Goal: Task Accomplishment & Management: Manage account settings

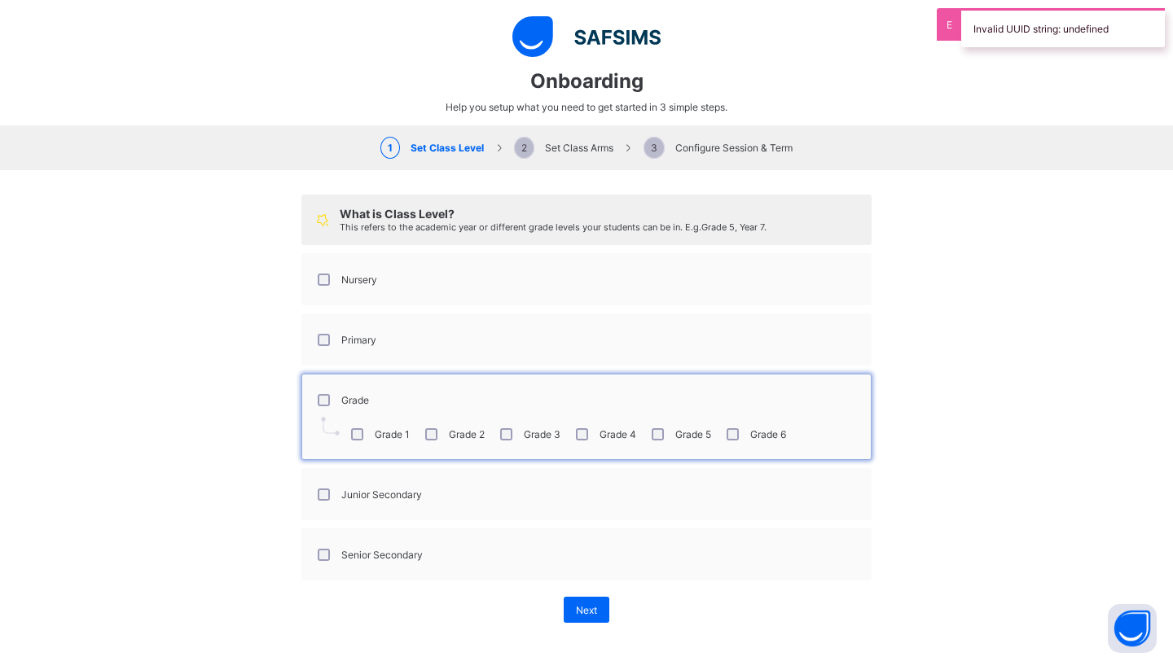
select select "**"
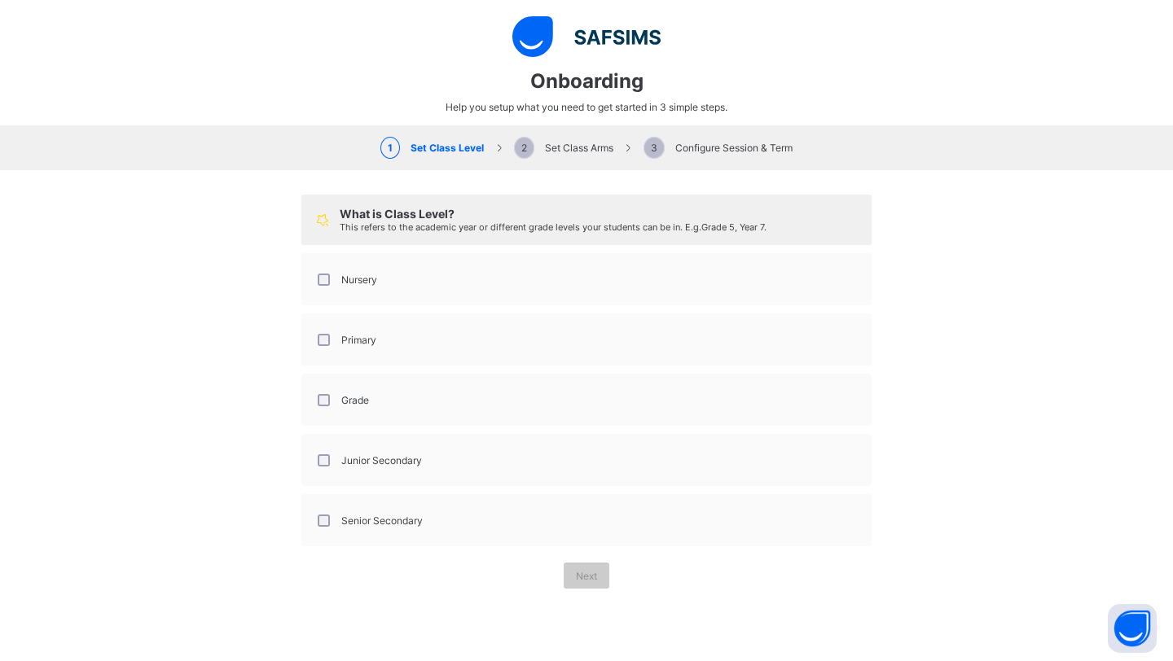
click at [601, 148] on span "2 Set Class Arms" at bounding box center [563, 148] width 99 height 12
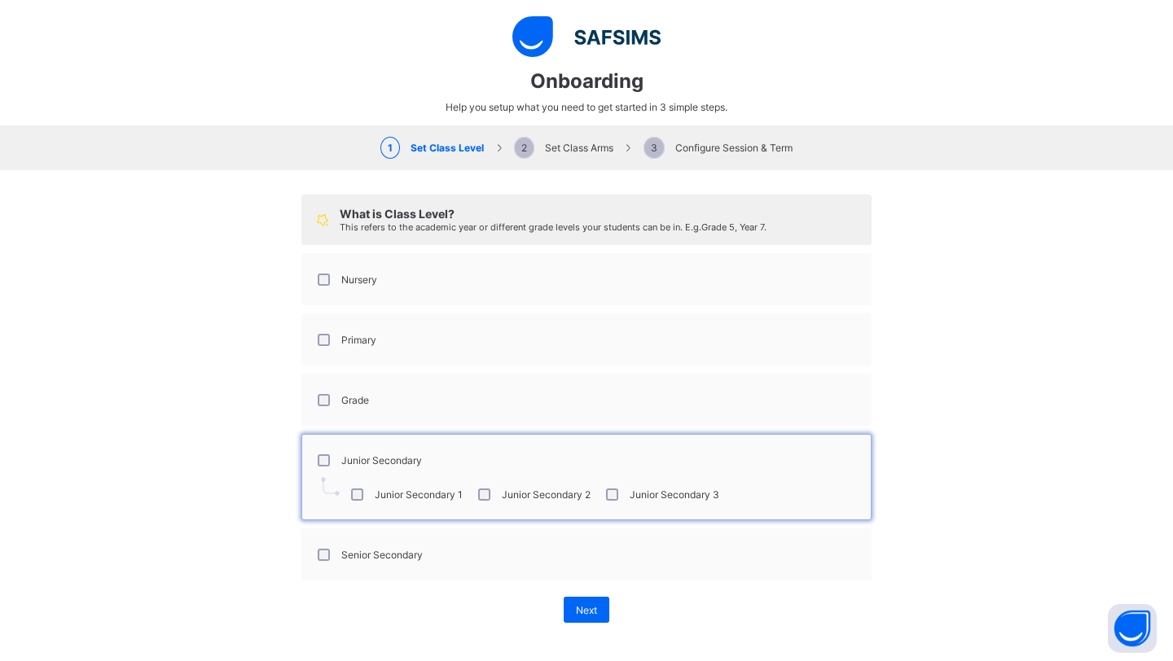
click at [332, 410] on div "Grade" at bounding box center [341, 400] width 63 height 34
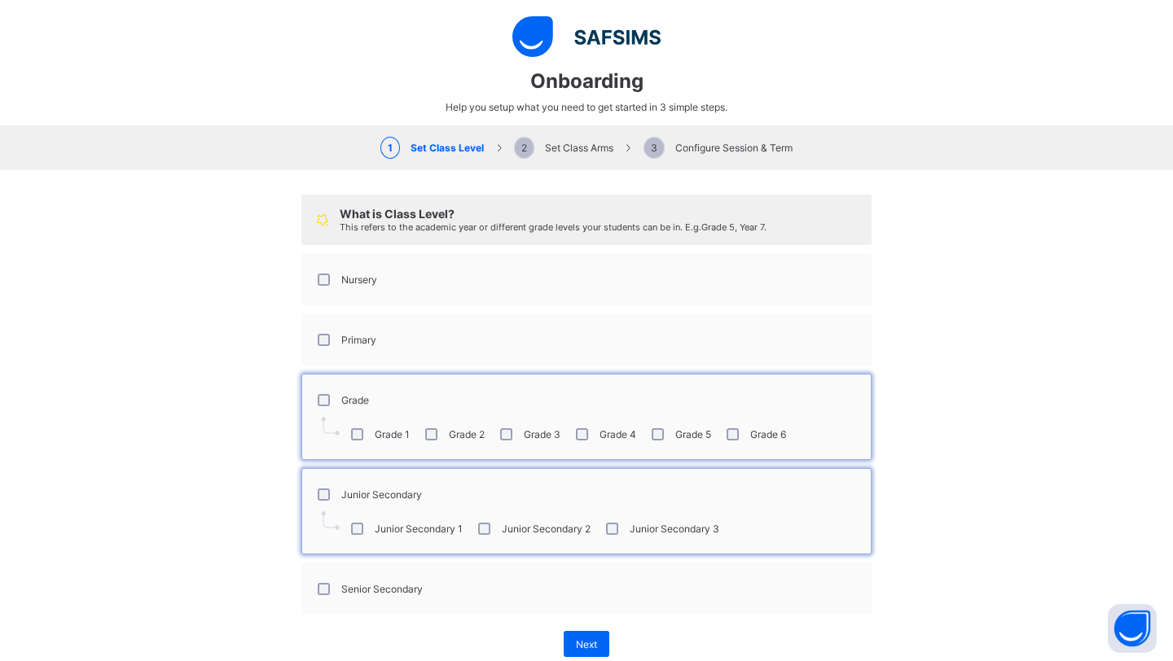
click at [329, 489] on div "Junior Secondary" at bounding box center [368, 495] width 108 height 12
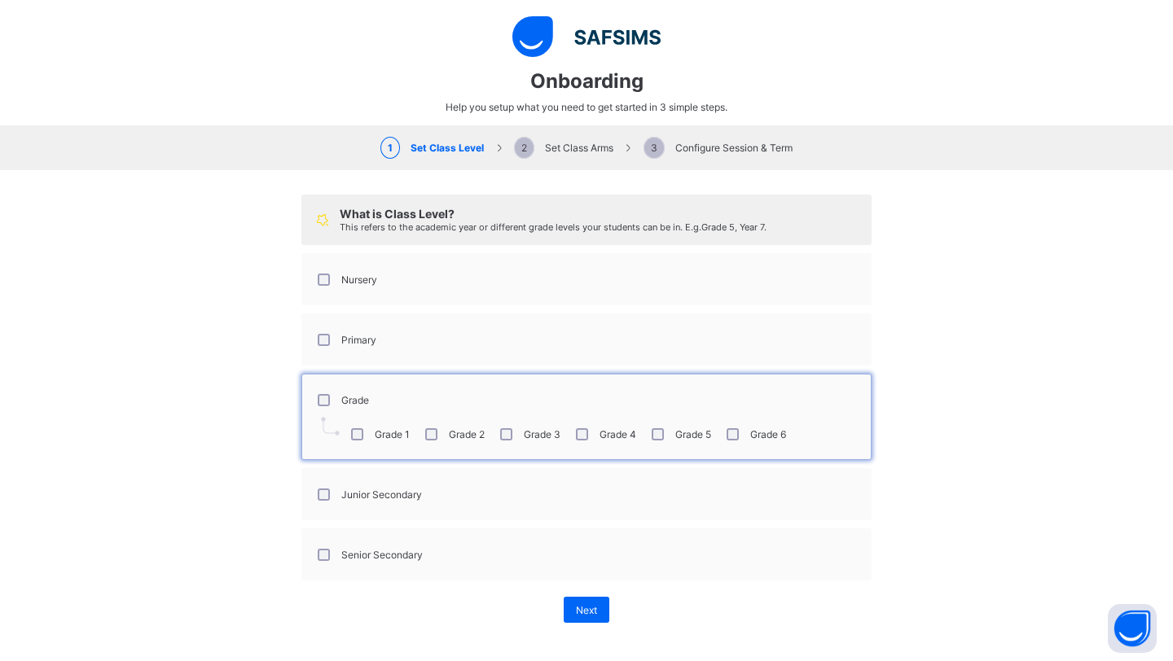
scroll to position [774, 0]
click at [587, 608] on span "Next" at bounding box center [586, 610] width 21 height 12
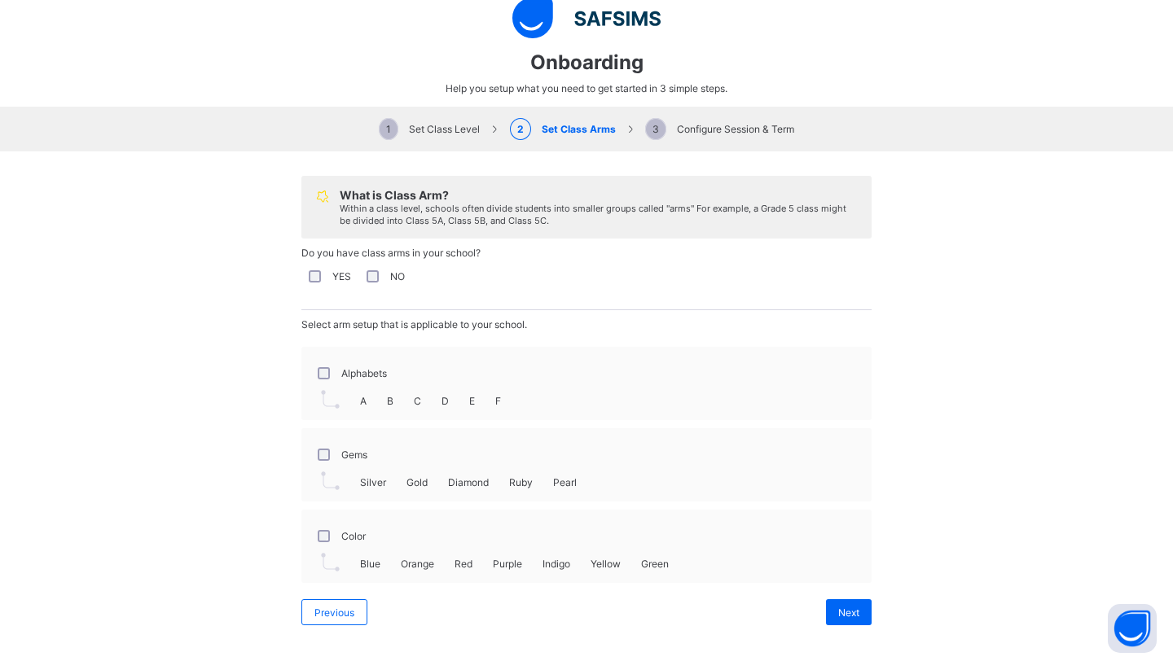
scroll to position [0, 0]
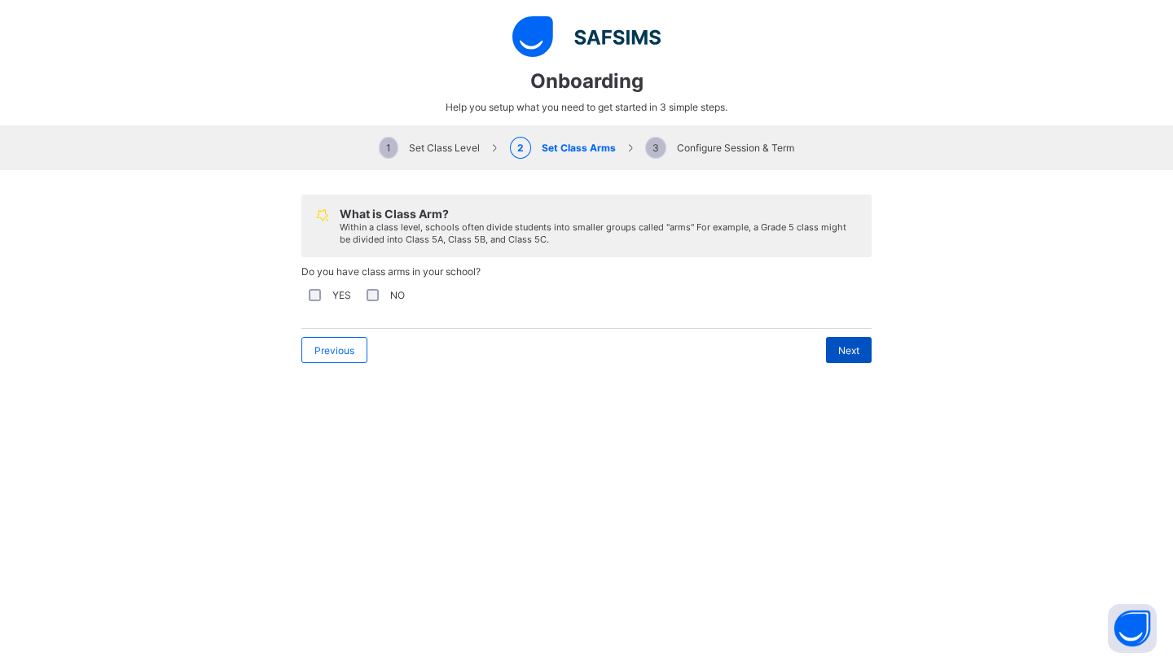
click at [849, 340] on div "Next" at bounding box center [849, 350] width 46 height 26
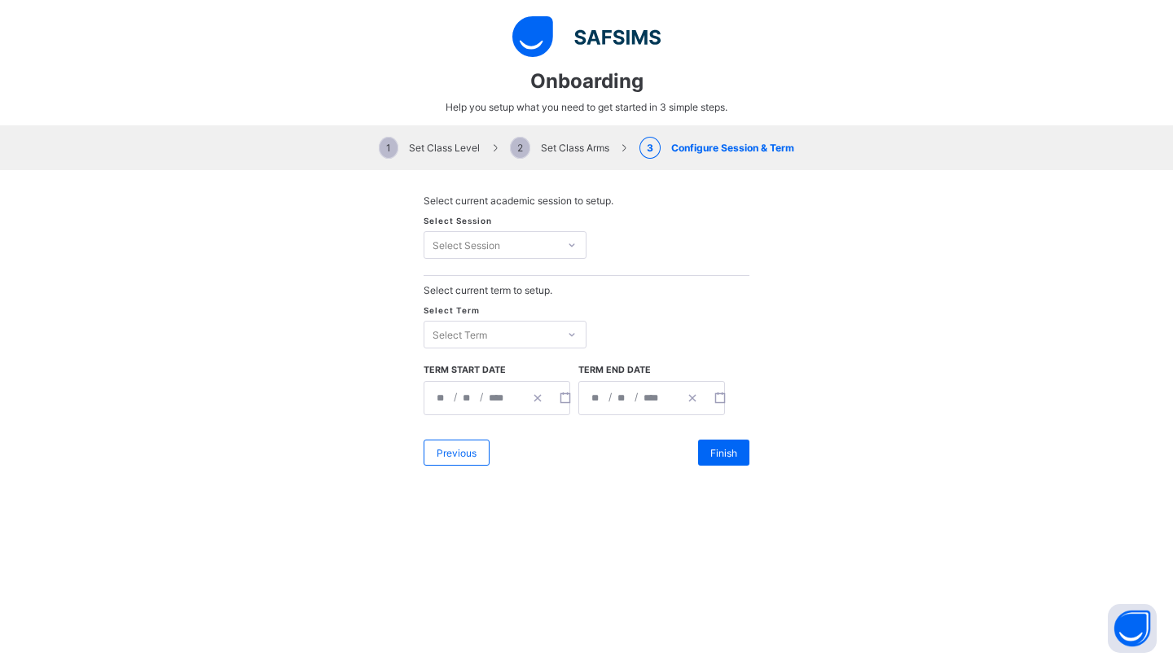
click at [575, 239] on icon at bounding box center [572, 245] width 10 height 16
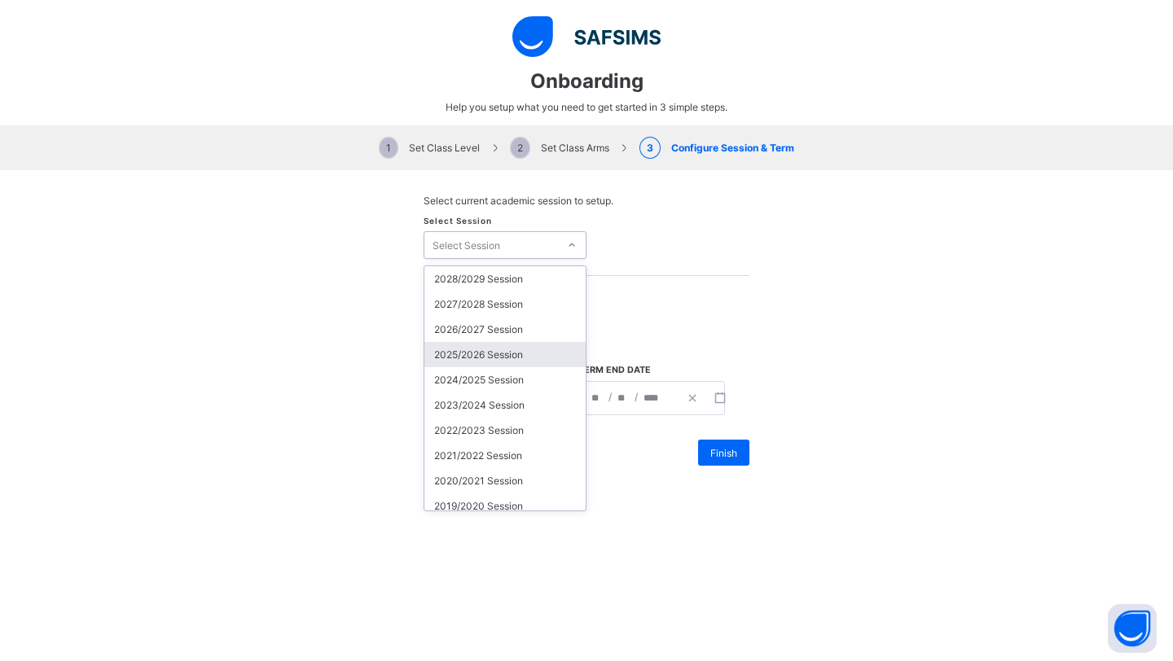
click at [499, 346] on div "2025/2026 Session" at bounding box center [504, 354] width 161 height 25
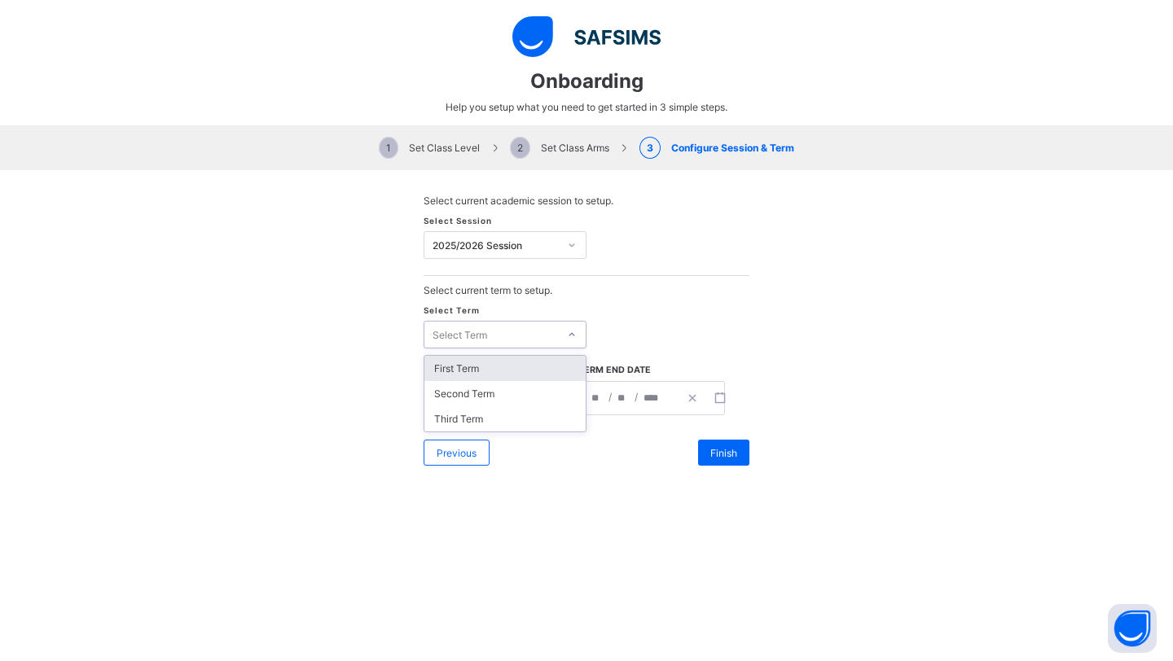
click at [562, 334] on div at bounding box center [572, 334] width 24 height 23
click at [514, 367] on div "First Term" at bounding box center [504, 368] width 161 height 25
click at [514, 399] on div "**********" at bounding box center [473, 398] width 99 height 33
click at [551, 450] on div "Previous Finish" at bounding box center [587, 453] width 326 height 42
click at [560, 393] on icon "button" at bounding box center [565, 398] width 11 height 11
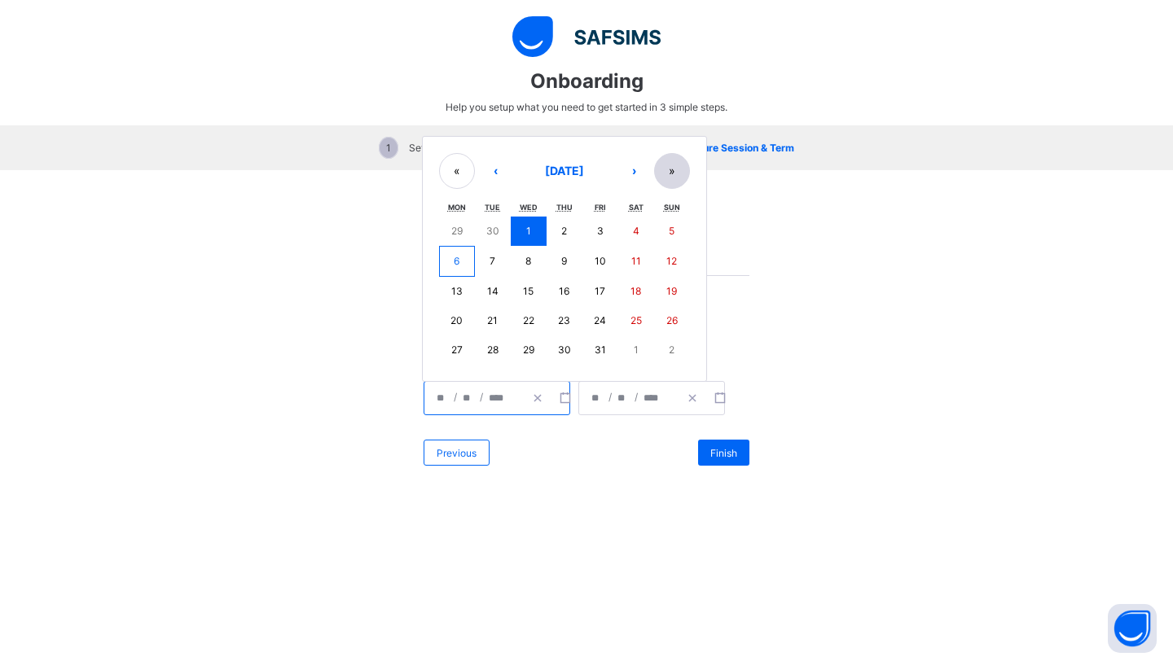
click at [674, 161] on button "»" at bounding box center [672, 171] width 36 height 36
click at [461, 173] on button "«" at bounding box center [457, 173] width 36 height 36
click at [630, 176] on button "›" at bounding box center [634, 171] width 36 height 36
click at [628, 231] on button "1" at bounding box center [636, 232] width 36 height 29
type input "**********"
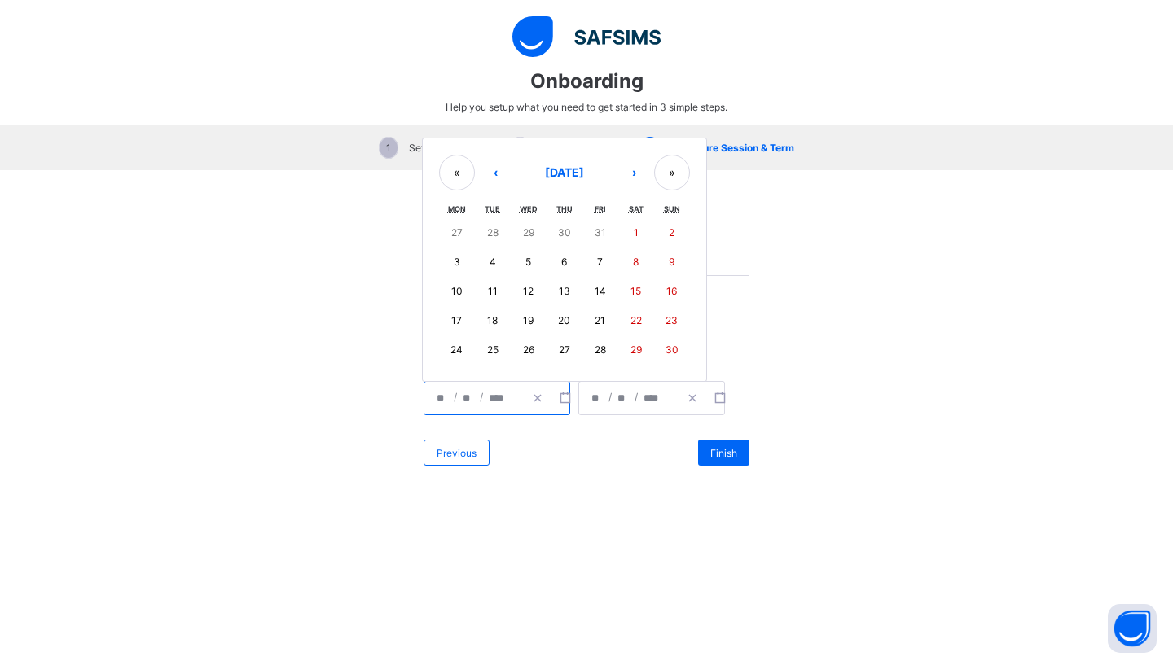
type input "**"
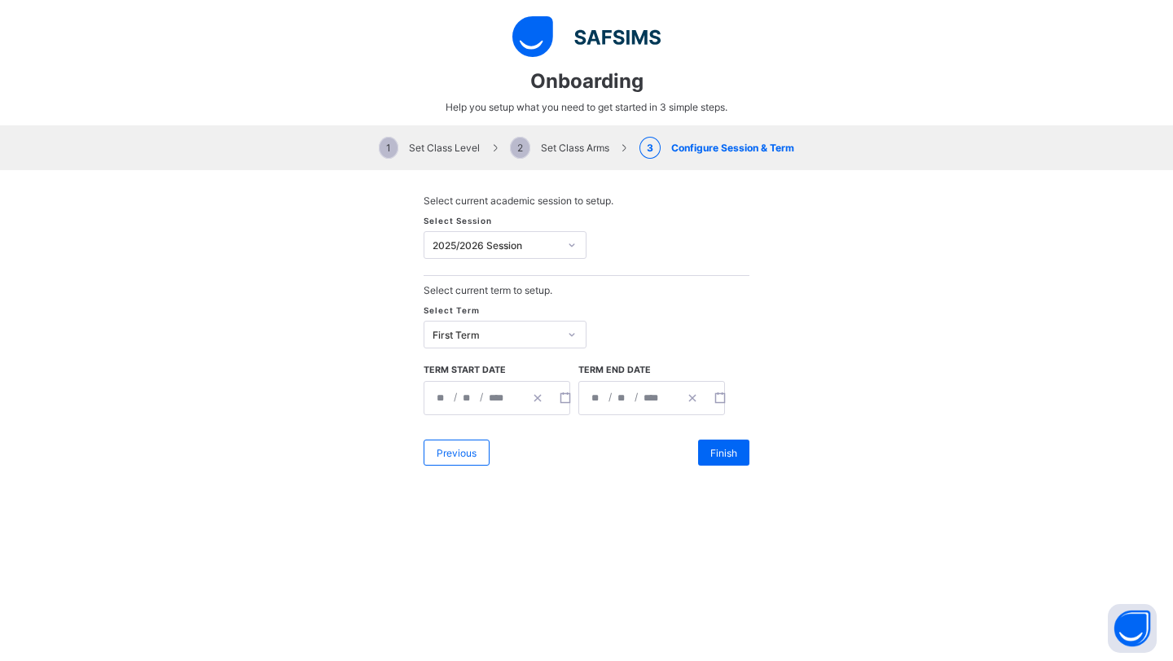
click at [636, 398] on span "/" at bounding box center [636, 397] width 7 height 14
click at [710, 395] on button "button" at bounding box center [720, 398] width 28 height 33
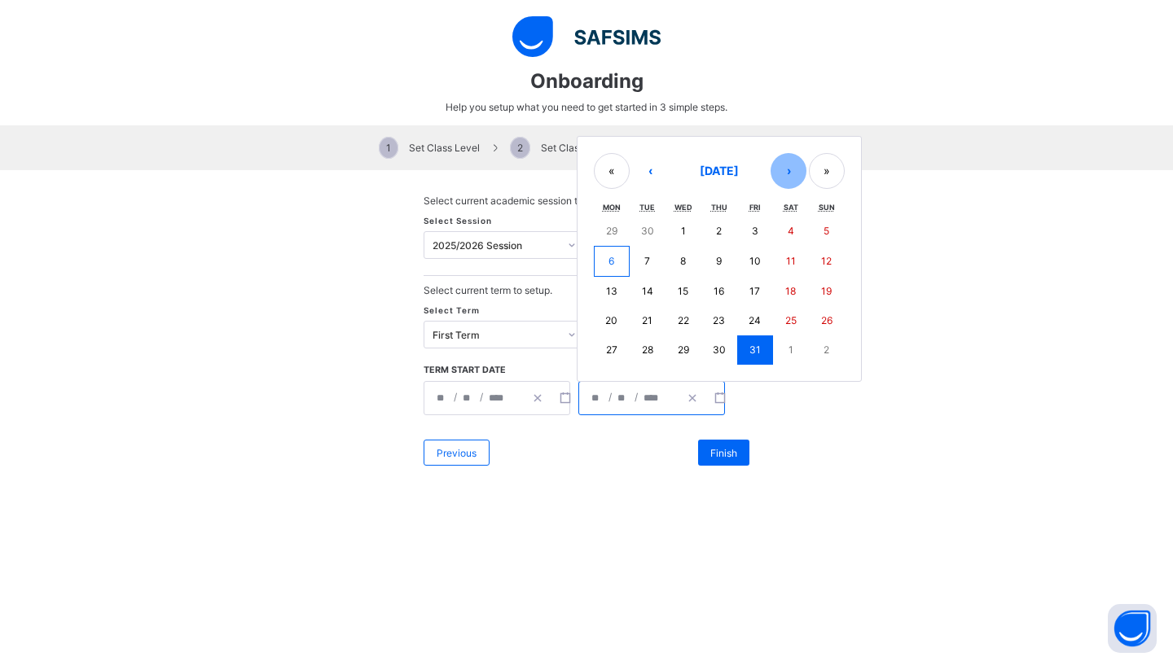
click at [795, 168] on button "›" at bounding box center [789, 171] width 36 height 36
click at [795, 168] on button "›" at bounding box center [789, 173] width 36 height 36
click at [790, 344] on abbr "31" at bounding box center [790, 350] width 11 height 12
type input "**********"
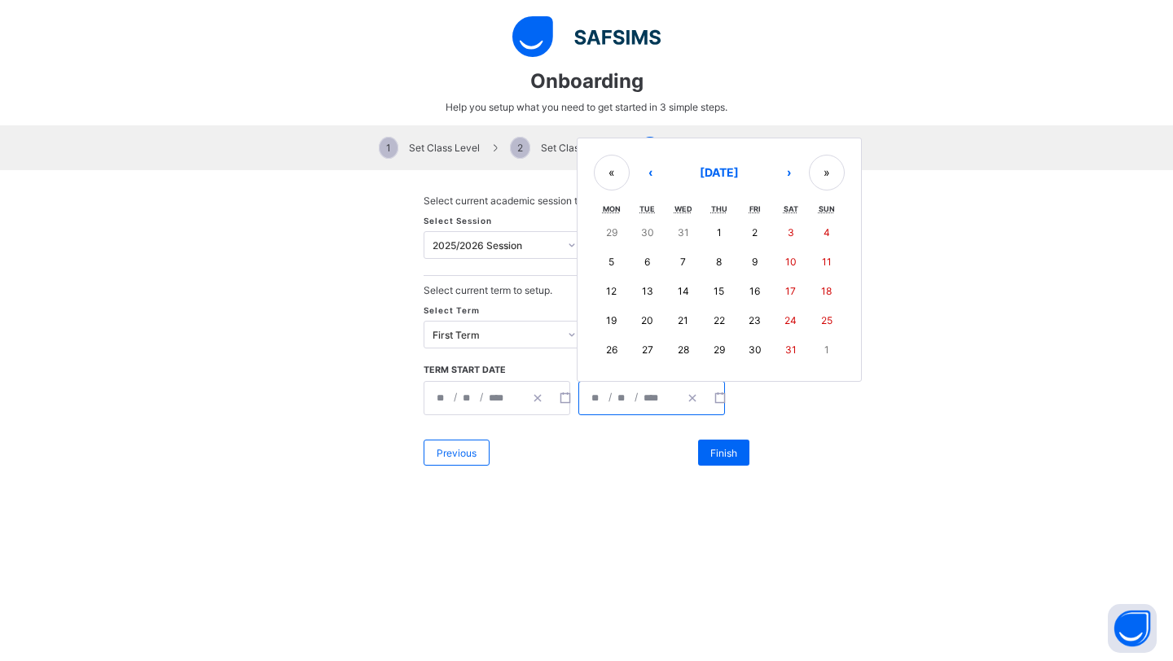
type input "*"
type input "****"
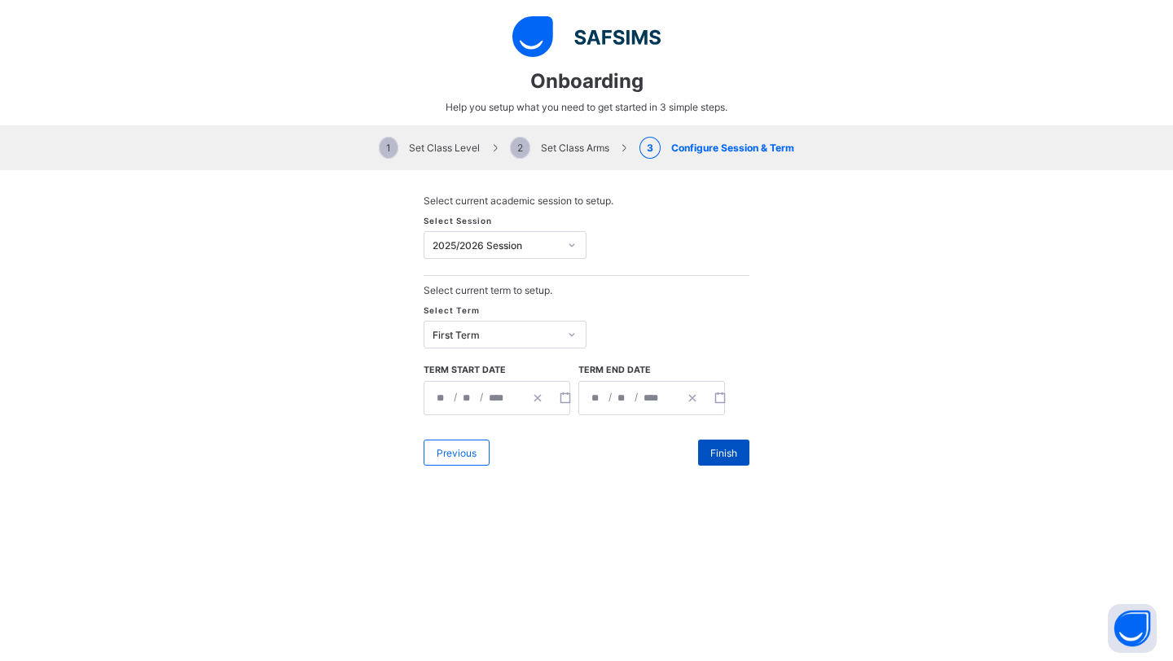
click at [728, 453] on span "Finish" at bounding box center [723, 453] width 27 height 12
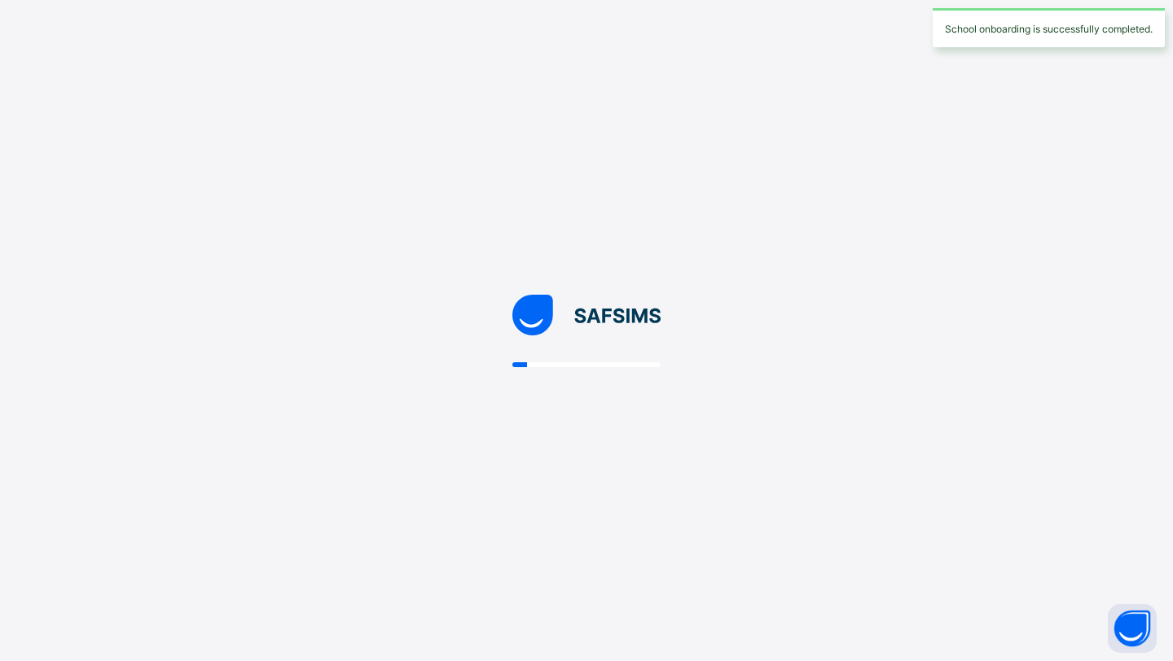
select select "**"
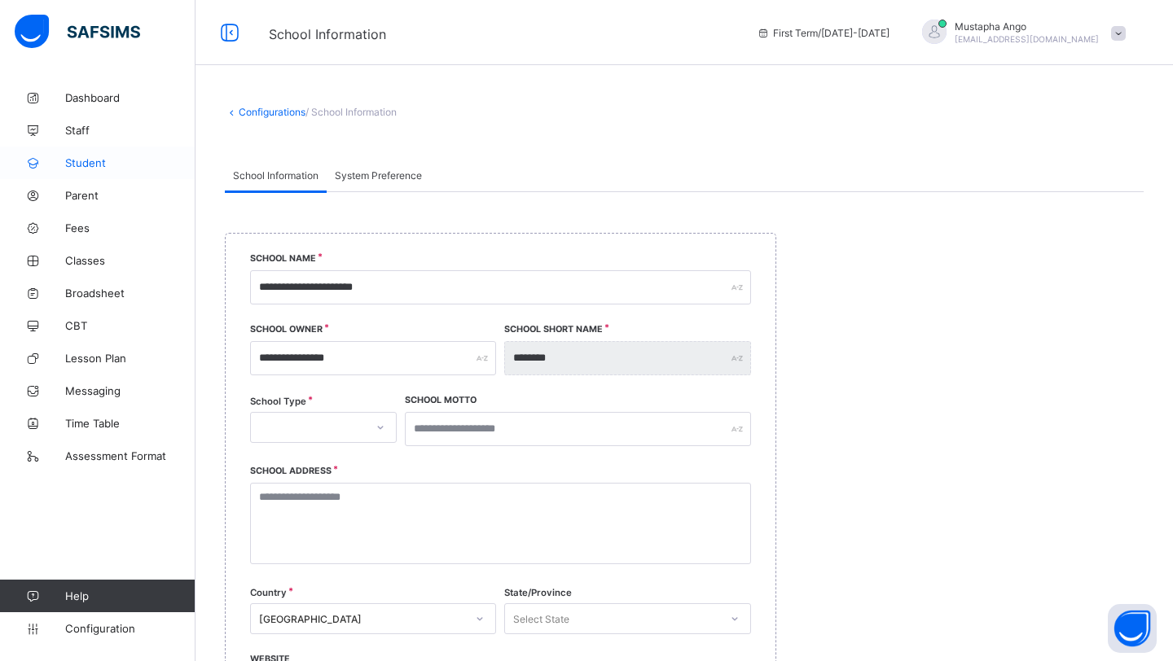
click at [116, 165] on span "Student" at bounding box center [130, 162] width 130 height 13
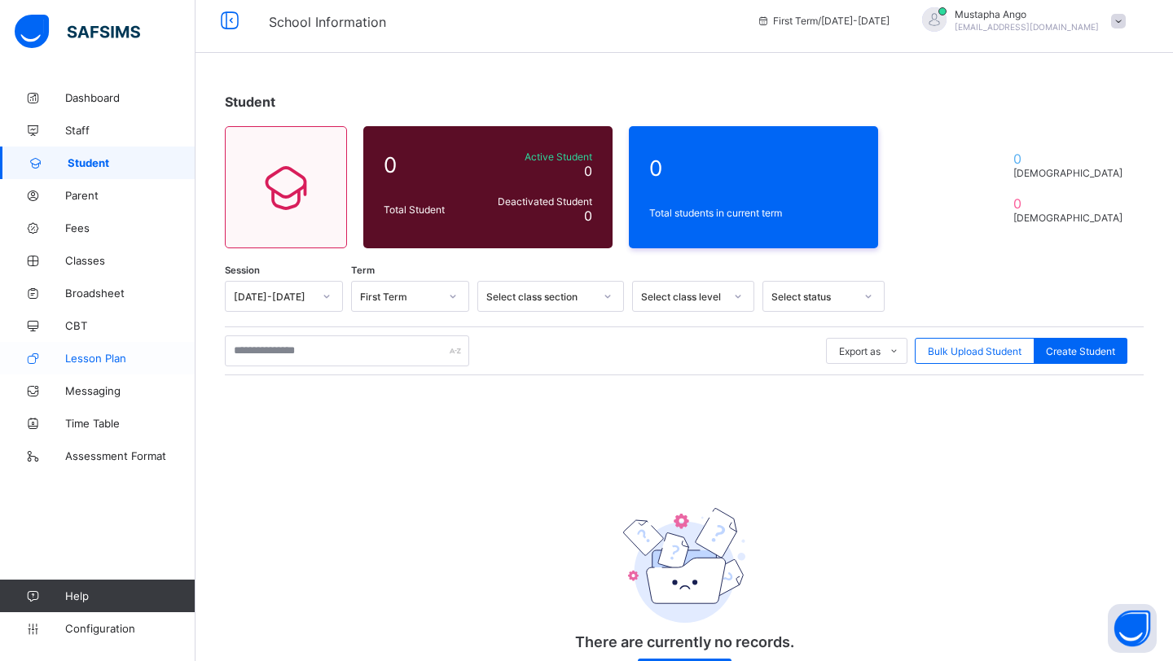
scroll to position [12, 0]
click at [100, 362] on span "Lesson Plan" at bounding box center [130, 358] width 130 height 13
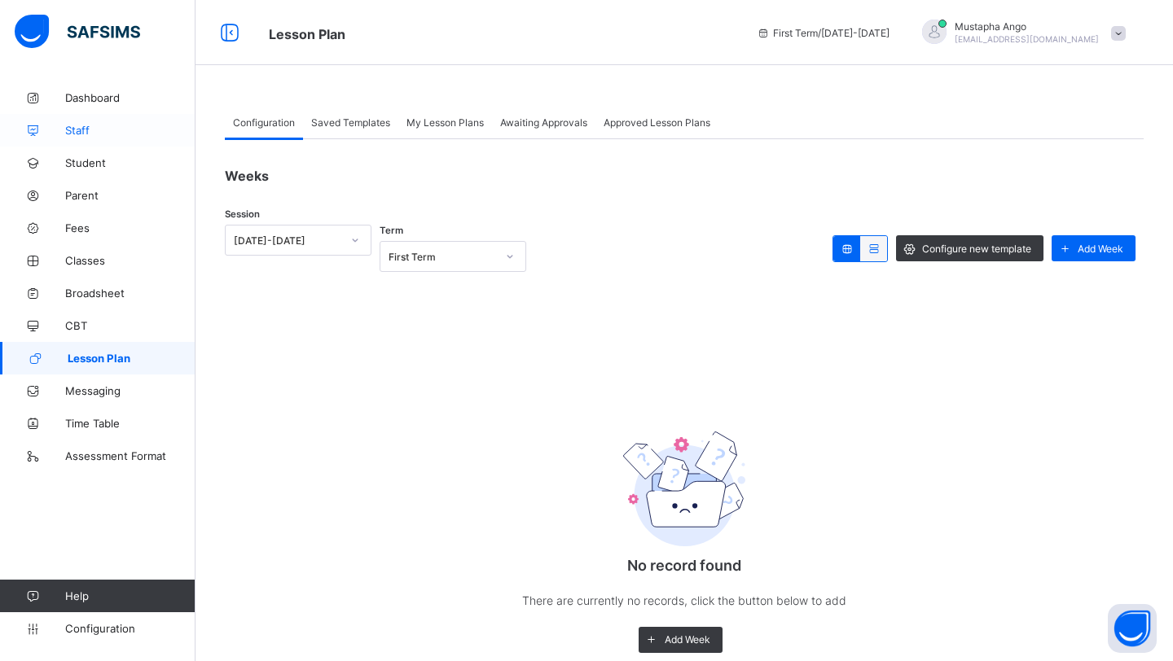
click at [86, 128] on span "Staff" at bounding box center [130, 130] width 130 height 13
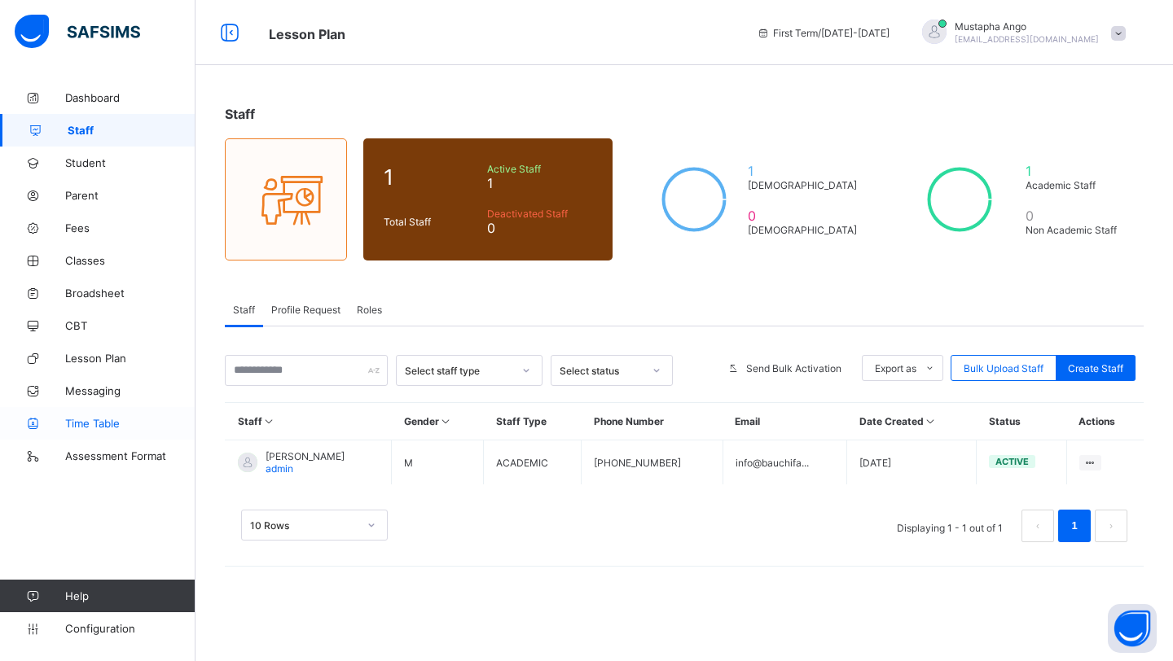
click at [73, 425] on span "Time Table" at bounding box center [130, 423] width 130 height 13
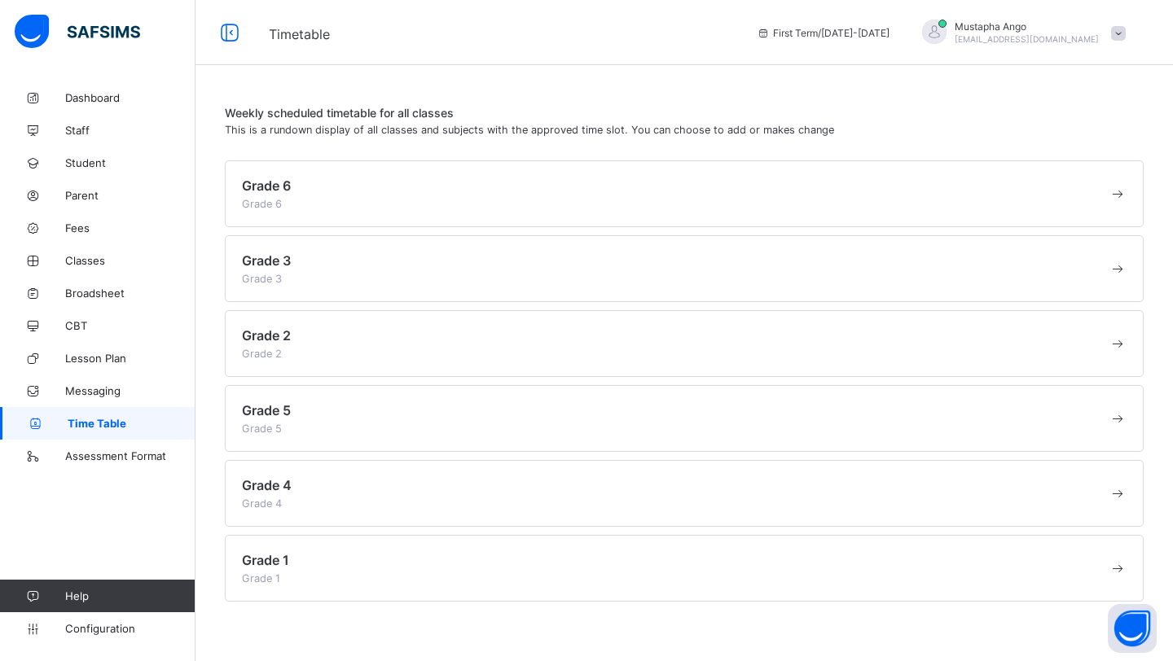
click at [530, 569] on span at bounding box center [675, 571] width 867 height 4
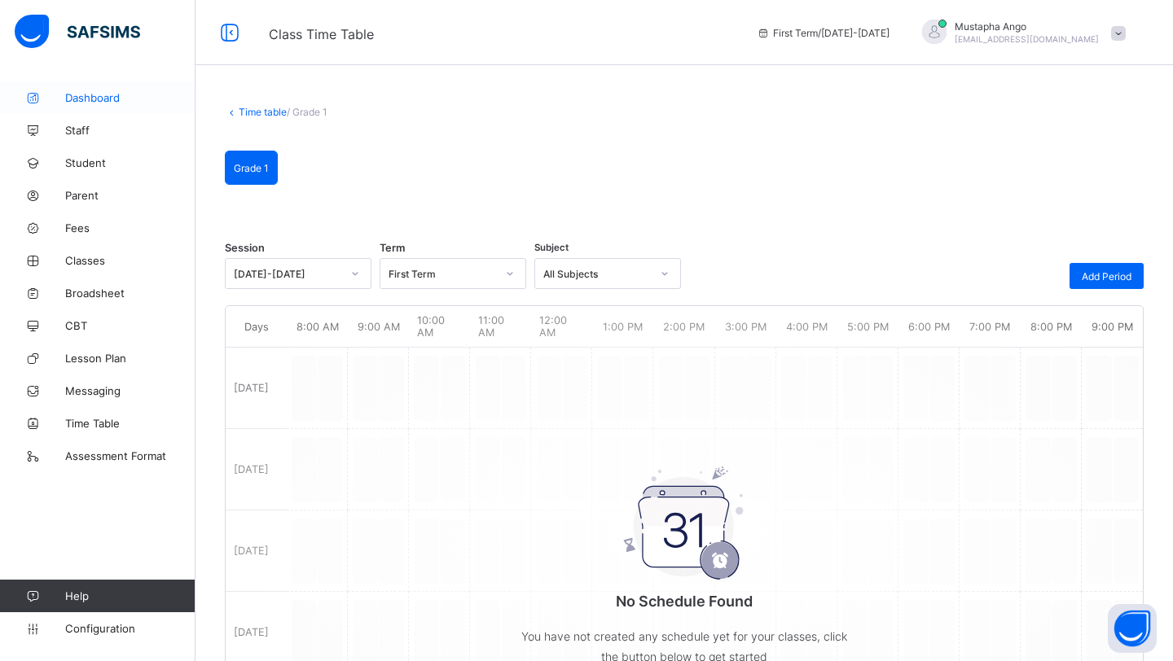
click at [86, 94] on span "Dashboard" at bounding box center [130, 97] width 130 height 13
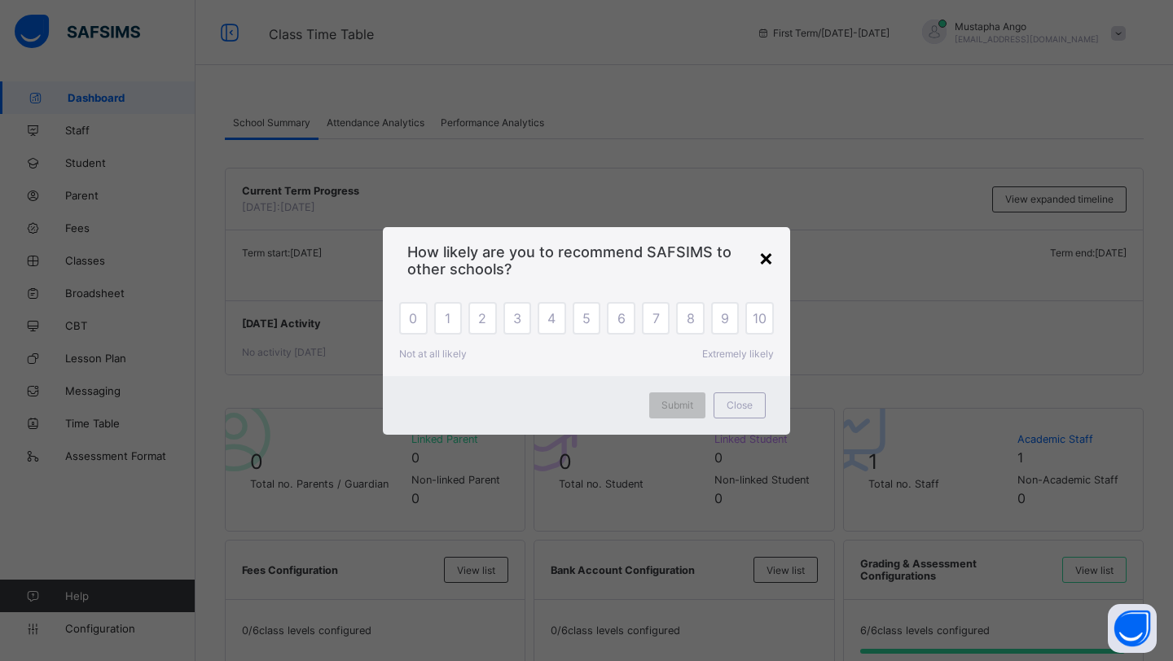
click at [763, 257] on div "×" at bounding box center [765, 258] width 15 height 28
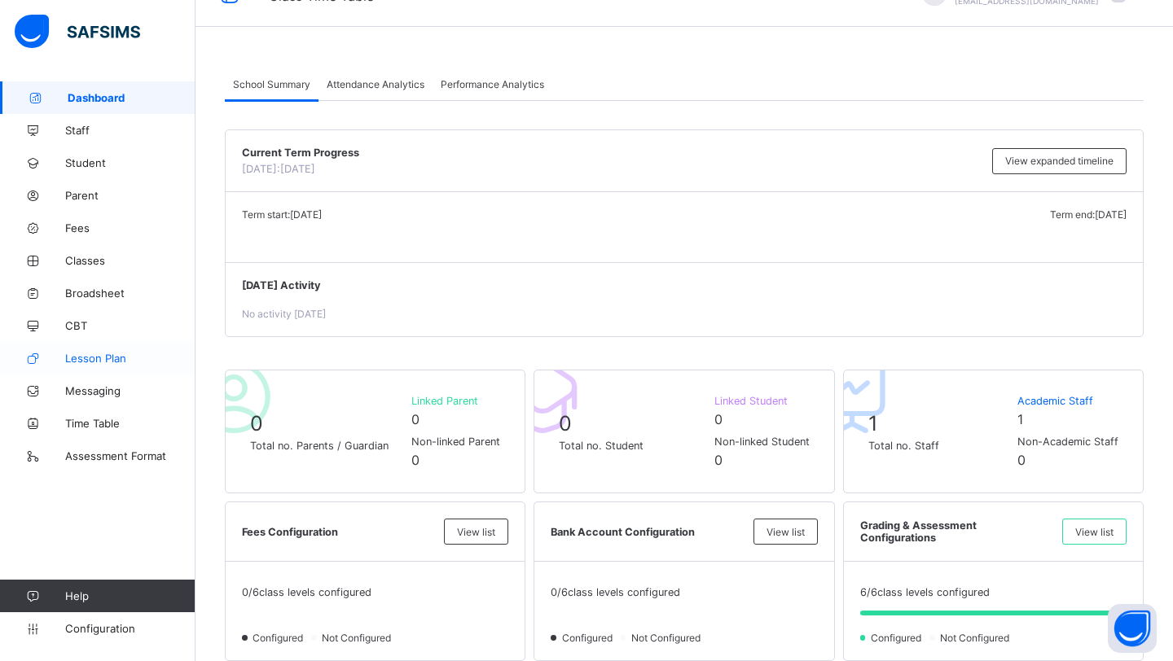
scroll to position [41, 0]
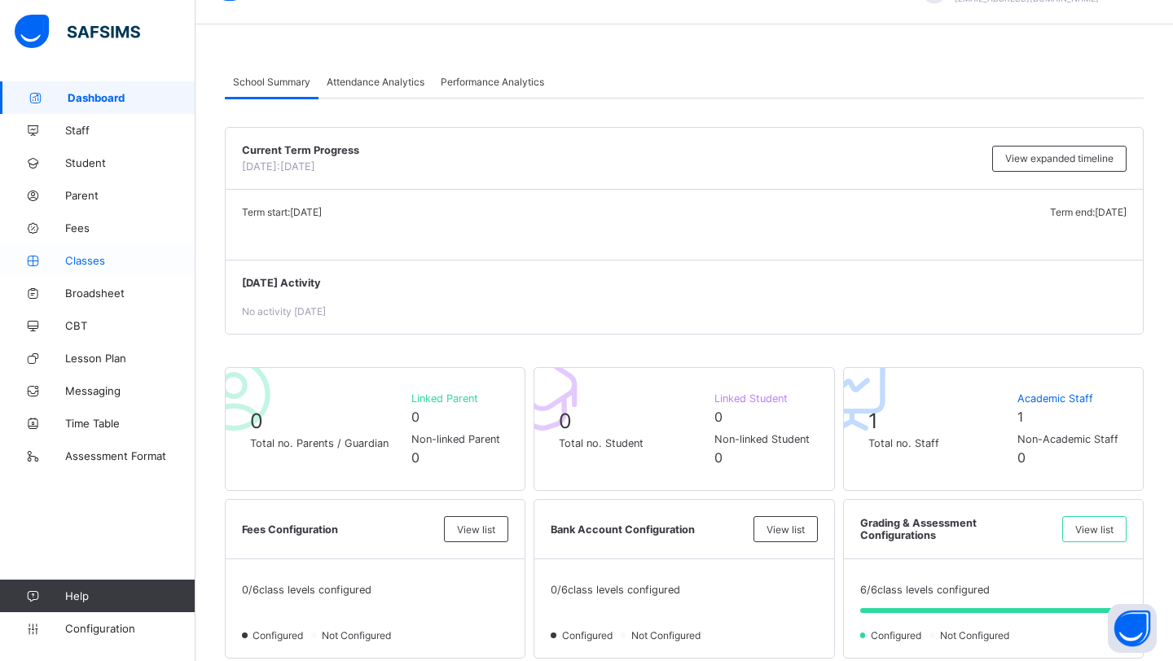
click at [96, 267] on link "Classes" at bounding box center [97, 260] width 195 height 33
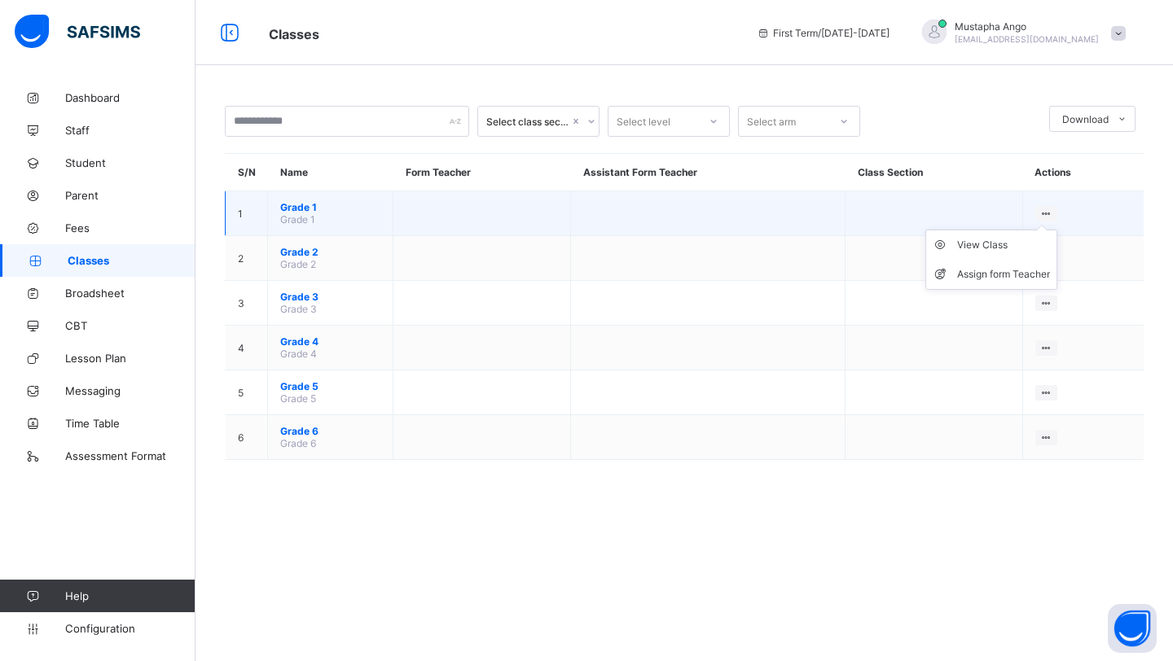
click at [1044, 230] on ul "View Class Assign form Teacher" at bounding box center [991, 260] width 132 height 60
click at [964, 243] on div "View Class" at bounding box center [1003, 245] width 93 height 16
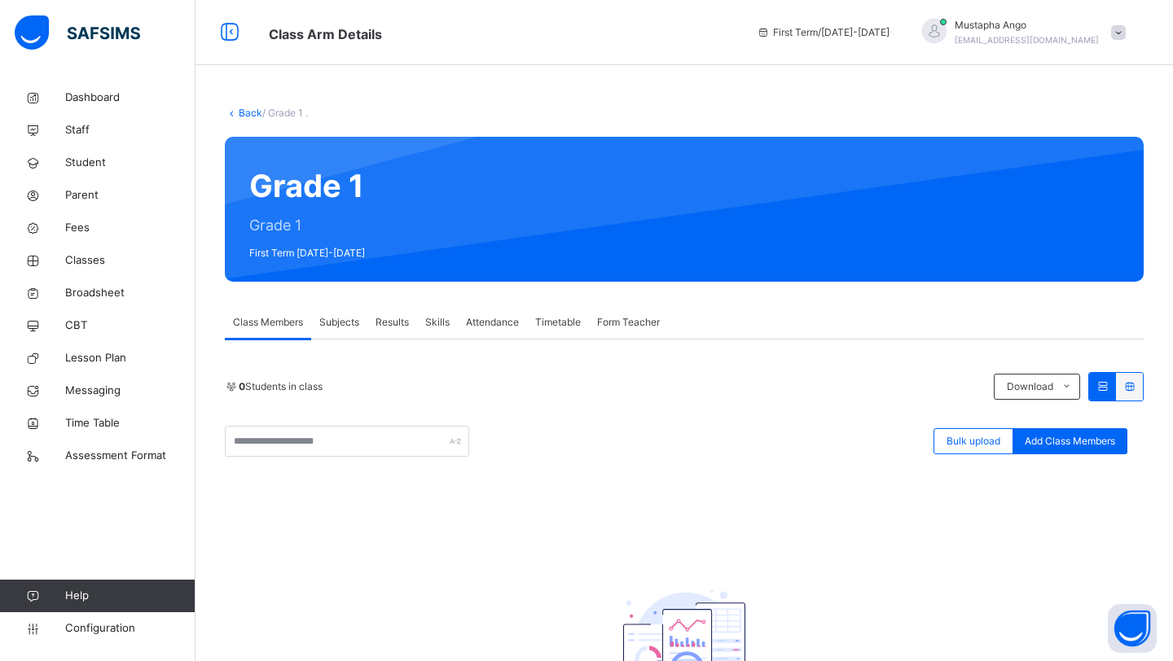
click at [301, 177] on div "Grade 1 Grade 1 First Term 2025-2026" at bounding box center [684, 209] width 919 height 145
click at [83, 238] on link "Fees" at bounding box center [97, 228] width 195 height 33
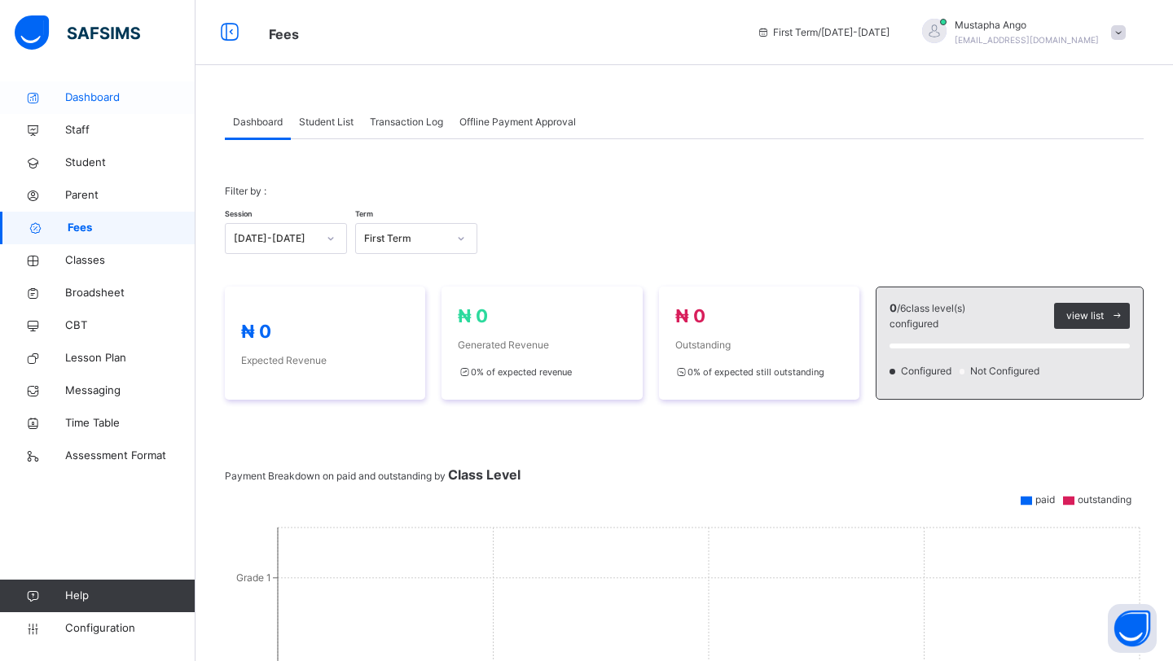
click at [107, 102] on span "Dashboard" at bounding box center [130, 98] width 130 height 16
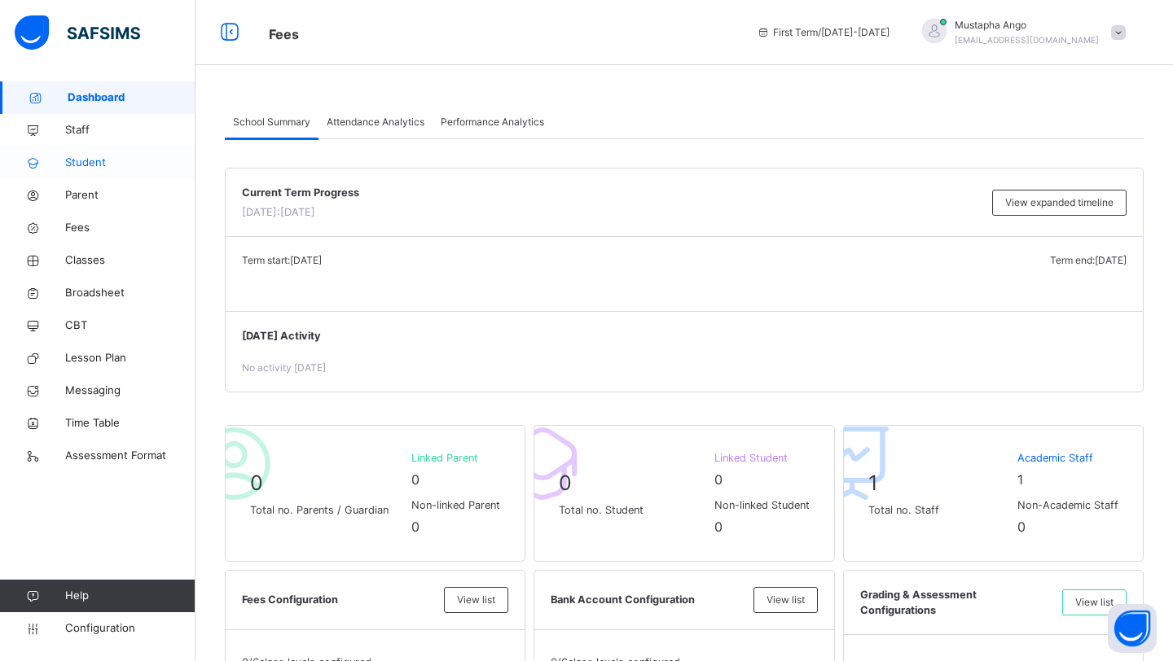
click at [89, 164] on span "Student" at bounding box center [130, 163] width 130 height 16
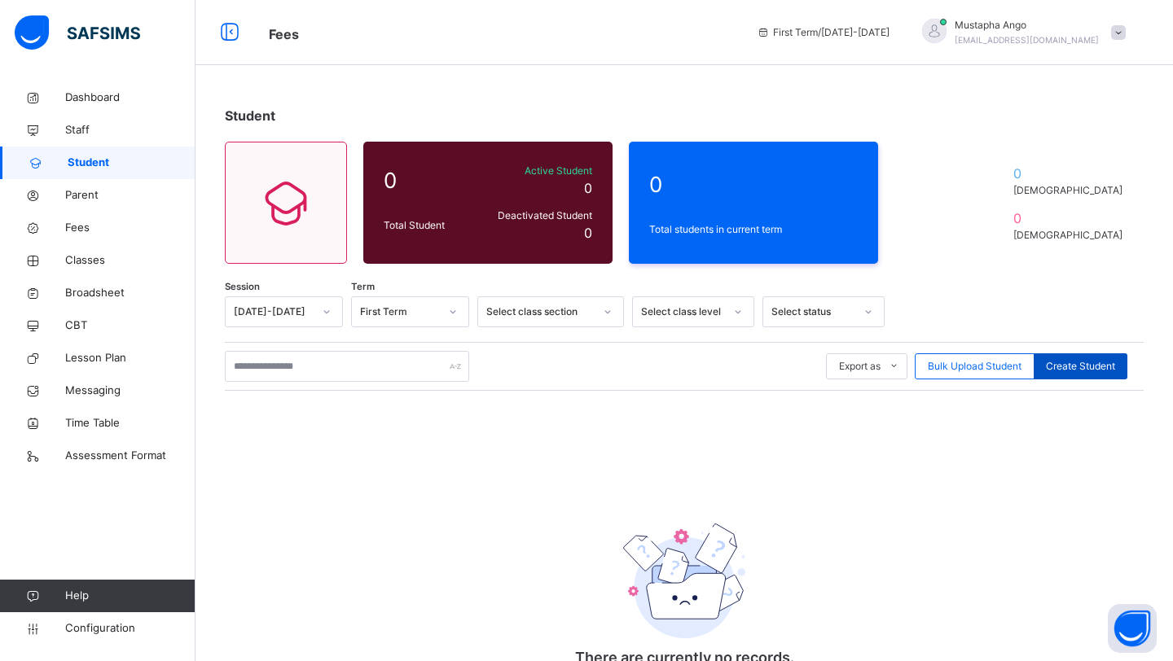
click at [1084, 367] on span "Create Student" at bounding box center [1080, 366] width 69 height 15
select select "**"
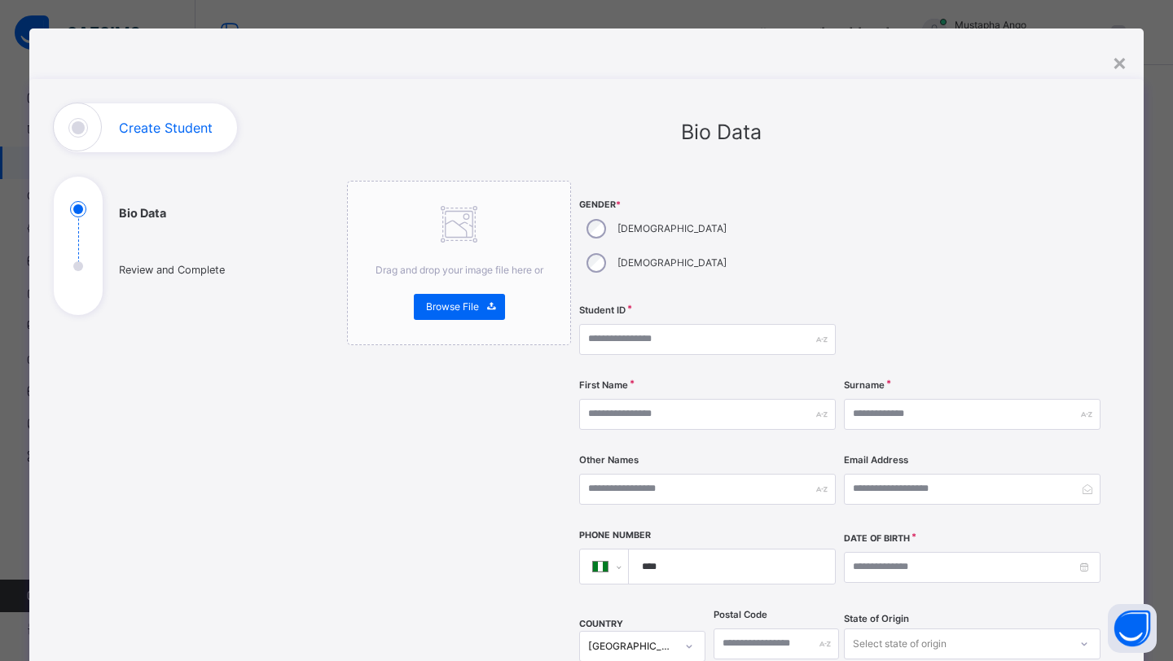
scroll to position [16, 0]
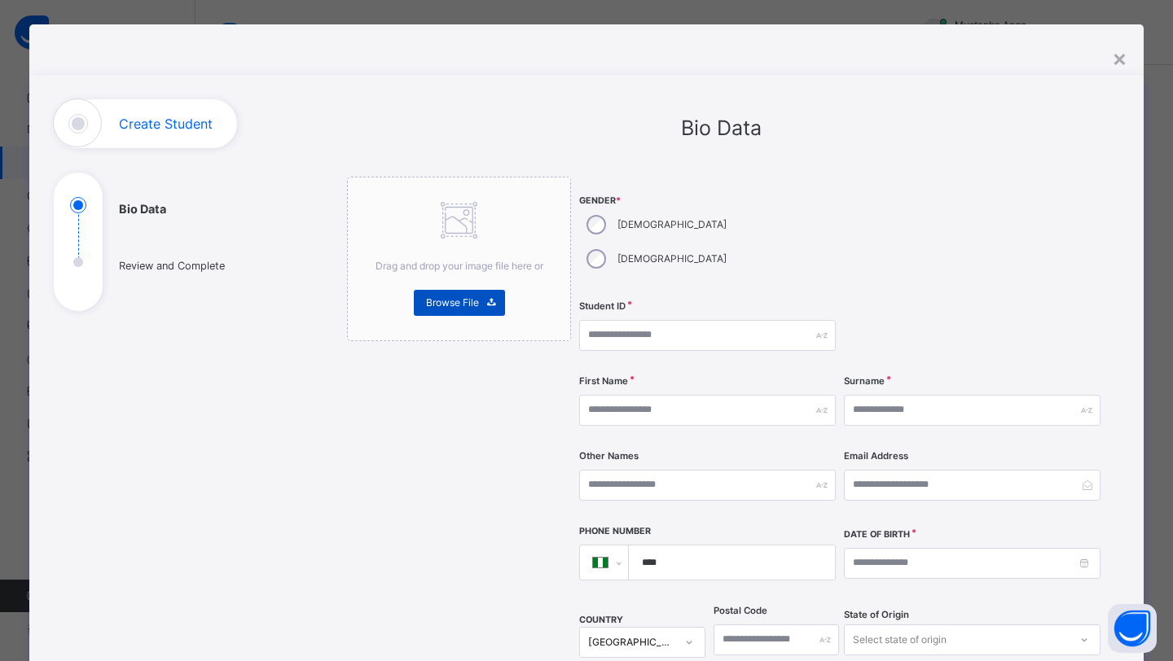
click at [452, 308] on span "Browse File" at bounding box center [452, 303] width 53 height 15
click at [425, 220] on div "Drag and drop your image file here or Browse File" at bounding box center [459, 259] width 224 height 165
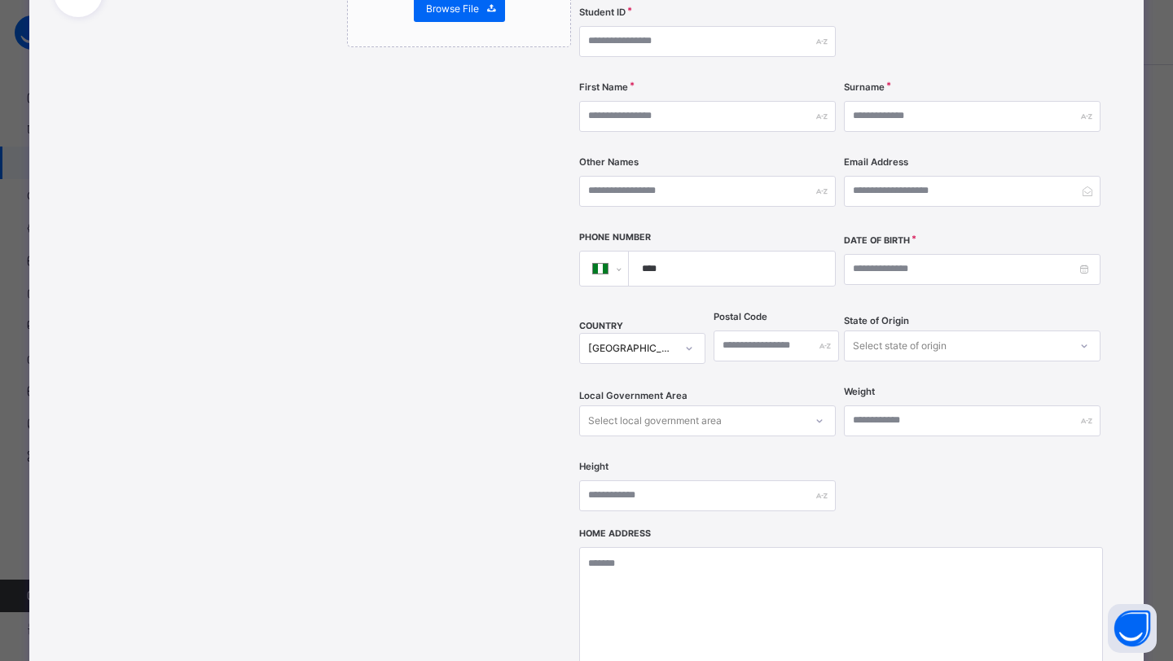
scroll to position [0, 0]
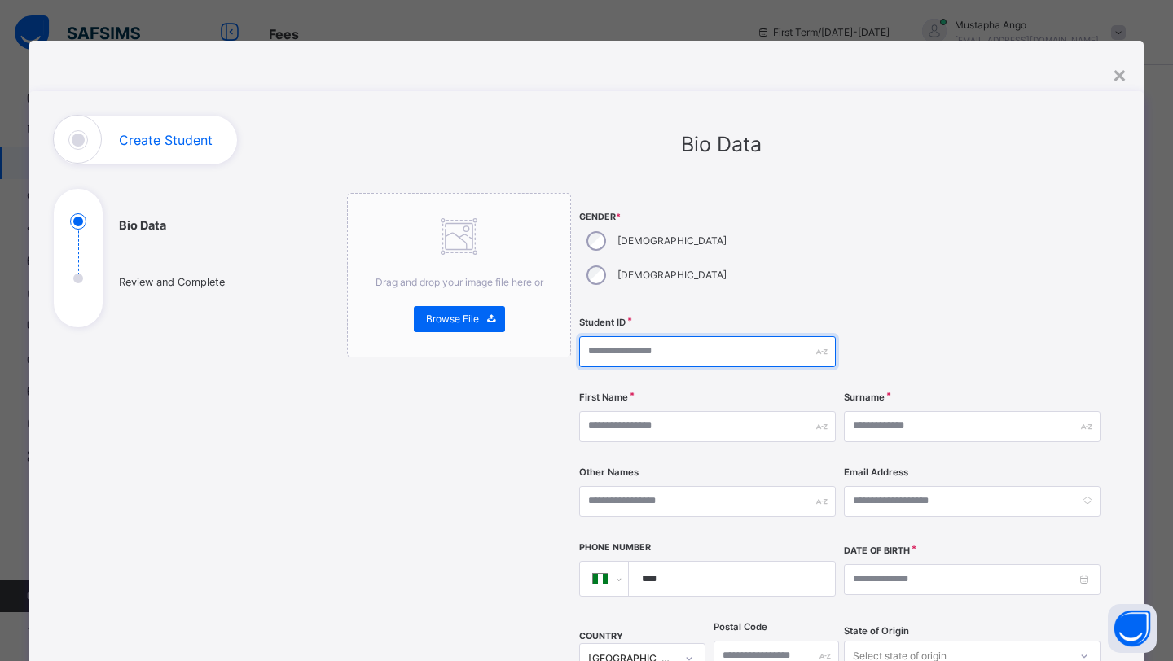
click at [714, 336] on input "text" at bounding box center [707, 351] width 257 height 31
click at [692, 336] on input "text" at bounding box center [707, 351] width 257 height 31
click at [581, 336] on input "*******" at bounding box center [707, 351] width 257 height 31
drag, startPoint x: 618, startPoint y: 315, endPoint x: 601, endPoint y: 322, distance: 18.3
click at [601, 336] on input "**********" at bounding box center [707, 351] width 257 height 31
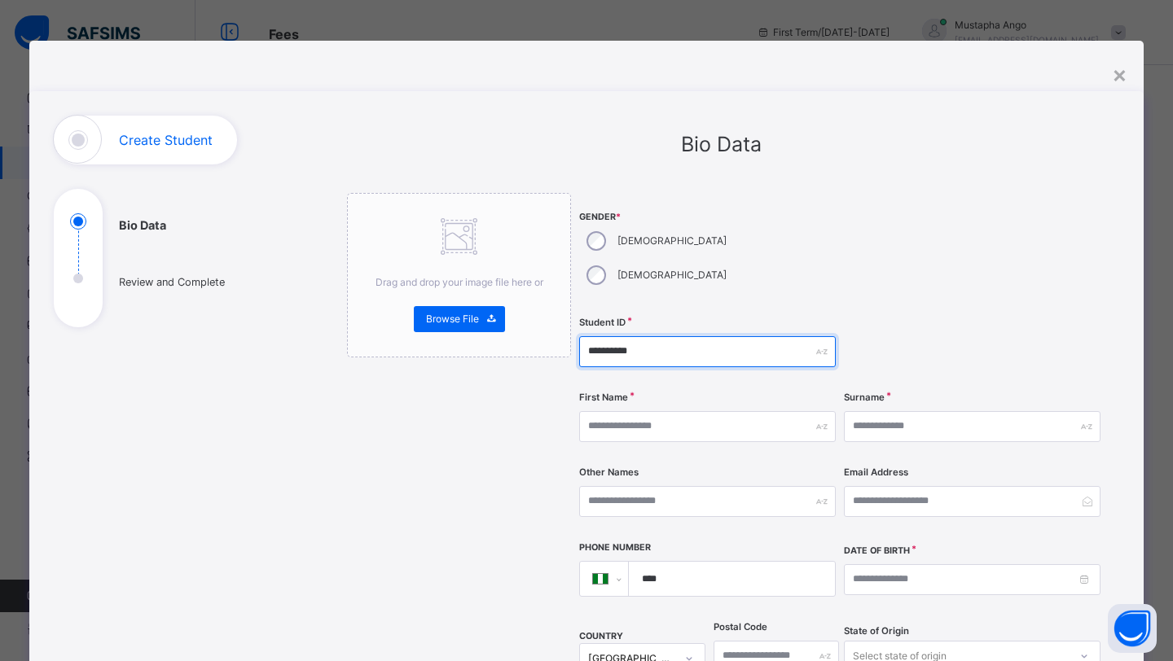
click at [632, 336] on input "**********" at bounding box center [707, 351] width 257 height 31
click at [600, 336] on input "**********" at bounding box center [707, 351] width 257 height 31
click at [644, 336] on input "**********" at bounding box center [707, 351] width 257 height 31
click at [638, 336] on input "**********" at bounding box center [707, 351] width 257 height 31
click at [668, 336] on input "**********" at bounding box center [707, 351] width 257 height 31
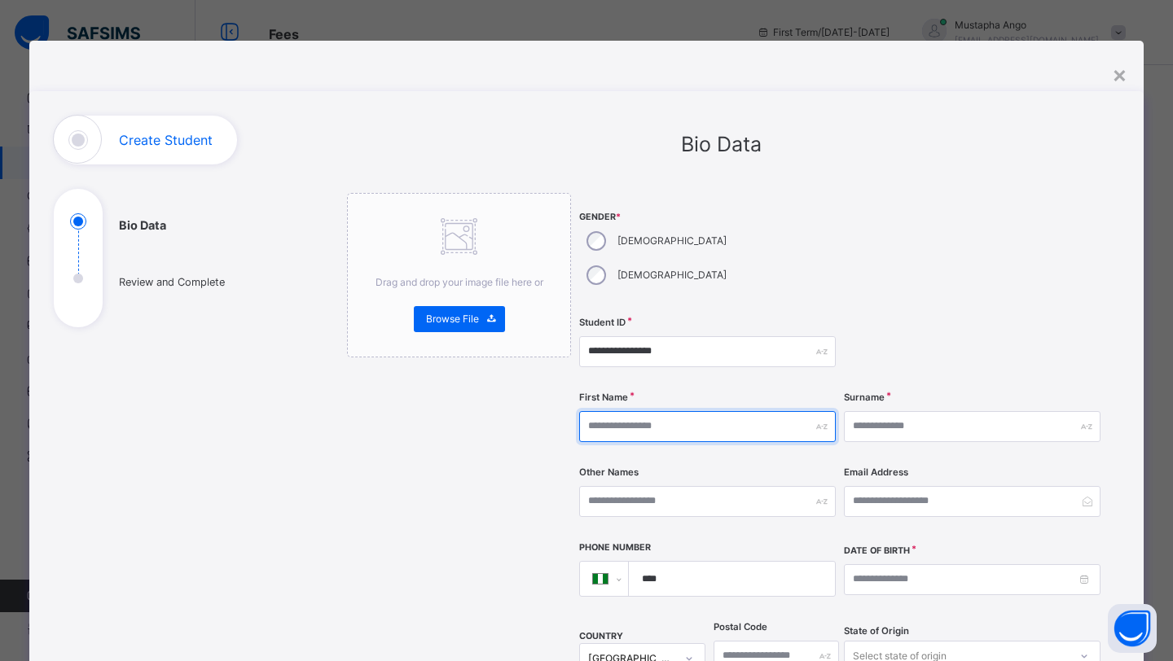
click at [665, 411] on input "text" at bounding box center [707, 426] width 257 height 31
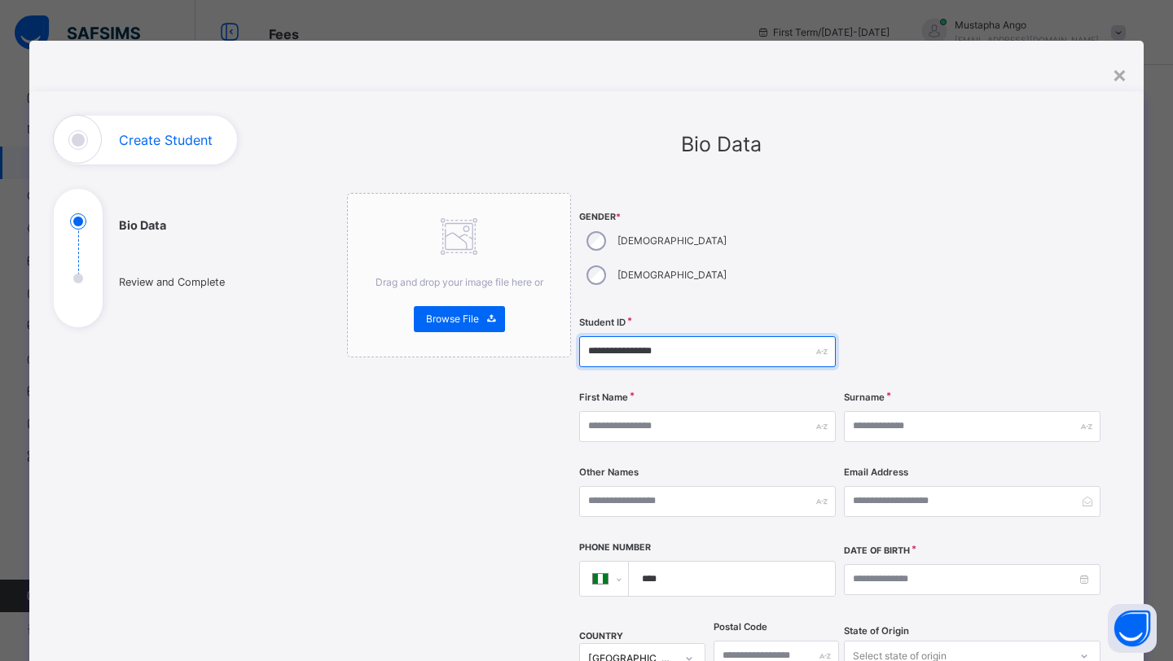
drag, startPoint x: 631, startPoint y: 318, endPoint x: 613, endPoint y: 321, distance: 18.1
click at [613, 336] on input "**********" at bounding box center [707, 351] width 257 height 31
type input "**********"
click at [693, 318] on div "**********" at bounding box center [707, 351] width 257 height 67
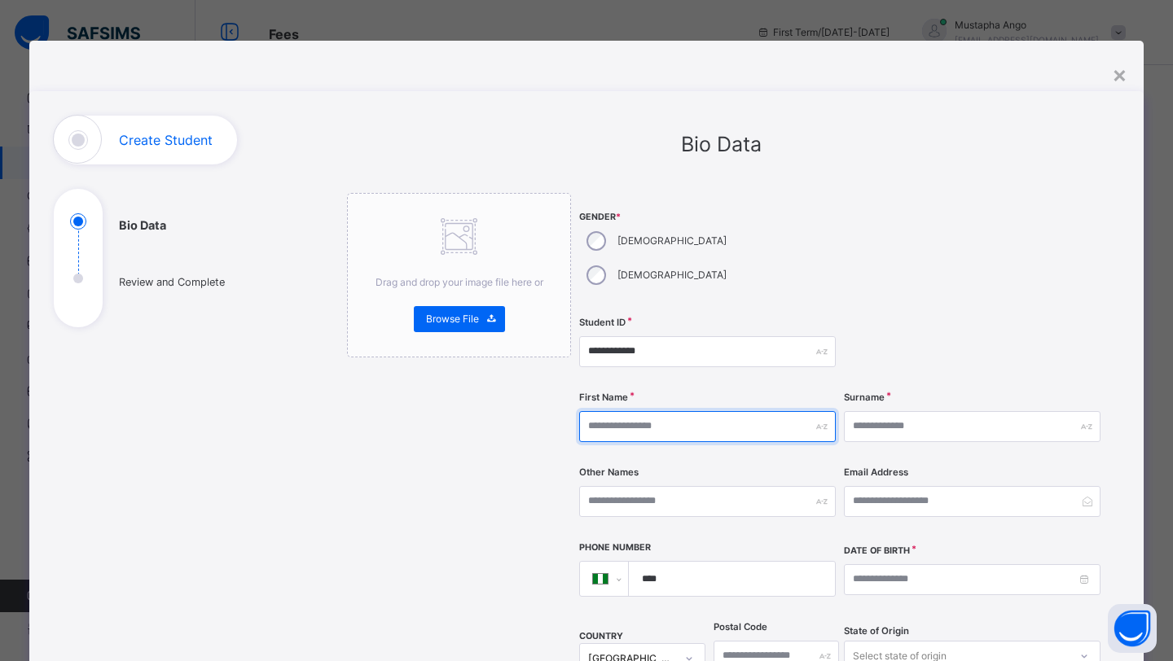
click at [673, 411] on input "text" at bounding box center [707, 426] width 257 height 31
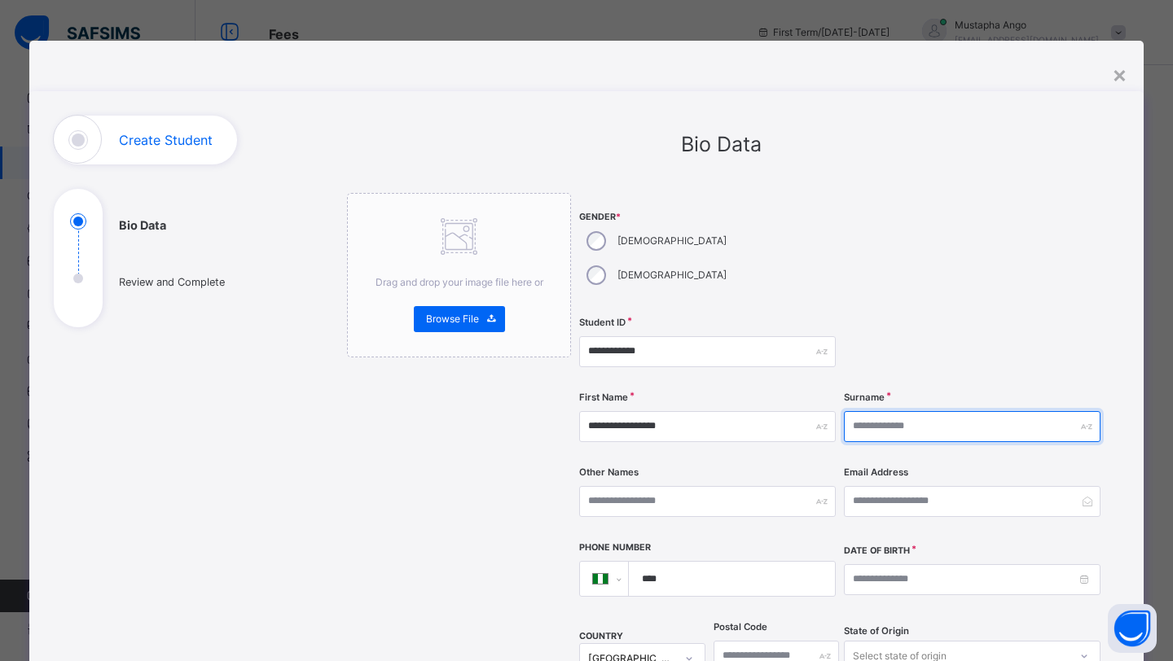
click at [986, 411] on input "text" at bounding box center [972, 426] width 257 height 31
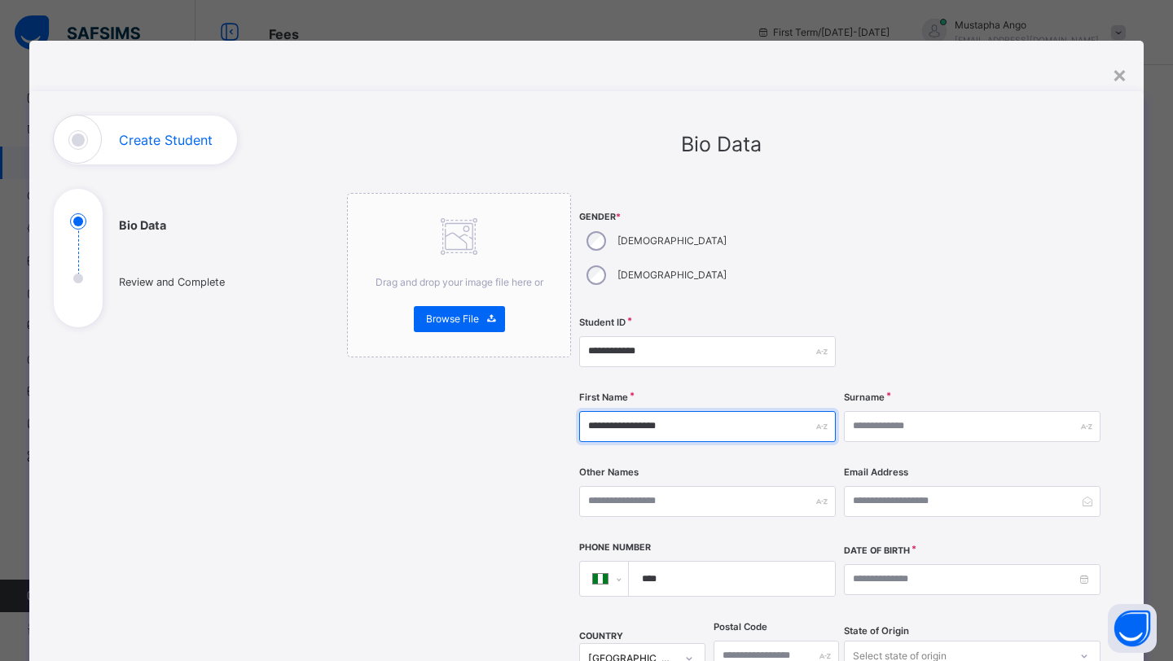
drag, startPoint x: 727, startPoint y: 392, endPoint x: 640, endPoint y: 391, distance: 87.2
click at [640, 411] on input "**********" at bounding box center [707, 426] width 257 height 31
click at [718, 411] on input "**********" at bounding box center [707, 426] width 257 height 31
type input "********"
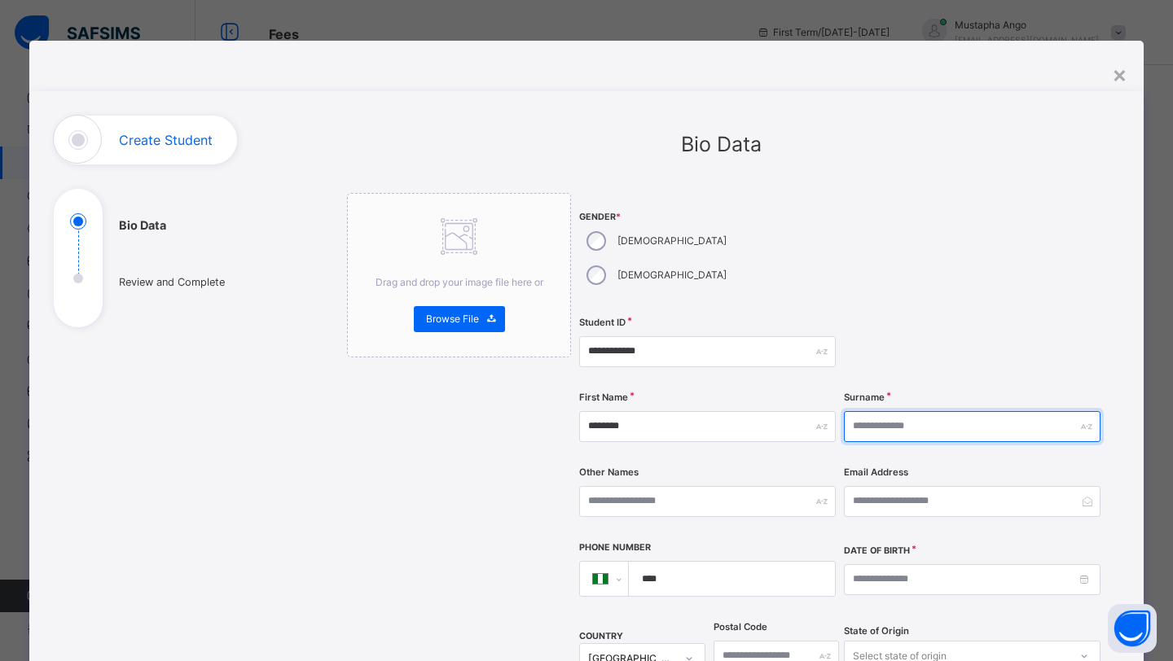
click at [887, 411] on input "text" at bounding box center [972, 426] width 257 height 31
paste input "********"
type input "********"
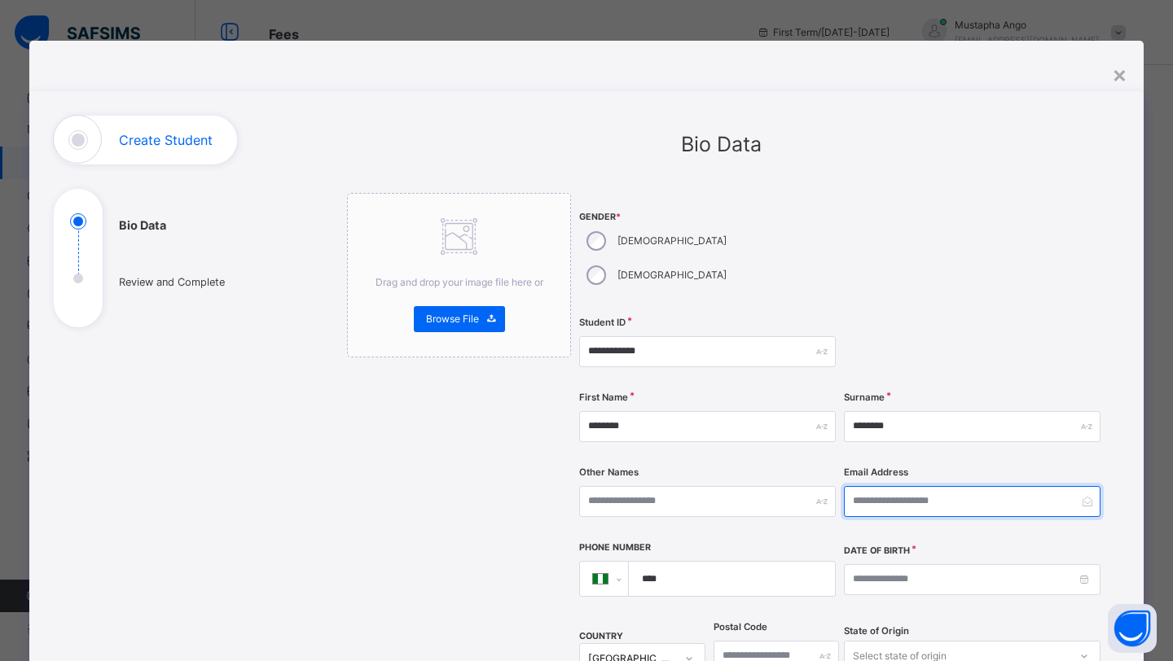
click at [911, 486] on input "email" at bounding box center [972, 501] width 257 height 31
type input "**********"
click at [714, 562] on input "****" at bounding box center [728, 579] width 193 height 34
type input "**********"
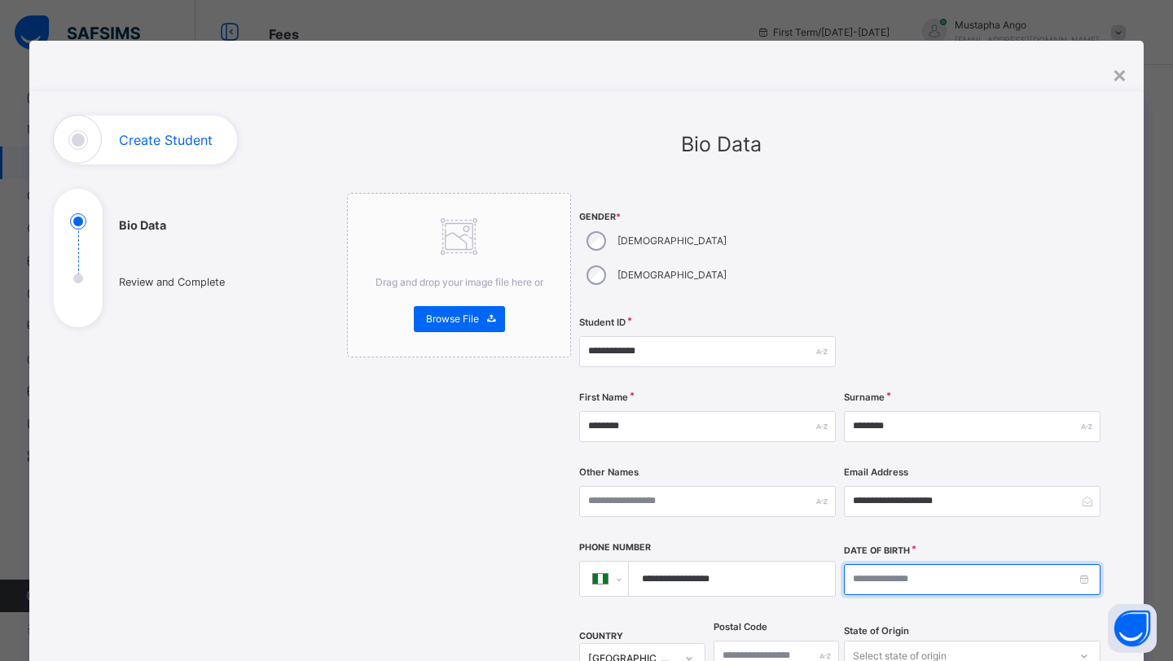
click at [896, 564] on input at bounding box center [972, 579] width 257 height 31
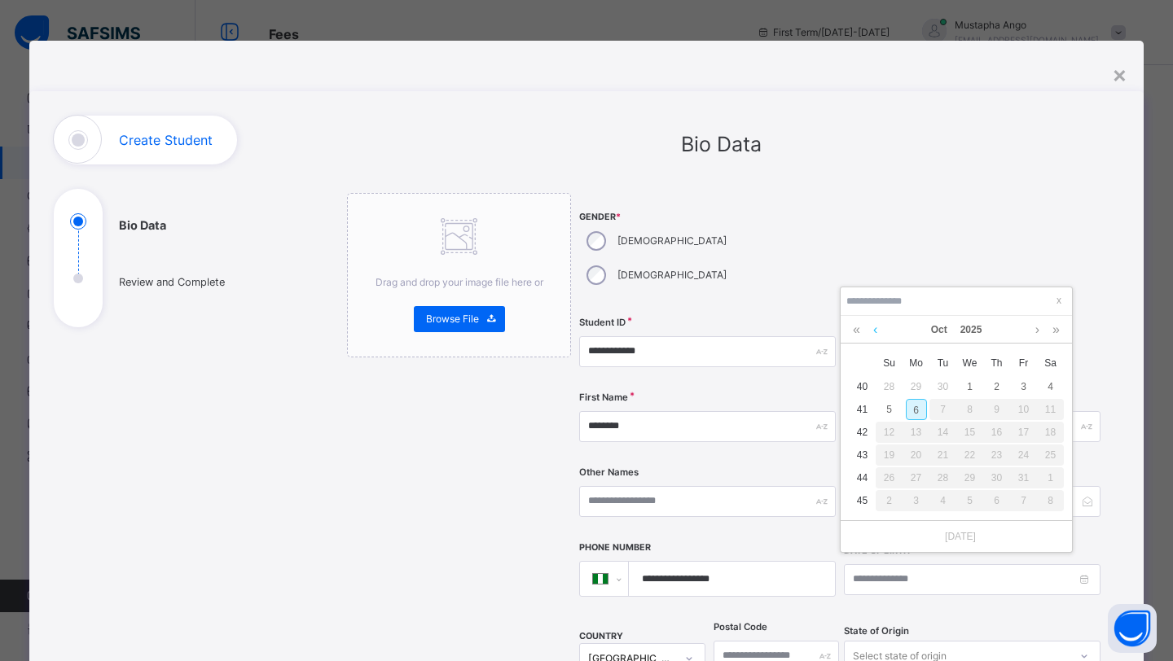
click at [876, 331] on link at bounding box center [875, 330] width 12 height 28
click at [876, 330] on link at bounding box center [875, 330] width 12 height 28
click at [856, 327] on link at bounding box center [856, 330] width 15 height 28
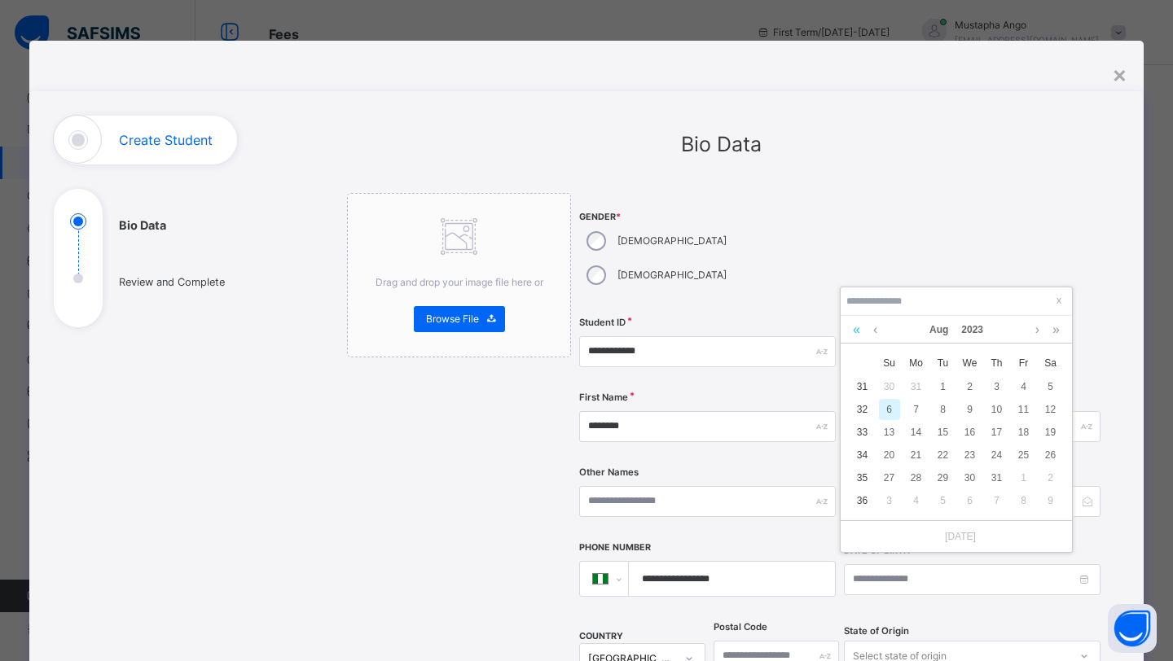
click at [856, 327] on link at bounding box center [856, 330] width 15 height 28
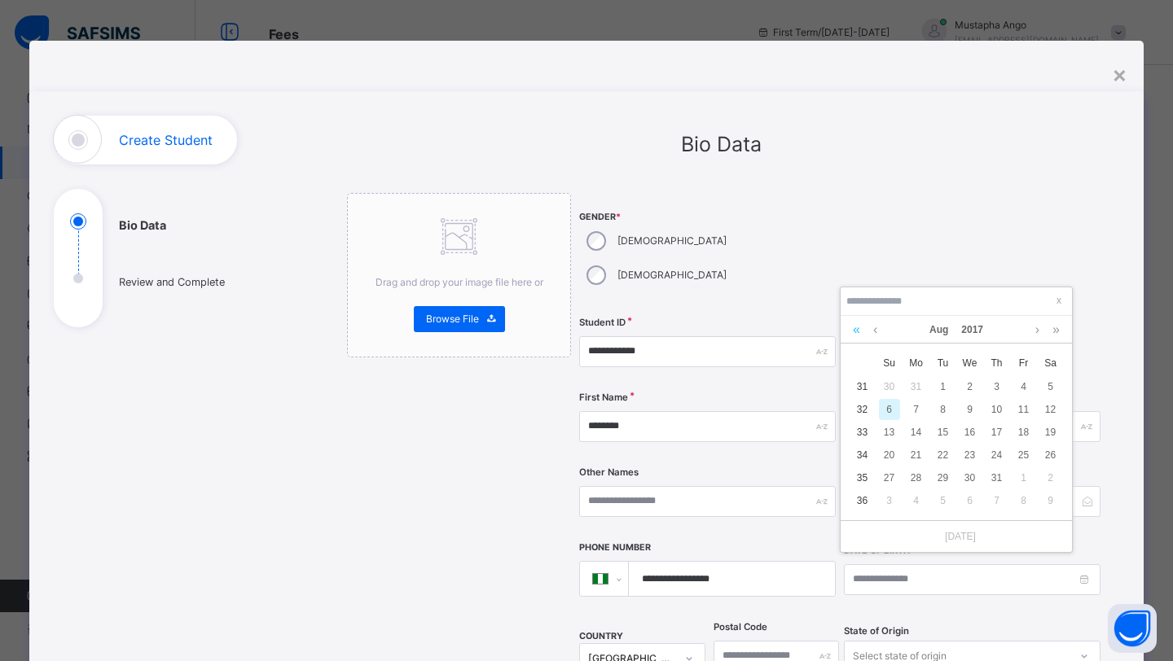
click at [856, 327] on link at bounding box center [856, 330] width 15 height 28
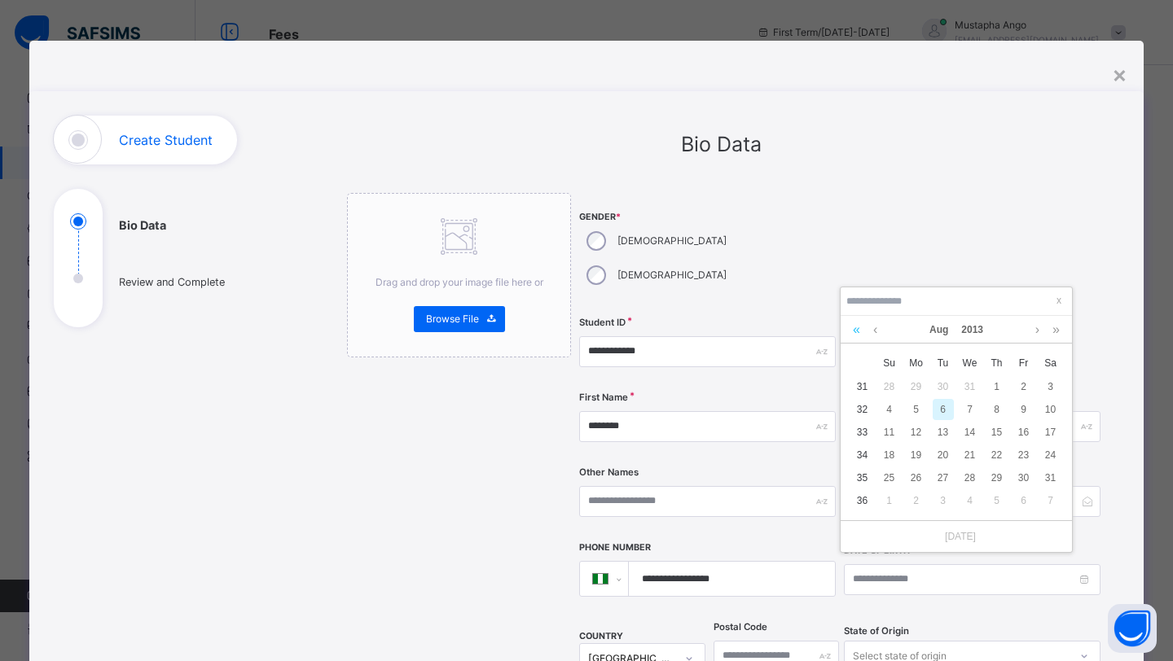
click at [856, 327] on link at bounding box center [856, 330] width 15 height 28
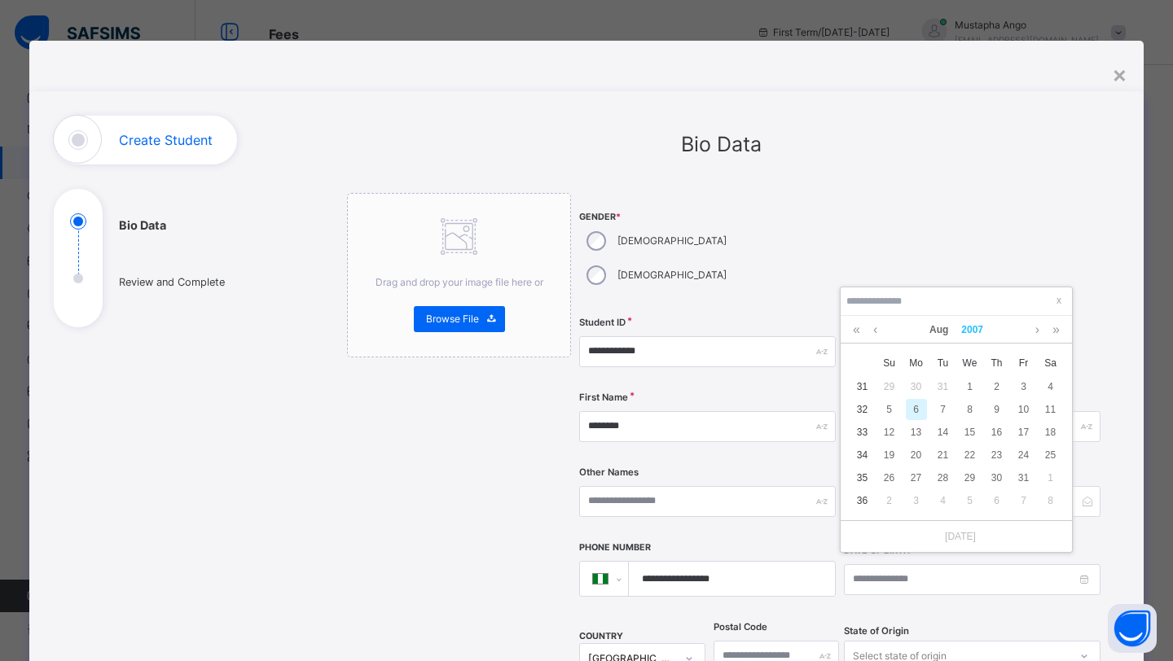
click at [977, 326] on link "2007" at bounding box center [972, 330] width 35 height 28
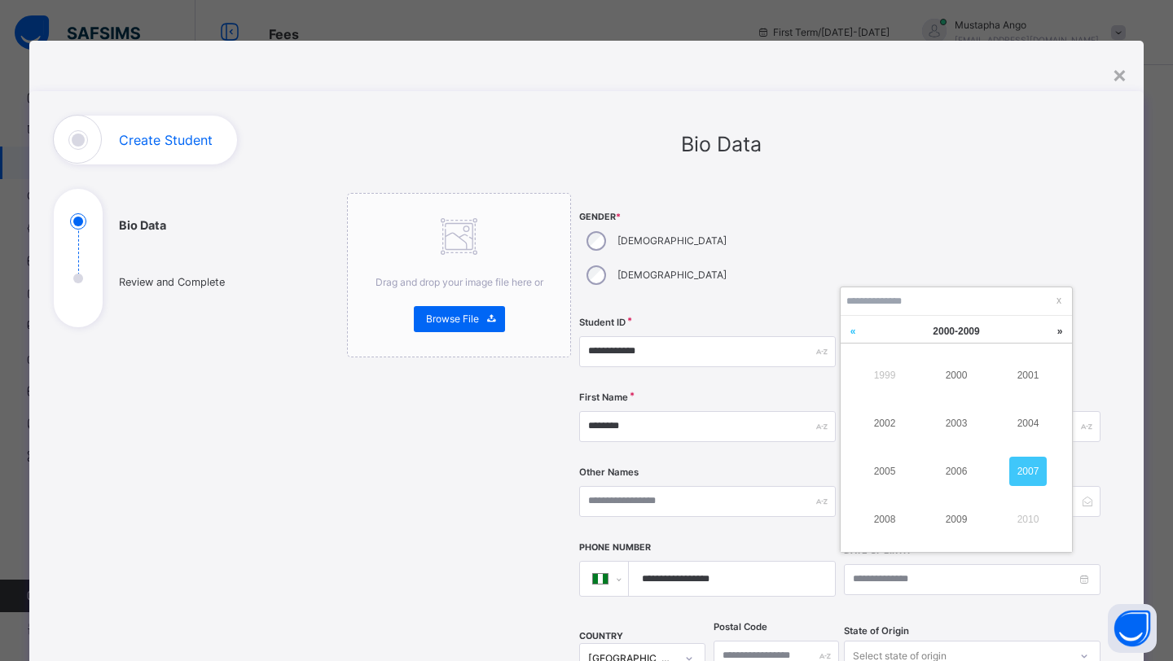
click at [851, 333] on link at bounding box center [853, 331] width 24 height 31
click at [883, 423] on link "1992" at bounding box center [884, 423] width 37 height 29
click at [874, 332] on link at bounding box center [875, 330] width 12 height 28
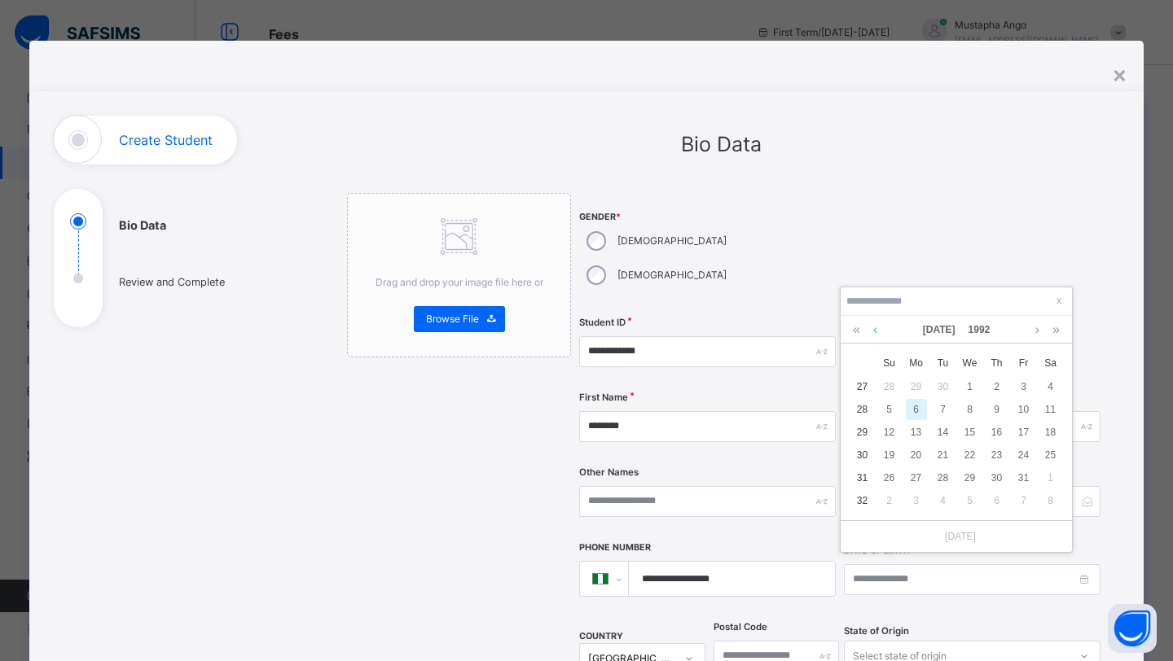
click at [874, 332] on link at bounding box center [875, 330] width 12 height 28
click at [1017, 387] on div "6" at bounding box center [1023, 386] width 21 height 21
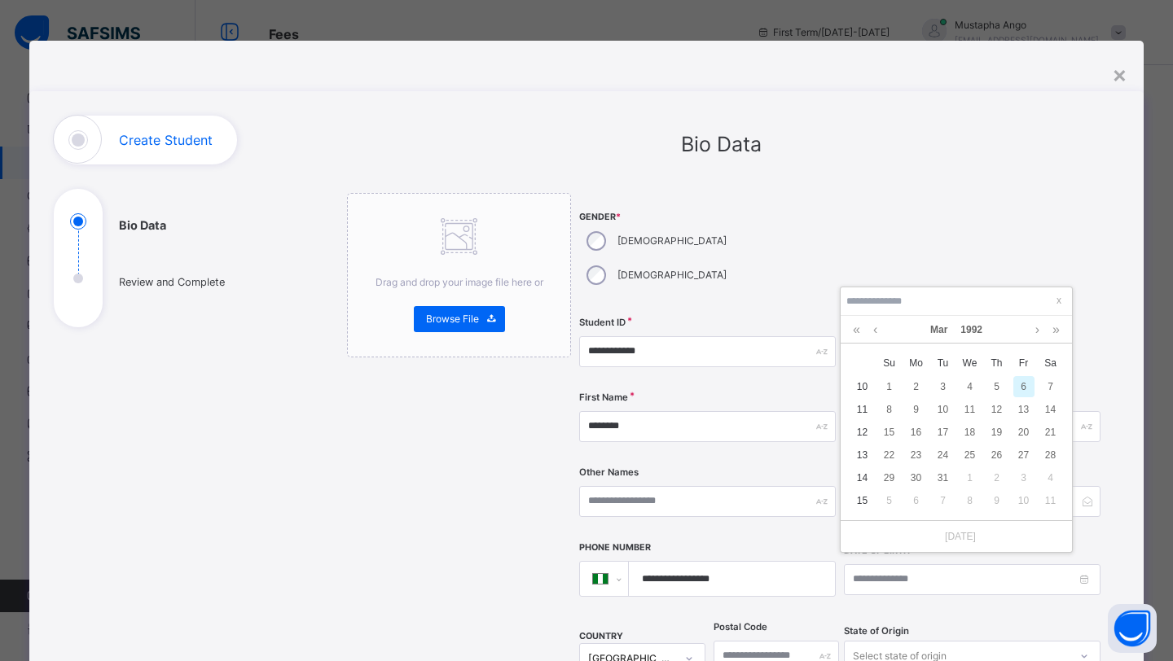
type input "**********"
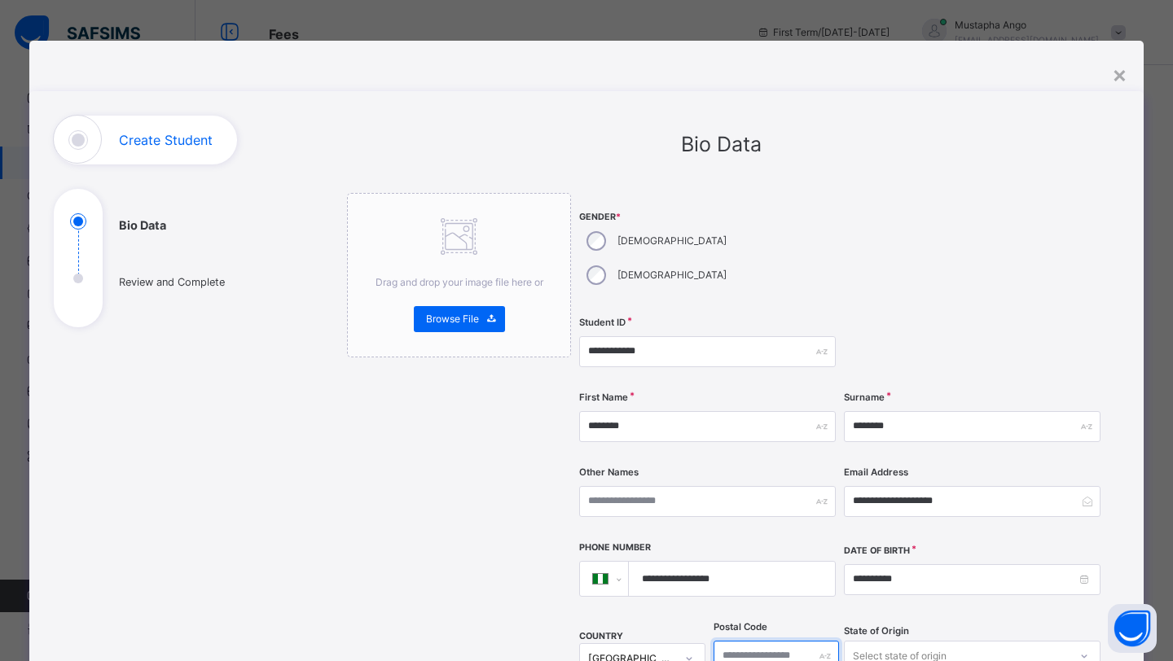
click at [758, 641] on input "text" at bounding box center [776, 656] width 125 height 31
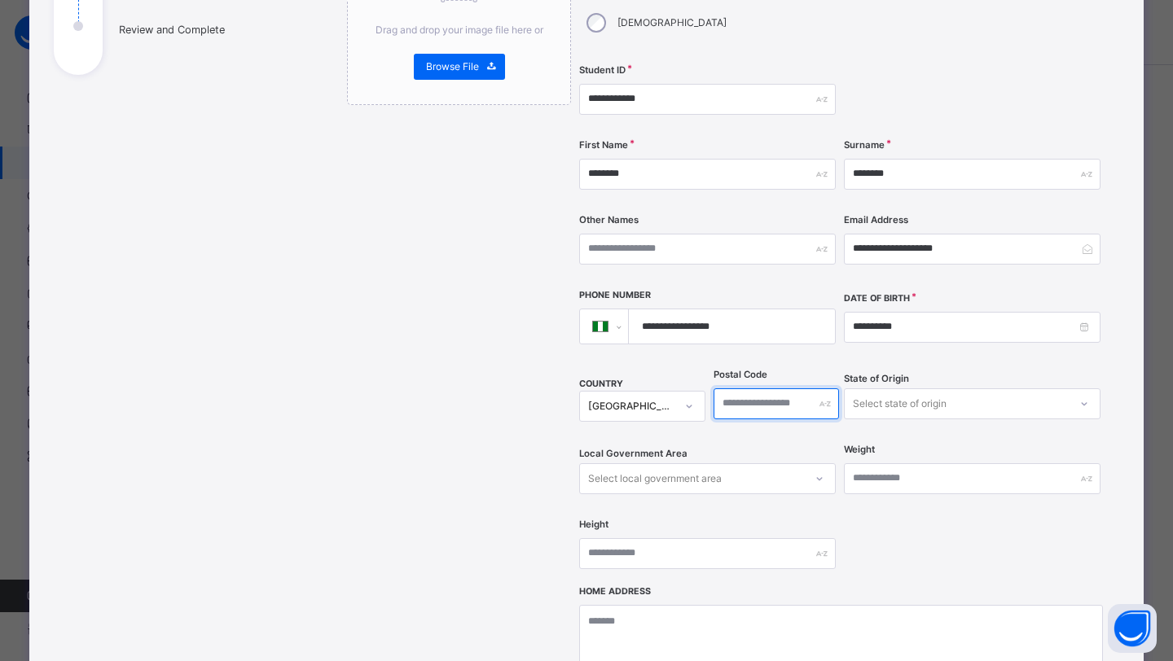
scroll to position [270, 0]
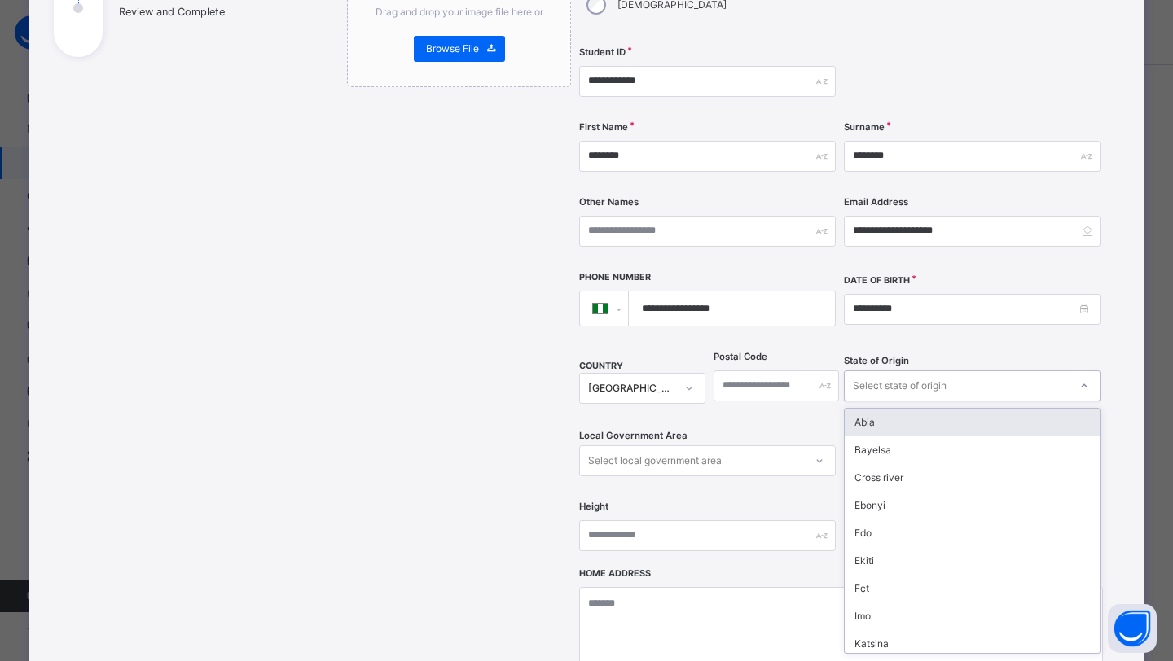
click at [894, 371] on div "Select state of origin" at bounding box center [900, 386] width 94 height 31
click at [917, 371] on div "Select state of origin" at bounding box center [900, 386] width 94 height 31
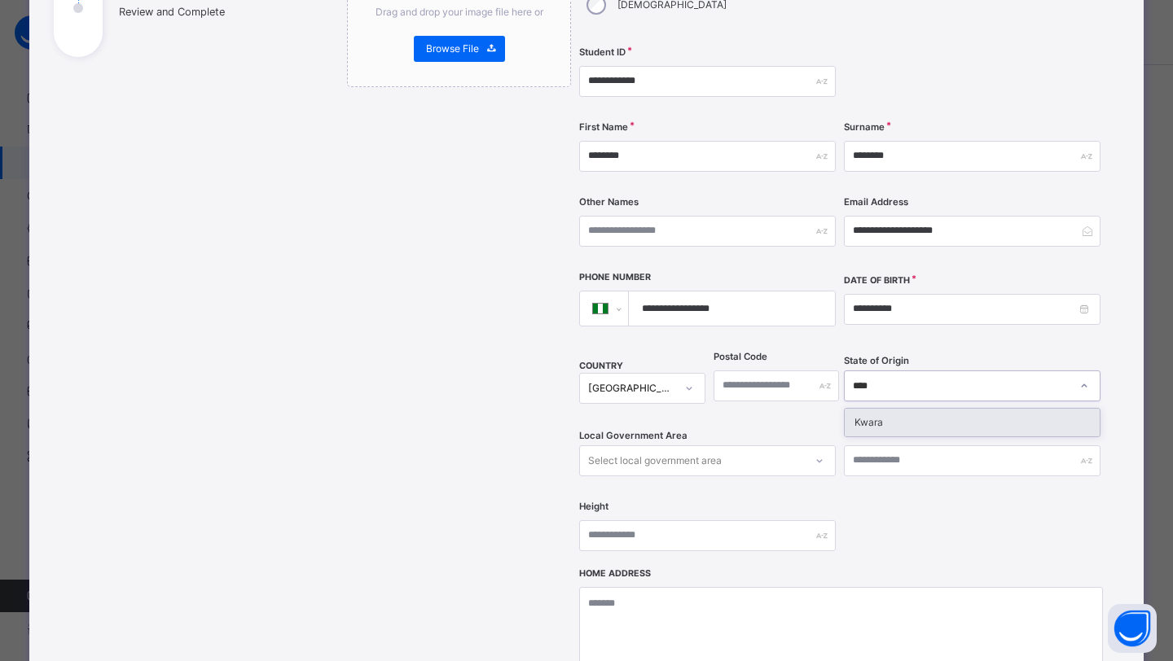
type input "*****"
click at [907, 409] on div "Kwara" at bounding box center [972, 423] width 255 height 28
click at [683, 446] on div "Select local government area" at bounding box center [655, 461] width 134 height 31
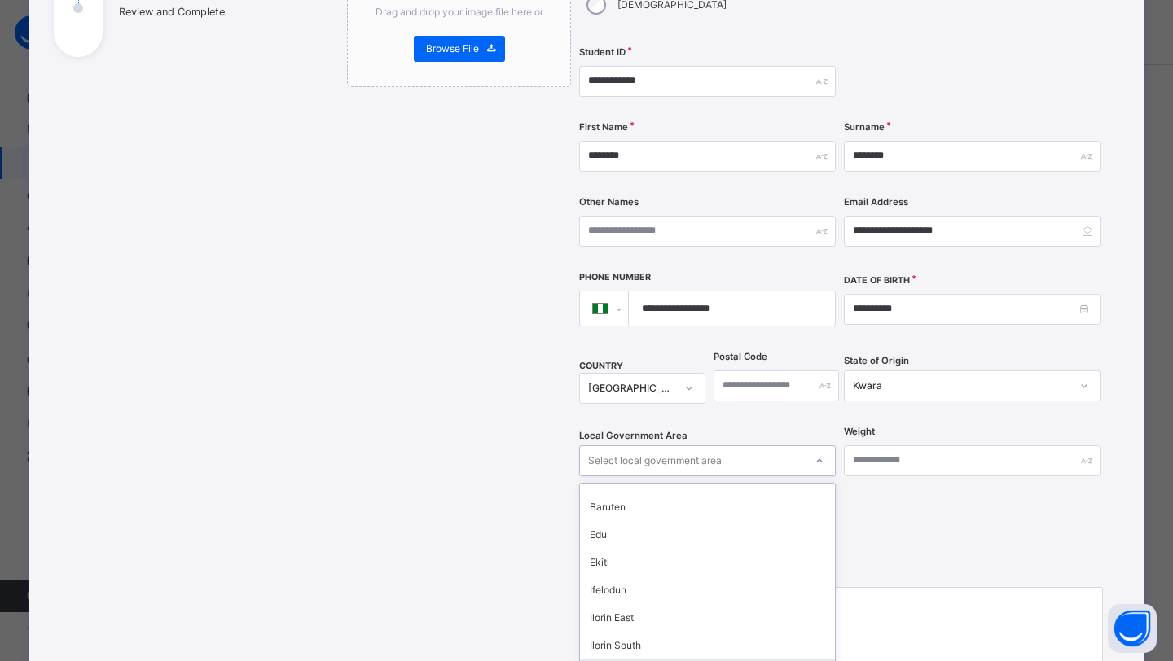
scroll to position [0, 0]
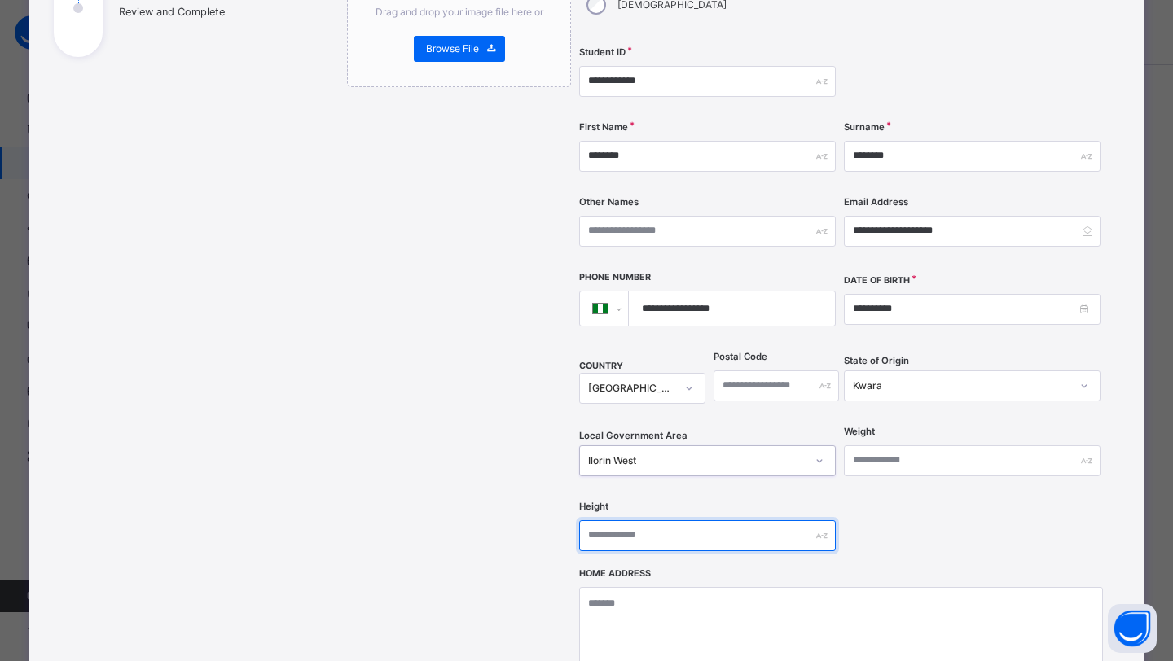
click at [757, 520] on input "text" at bounding box center [707, 535] width 257 height 31
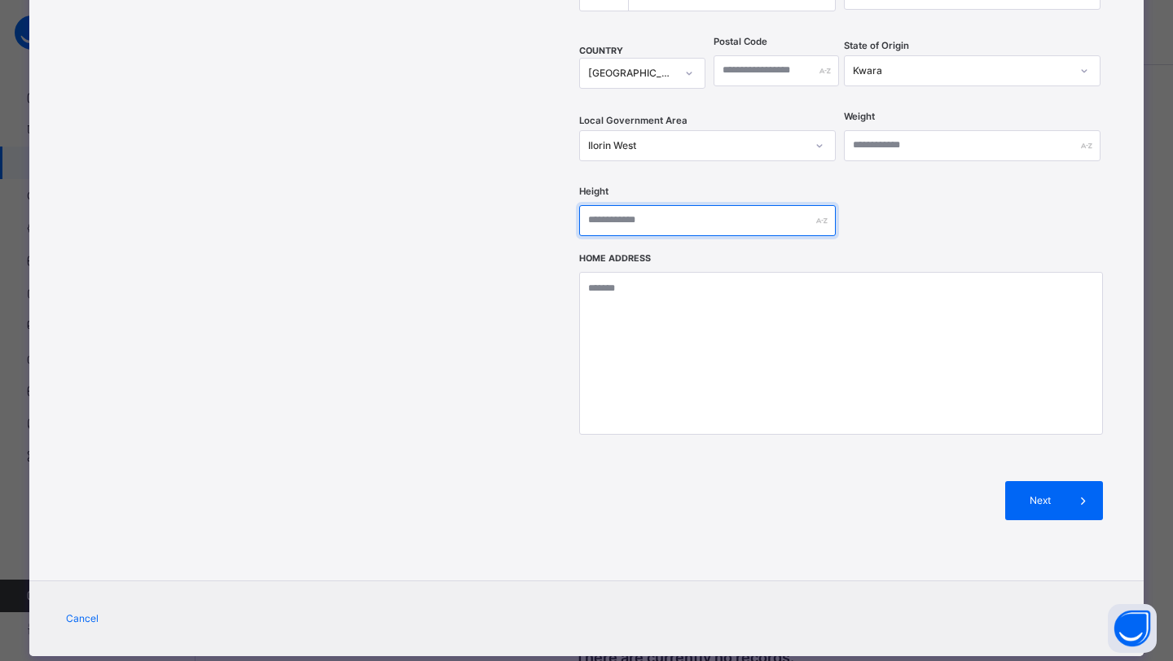
scroll to position [586, 0]
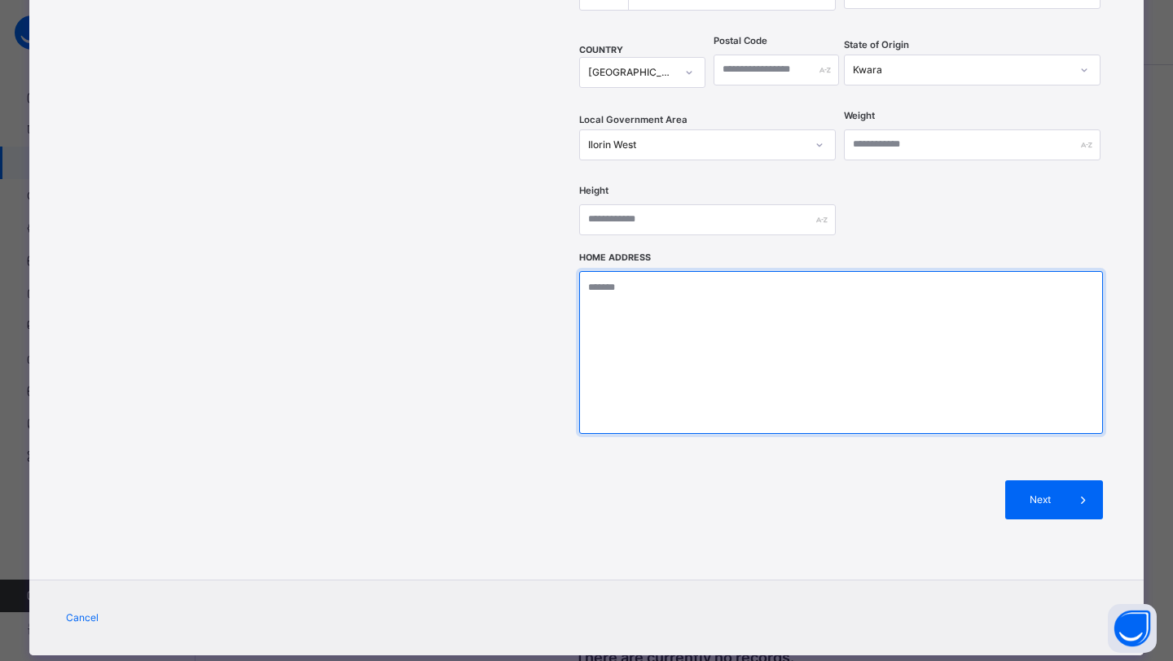
click at [694, 311] on textarea at bounding box center [841, 352] width 524 height 163
type textarea "**********"
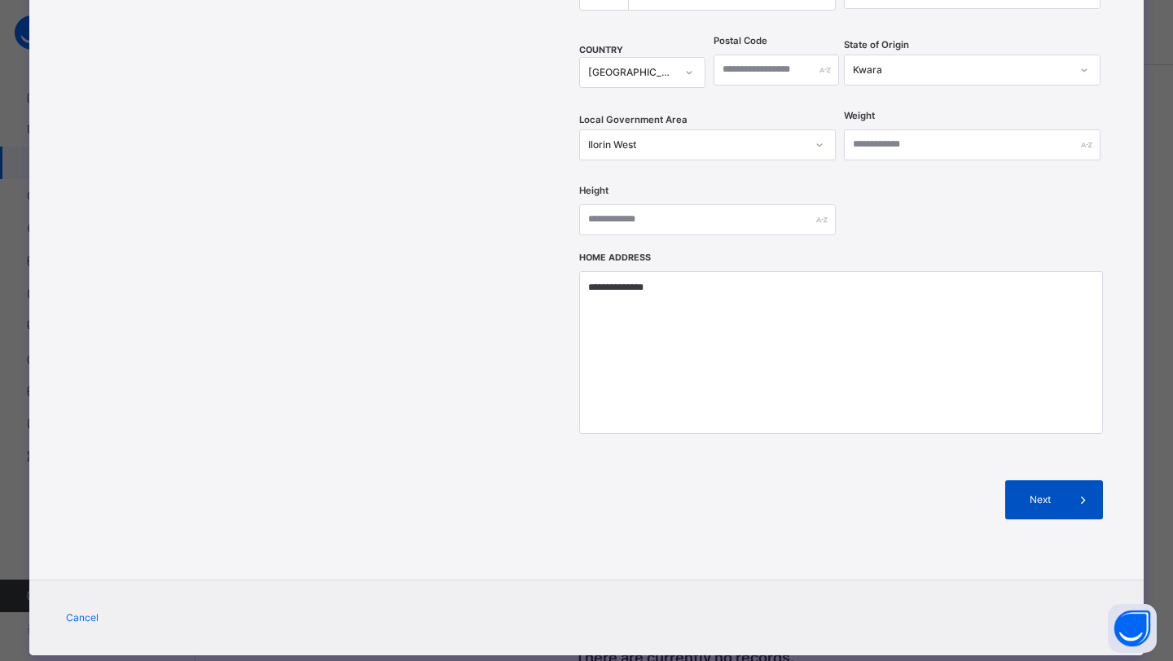
click at [1065, 481] on span at bounding box center [1083, 500] width 39 height 39
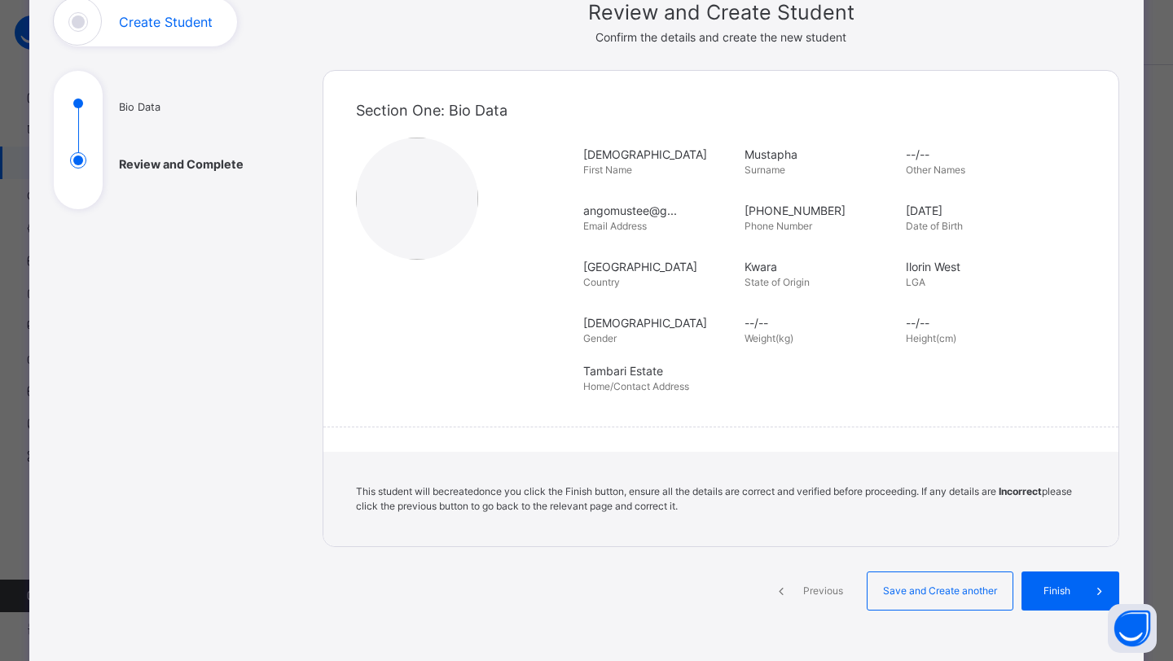
scroll to position [118, 0]
click at [394, 209] on img at bounding box center [417, 199] width 122 height 122
click at [412, 222] on img at bounding box center [417, 199] width 122 height 122
click at [813, 592] on span "Previous" at bounding box center [823, 591] width 45 height 15
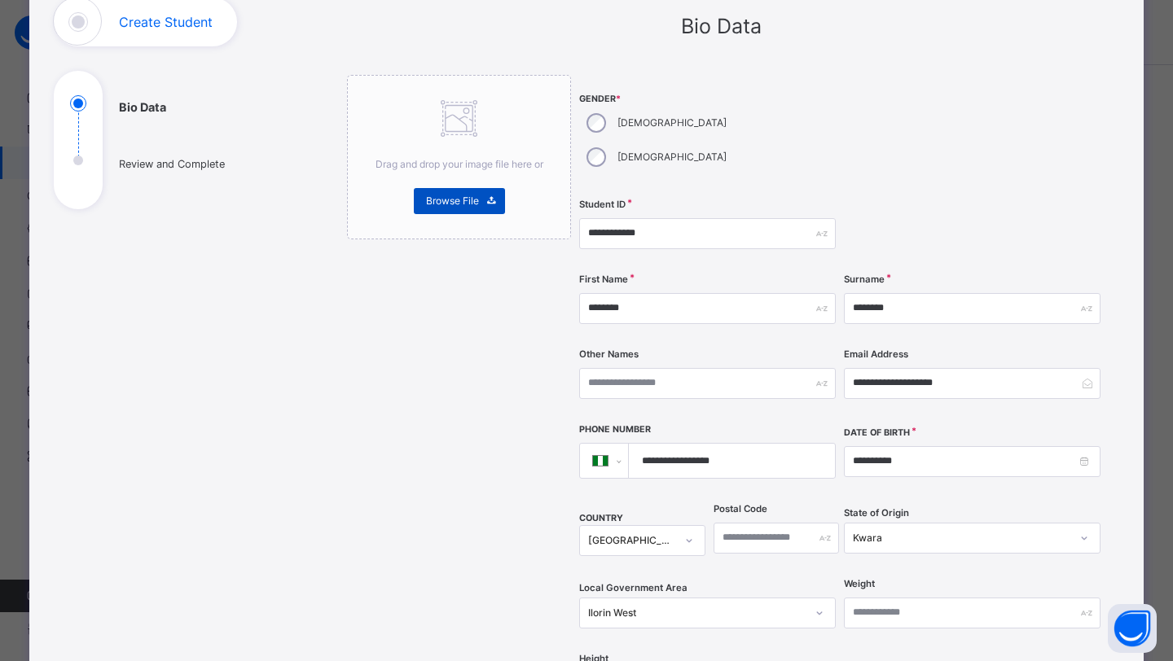
click at [454, 195] on span "Browse File" at bounding box center [452, 201] width 53 height 15
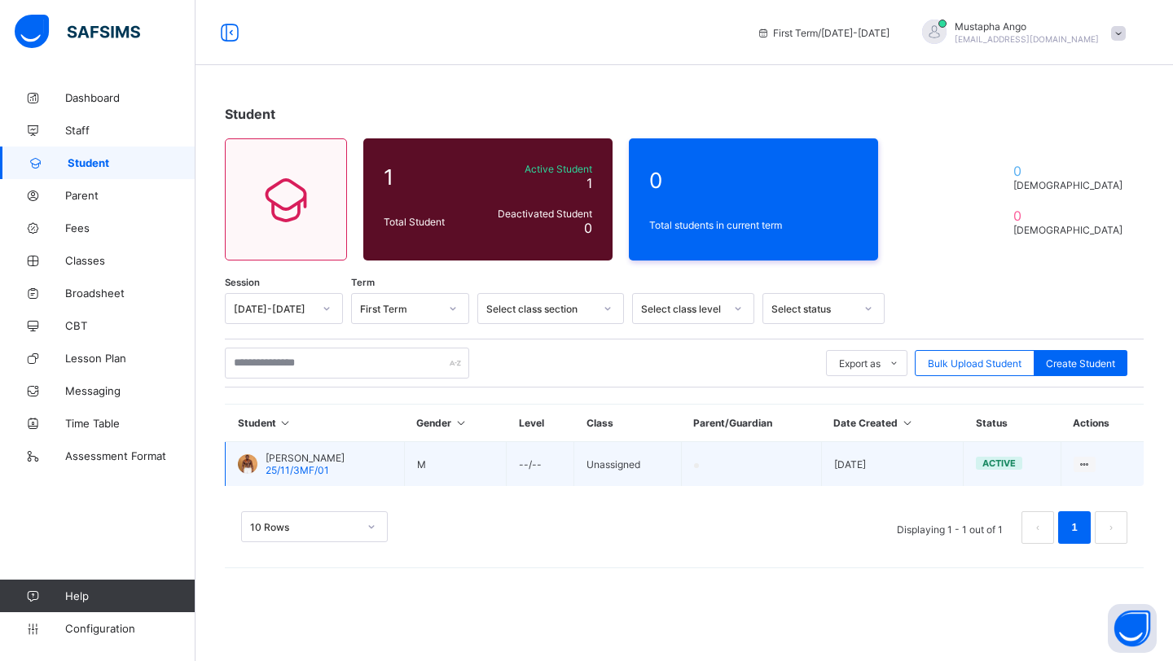
click at [756, 461] on td at bounding box center [751, 464] width 140 height 45
click at [1100, 468] on td "View Profile Edit Student Assign Class Link Parent/Guardian Delete Student" at bounding box center [1101, 464] width 83 height 45
click at [1086, 481] on ul "View Profile Edit Student Assign Class Link Parent/Guardian Delete Student" at bounding box center [1027, 555] width 136 height 148
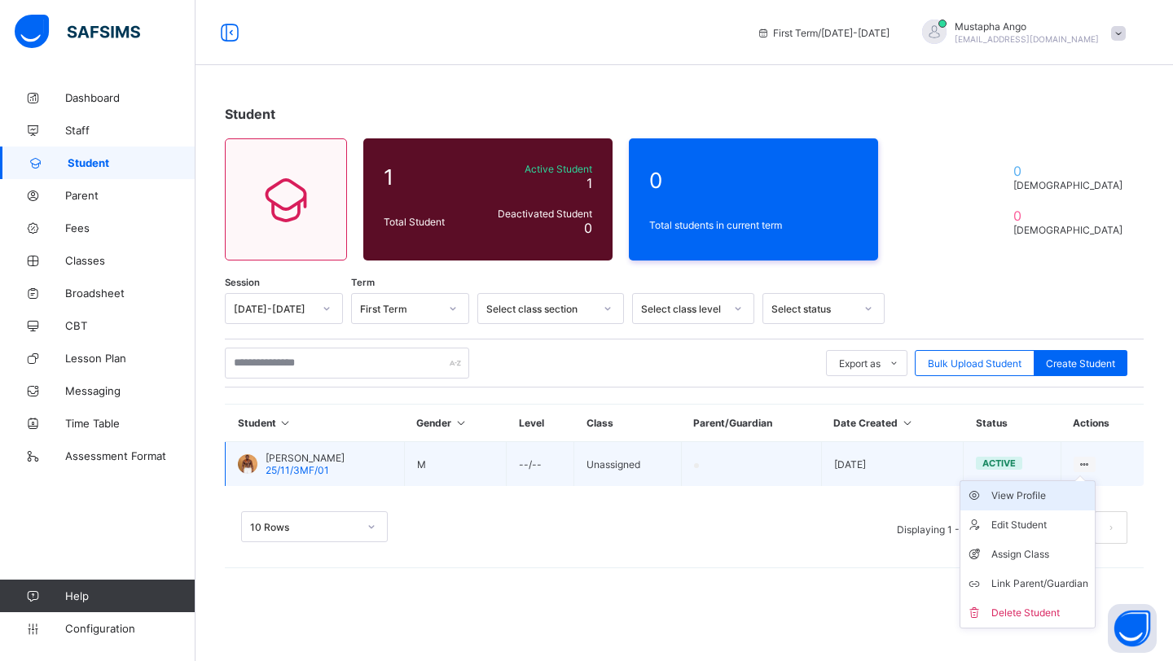
click at [1023, 496] on div "View Profile" at bounding box center [1039, 496] width 97 height 16
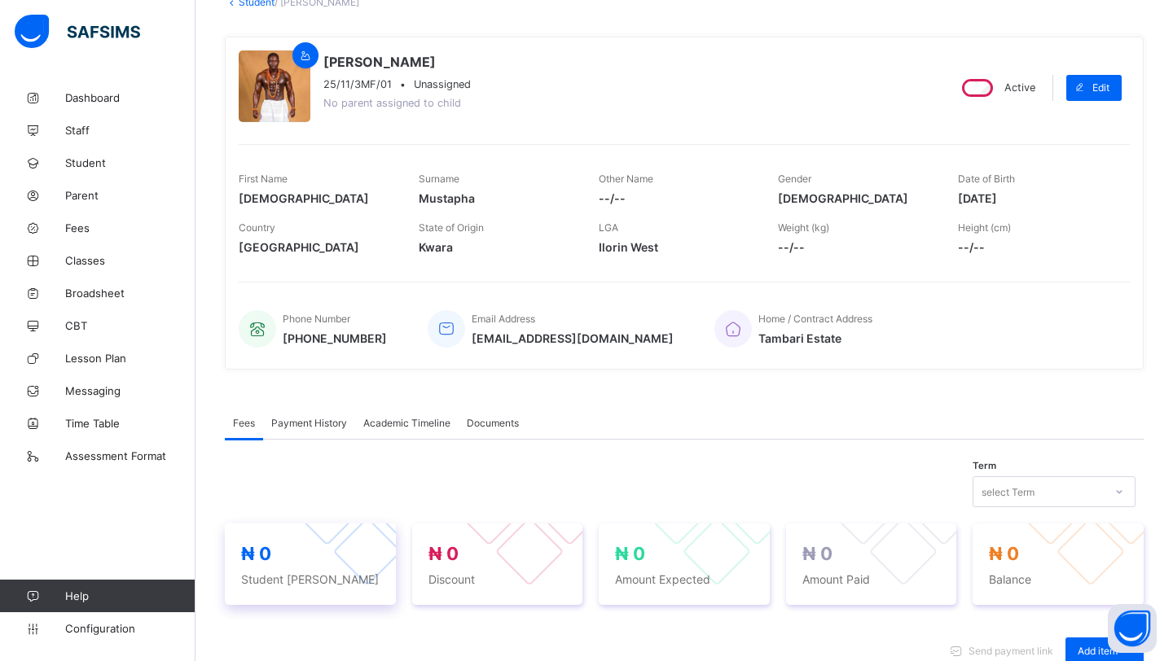
scroll to position [81, 0]
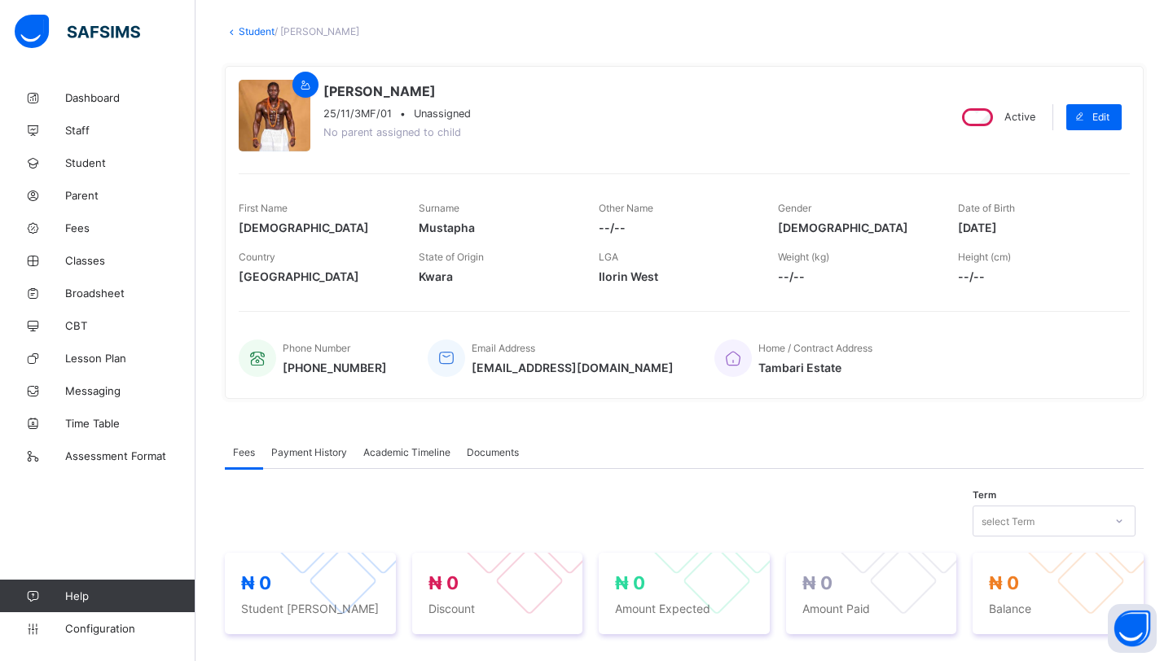
click at [303, 450] on span "Payment History" at bounding box center [309, 452] width 76 height 12
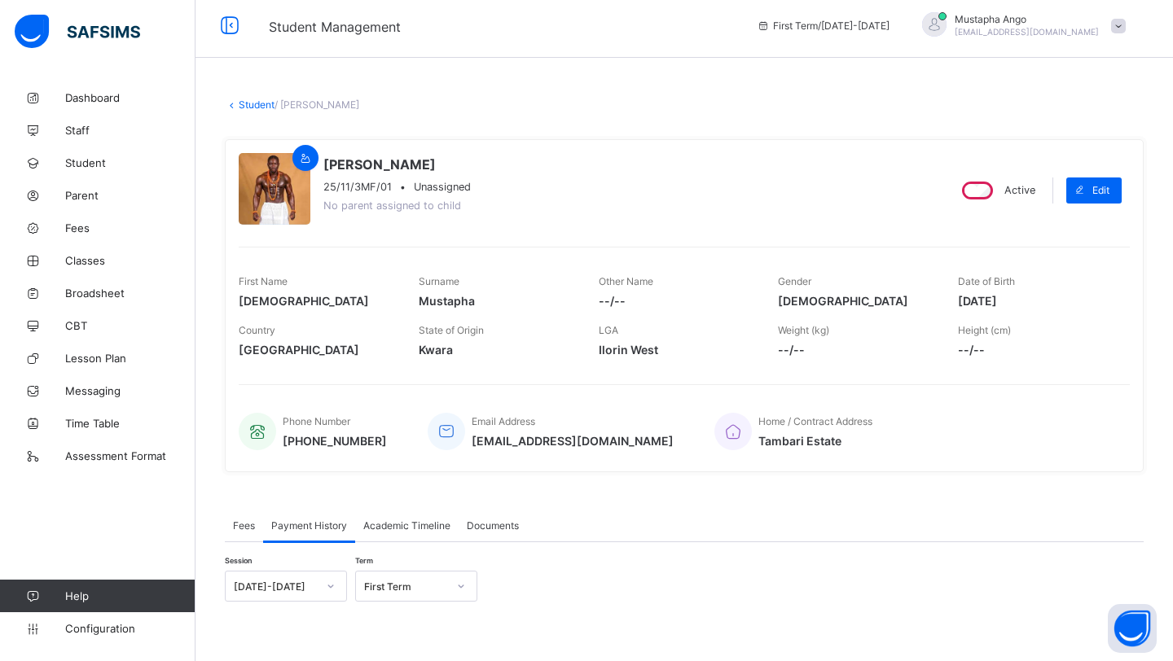
scroll to position [0, 0]
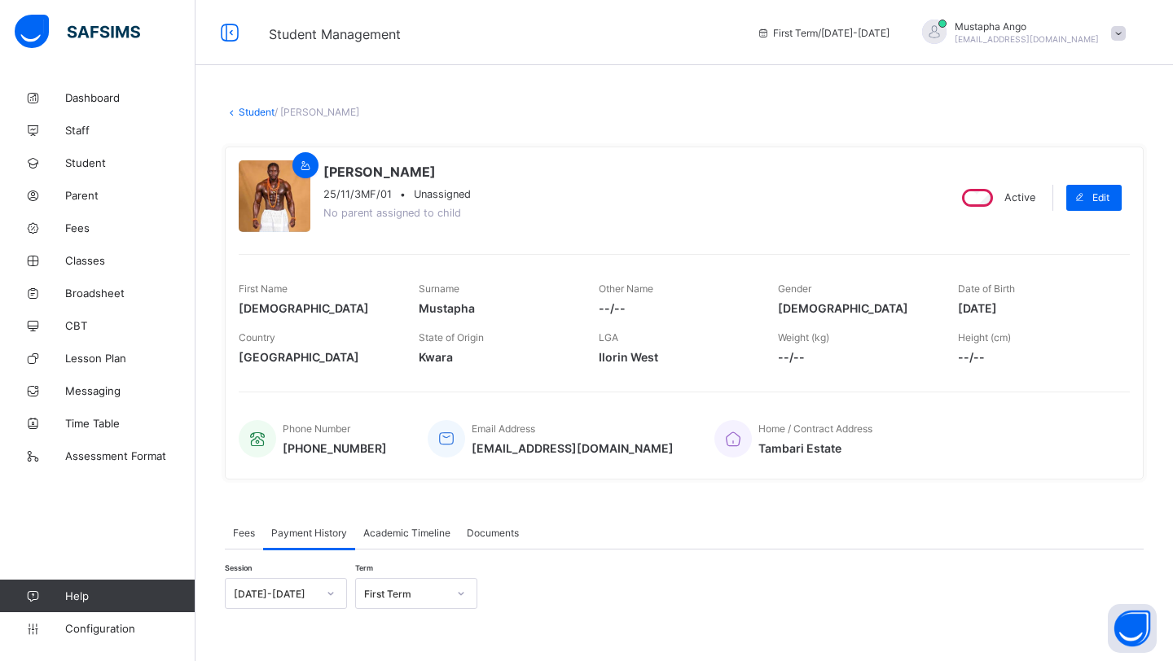
click at [367, 529] on span "Academic Timeline" at bounding box center [406, 533] width 87 height 12
click at [480, 534] on span "Documents" at bounding box center [493, 533] width 52 height 12
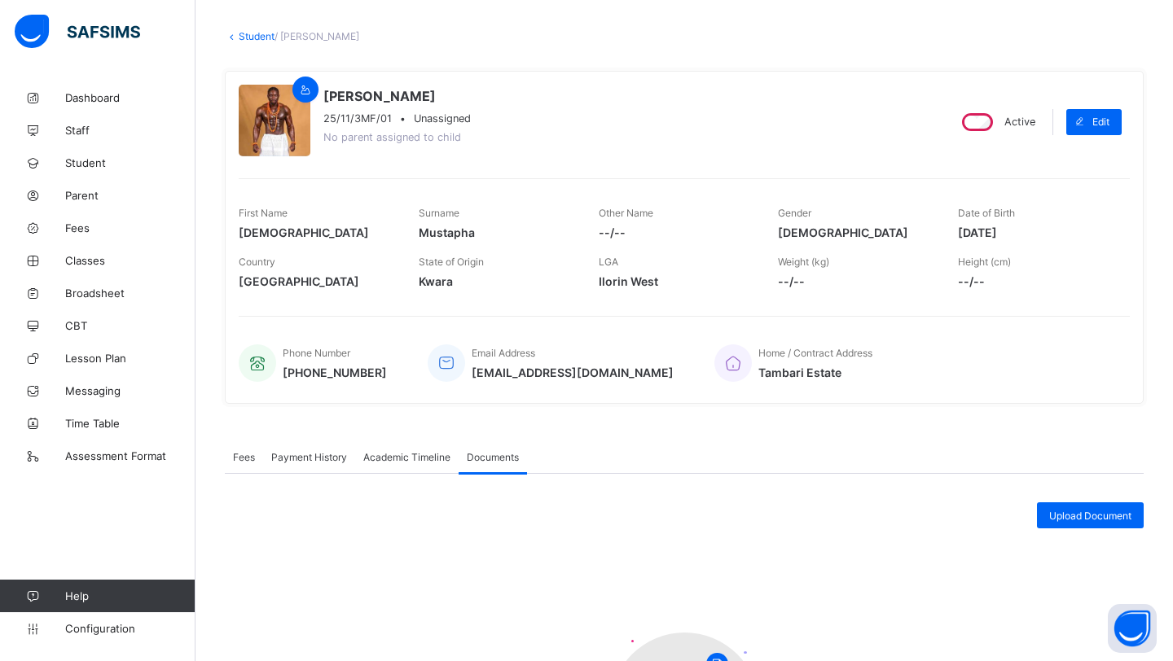
scroll to position [76, 0]
click at [389, 460] on span "Academic Timeline" at bounding box center [406, 457] width 87 height 12
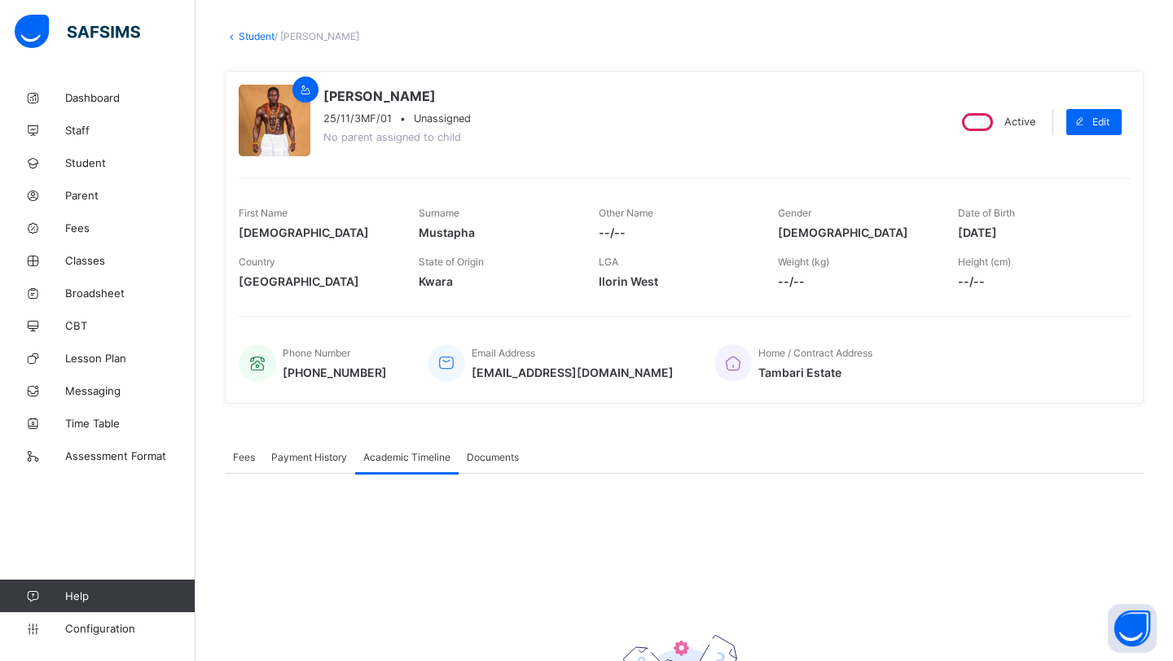
click at [303, 451] on span "Payment History" at bounding box center [309, 457] width 76 height 12
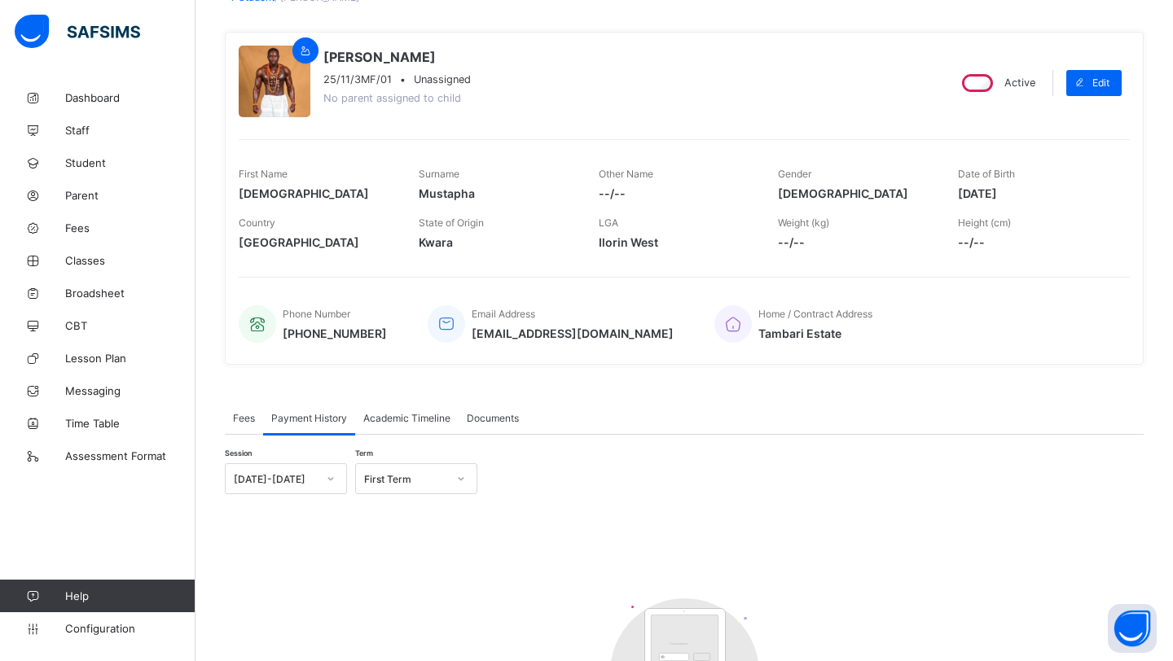
scroll to position [320, 0]
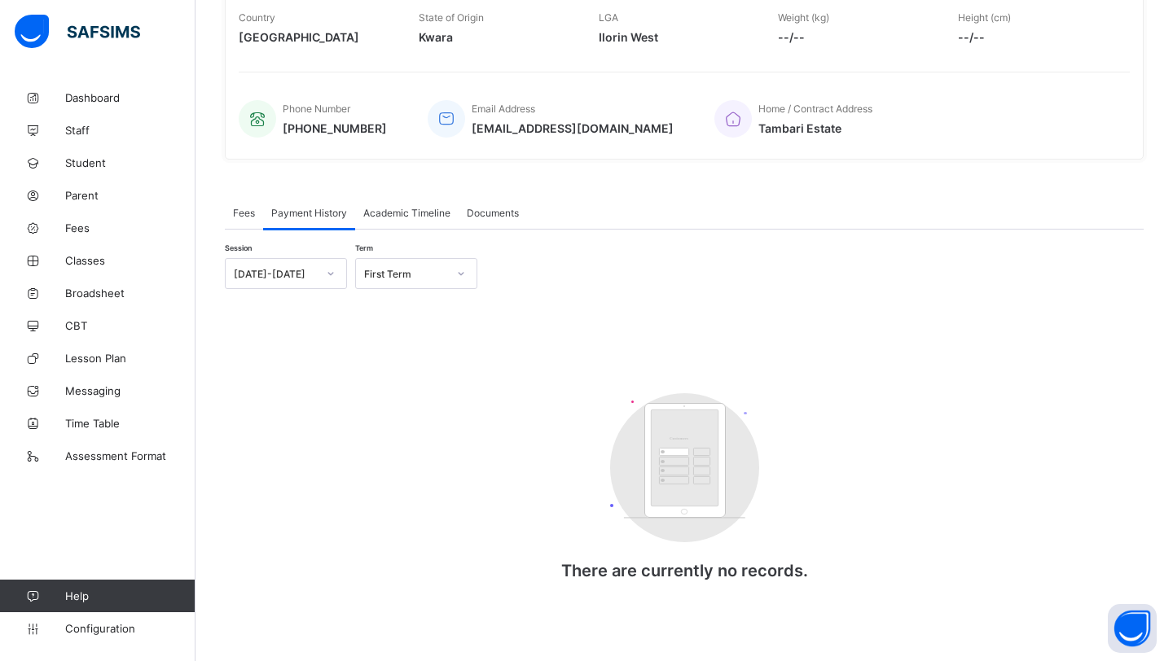
click at [226, 214] on div "Fees" at bounding box center [244, 212] width 38 height 33
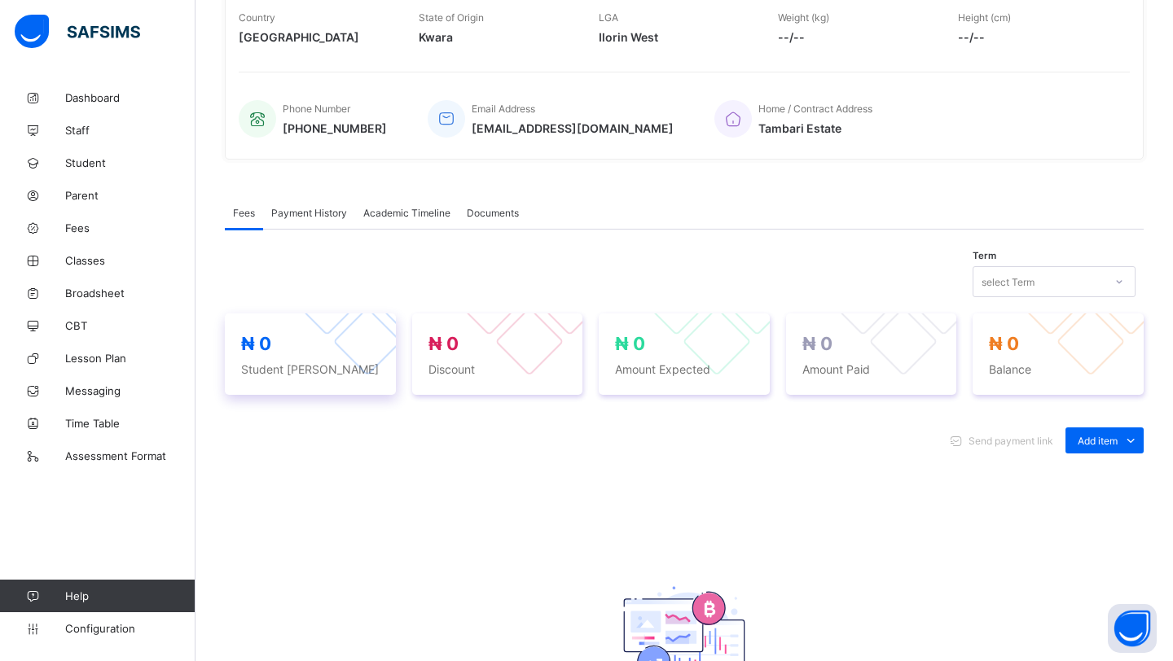
click at [316, 374] on span "Student [PERSON_NAME]" at bounding box center [310, 369] width 138 height 14
click at [260, 358] on div "₦ 0 Student Bill" at bounding box center [310, 354] width 138 height 43
click at [472, 356] on div "₦ 0 Discount" at bounding box center [497, 354] width 138 height 43
click at [81, 230] on span "Fees" at bounding box center [130, 228] width 130 height 13
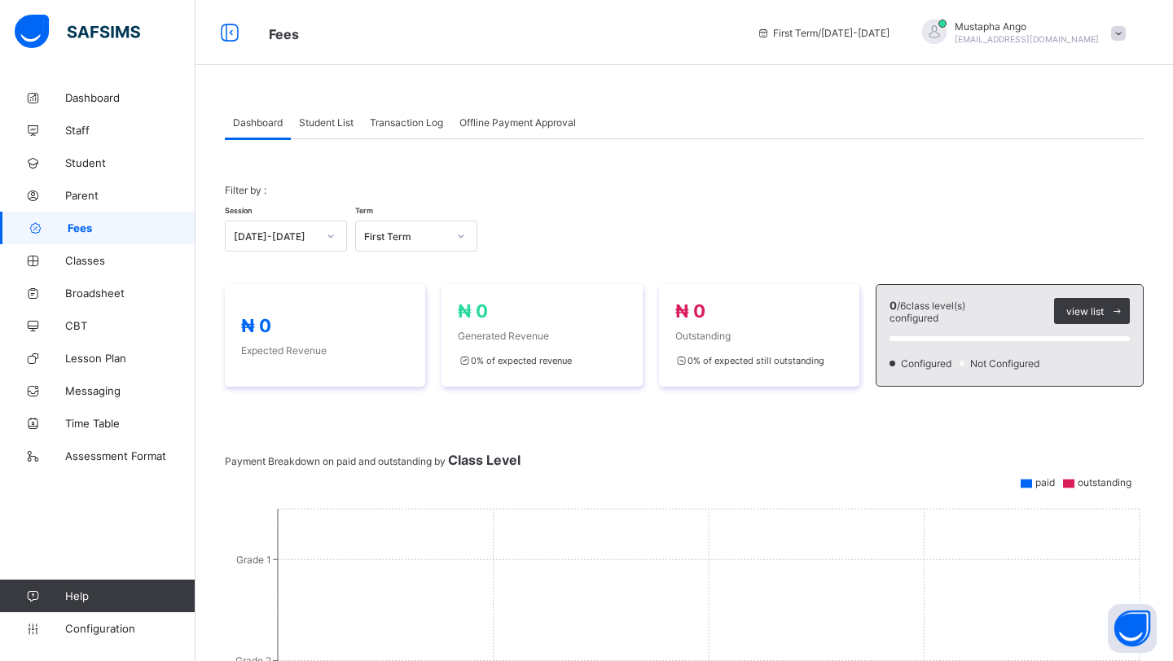
click at [335, 123] on span "Student List" at bounding box center [326, 122] width 55 height 12
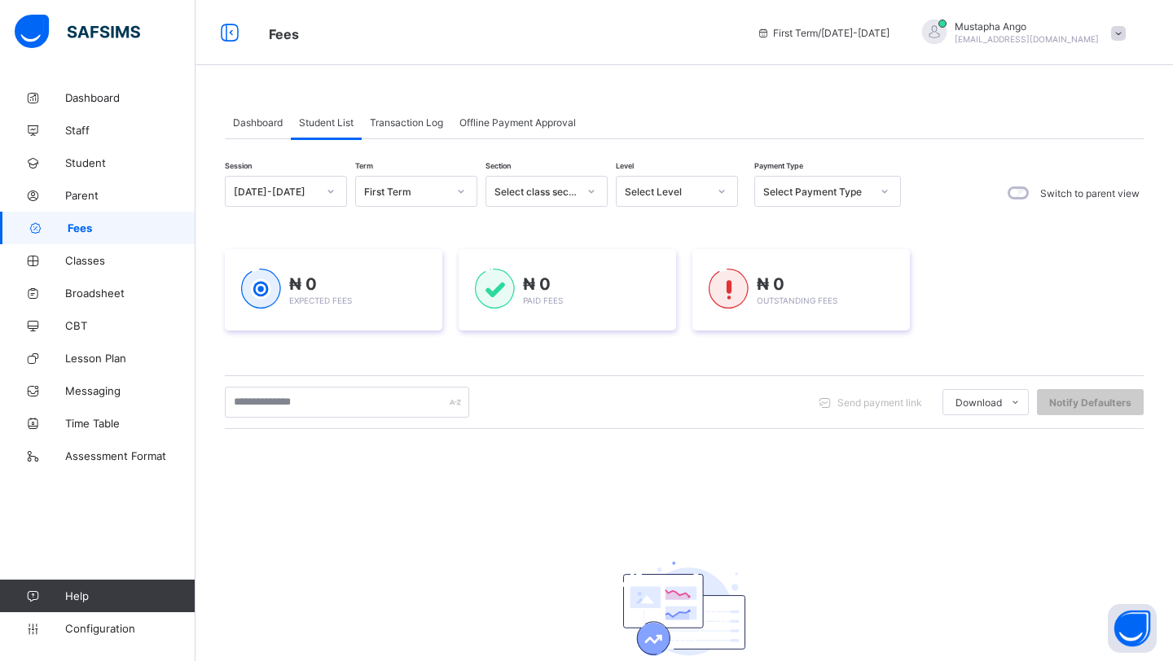
click at [237, 125] on span "Dashboard" at bounding box center [258, 122] width 50 height 12
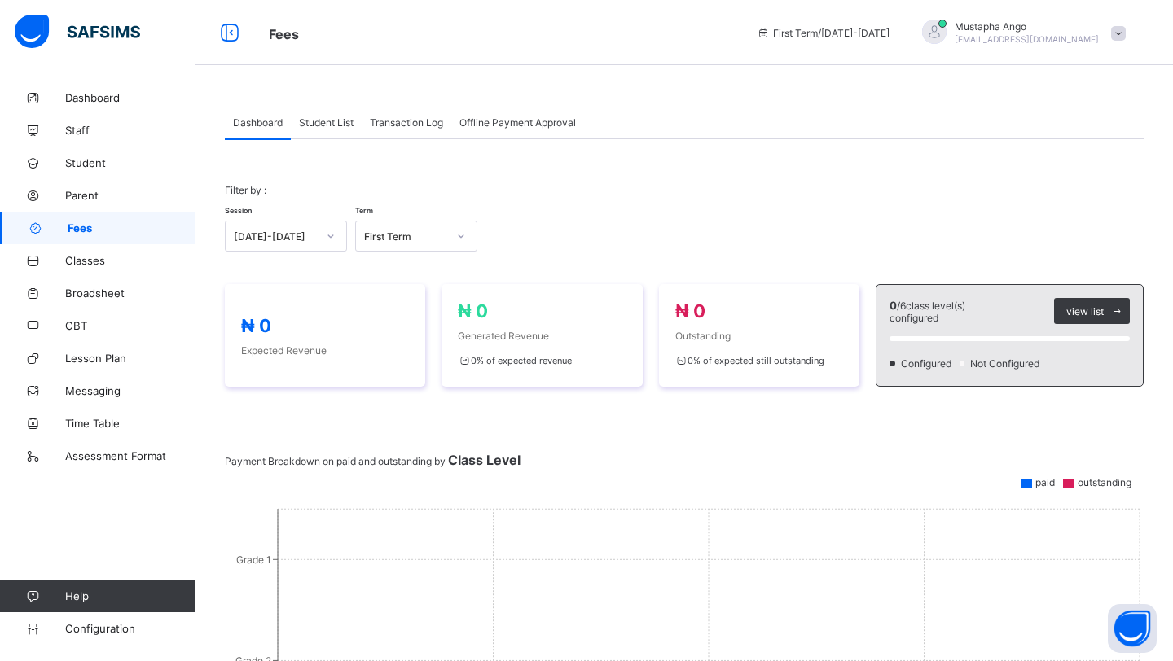
click at [329, 120] on span "Student List" at bounding box center [326, 122] width 55 height 12
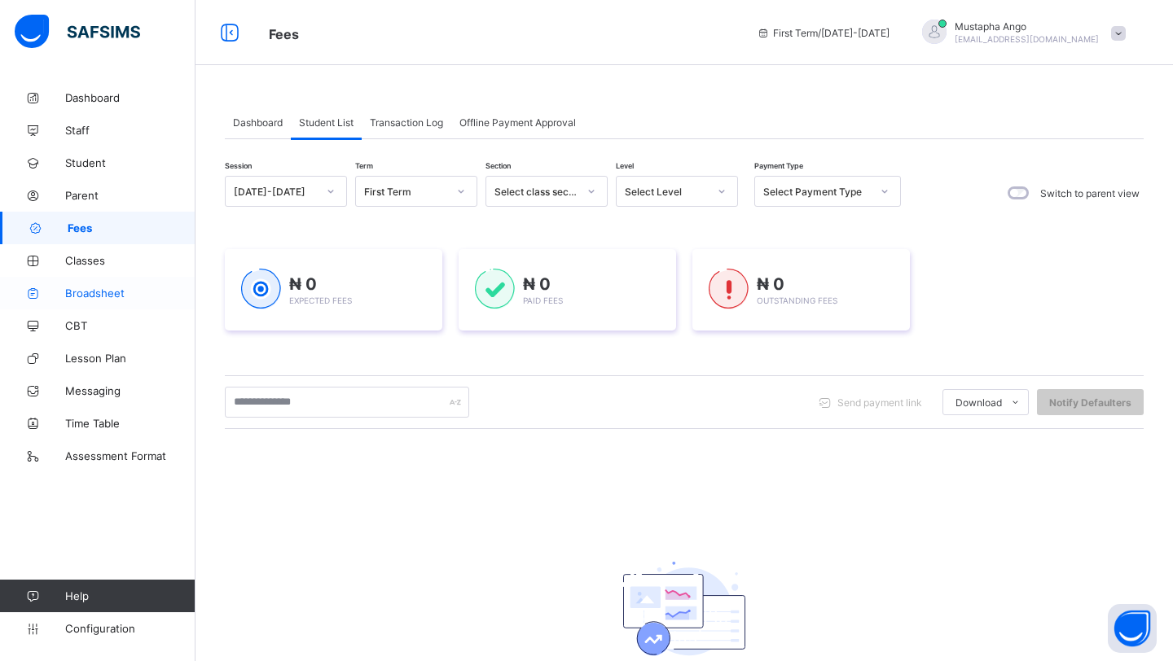
click at [85, 299] on span "Broadsheet" at bounding box center [130, 293] width 130 height 13
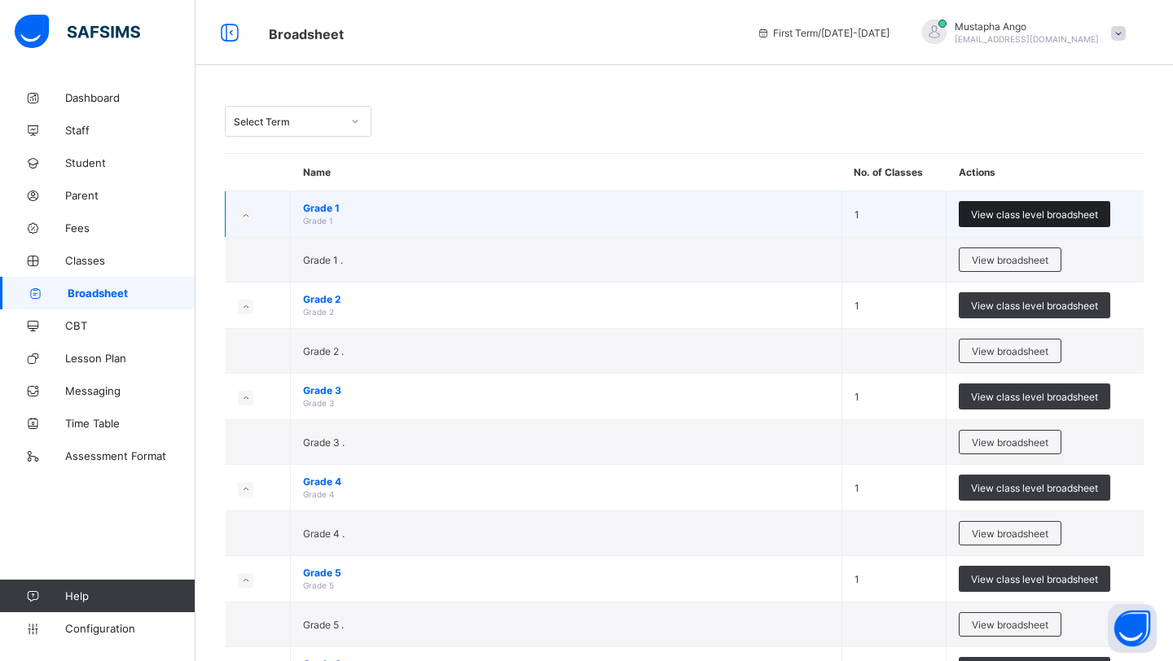
click at [1008, 213] on span "View class level broadsheet" at bounding box center [1034, 215] width 127 height 12
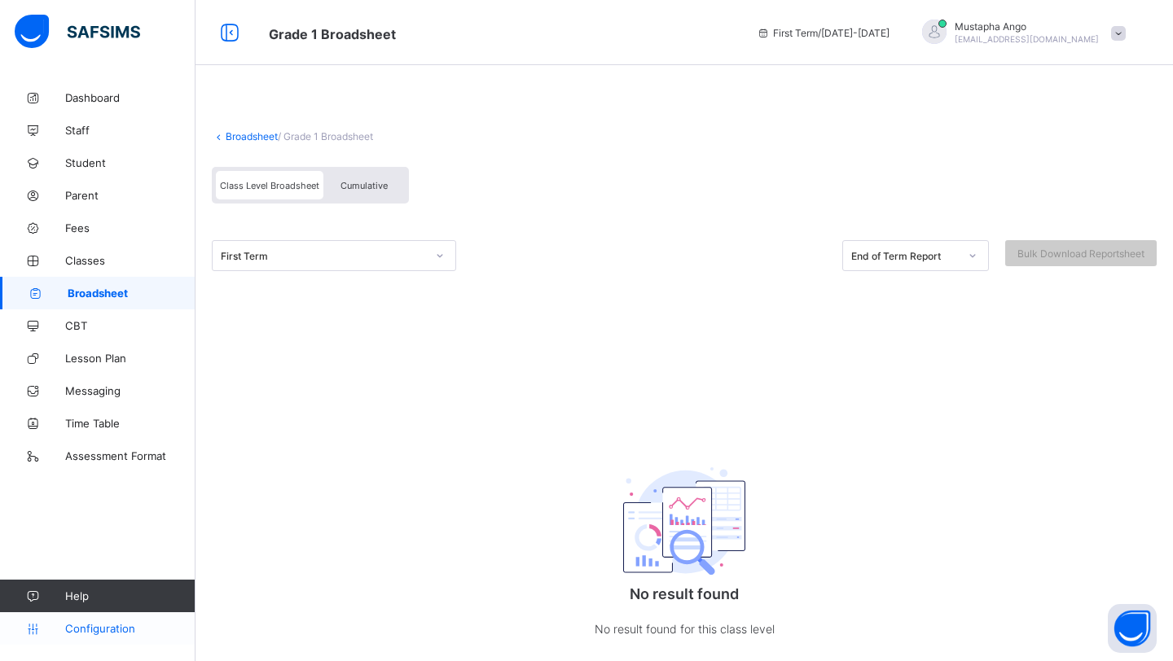
click at [105, 633] on span "Configuration" at bounding box center [130, 628] width 130 height 13
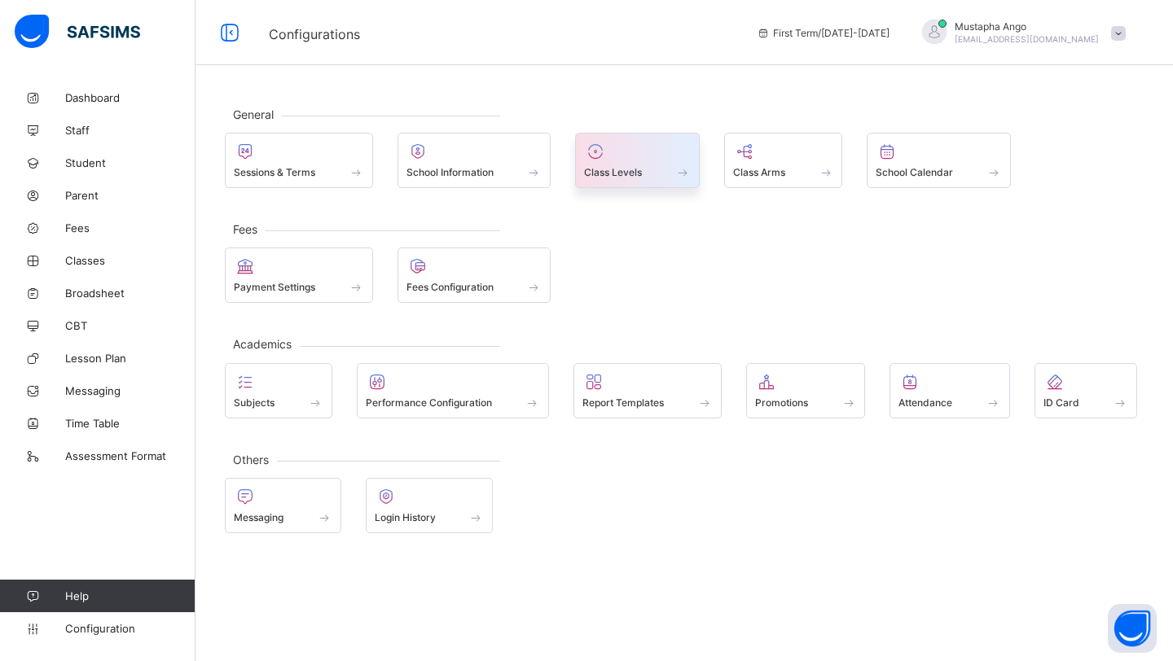
click at [616, 147] on div at bounding box center [637, 152] width 107 height 20
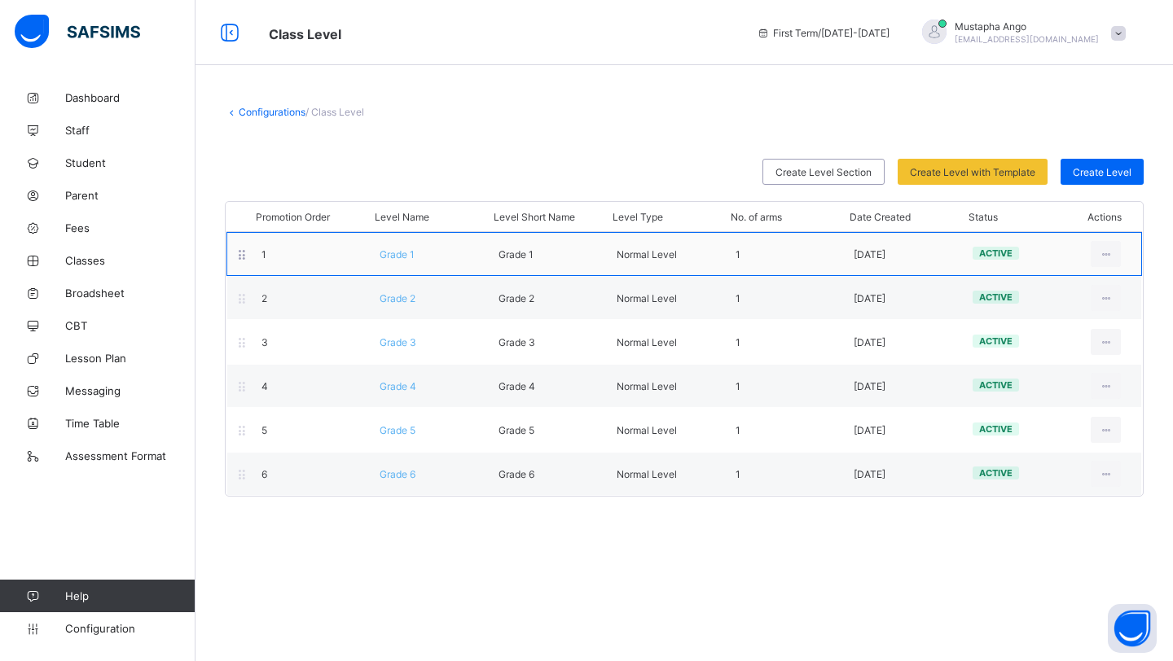
click at [411, 260] on div "1 Grade 1 Grade 1 Normal Level 1 [DATE] active View Class Level Edit Class Leve…" at bounding box center [684, 254] width 916 height 44
click at [1104, 275] on ul "View Class Level Edit Class Level Move to section Deactivate Class Level" at bounding box center [1048, 334] width 145 height 119
click at [1054, 306] on li "Edit Class Level" at bounding box center [1048, 319] width 143 height 29
type input "*******"
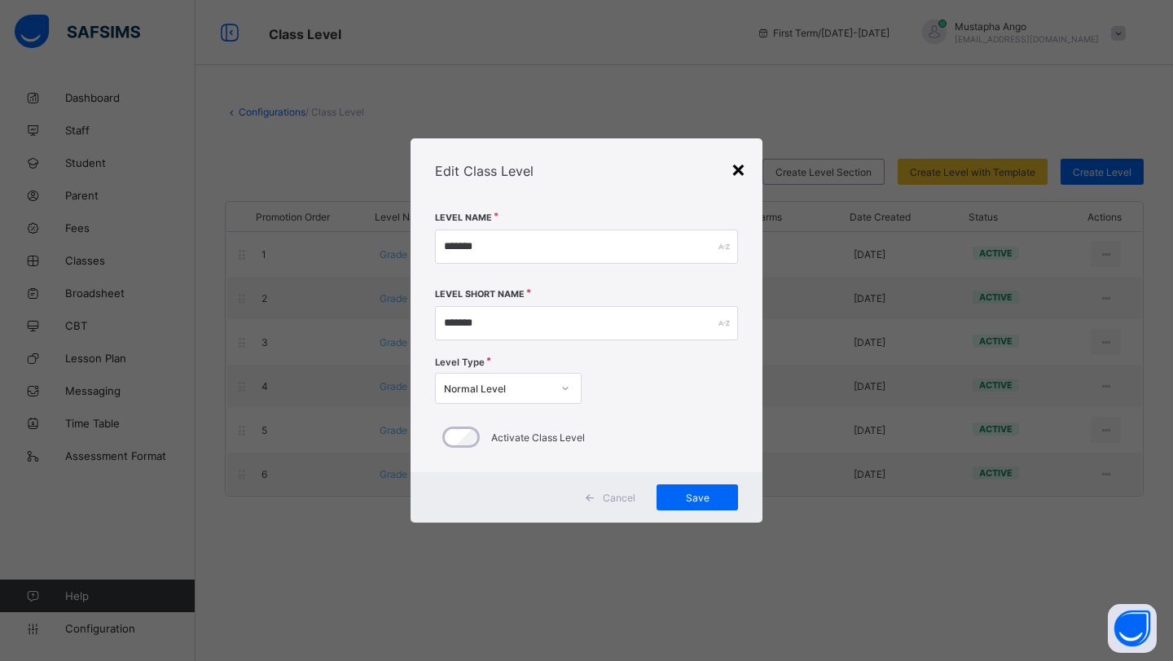
click at [736, 172] on div "×" at bounding box center [738, 169] width 15 height 28
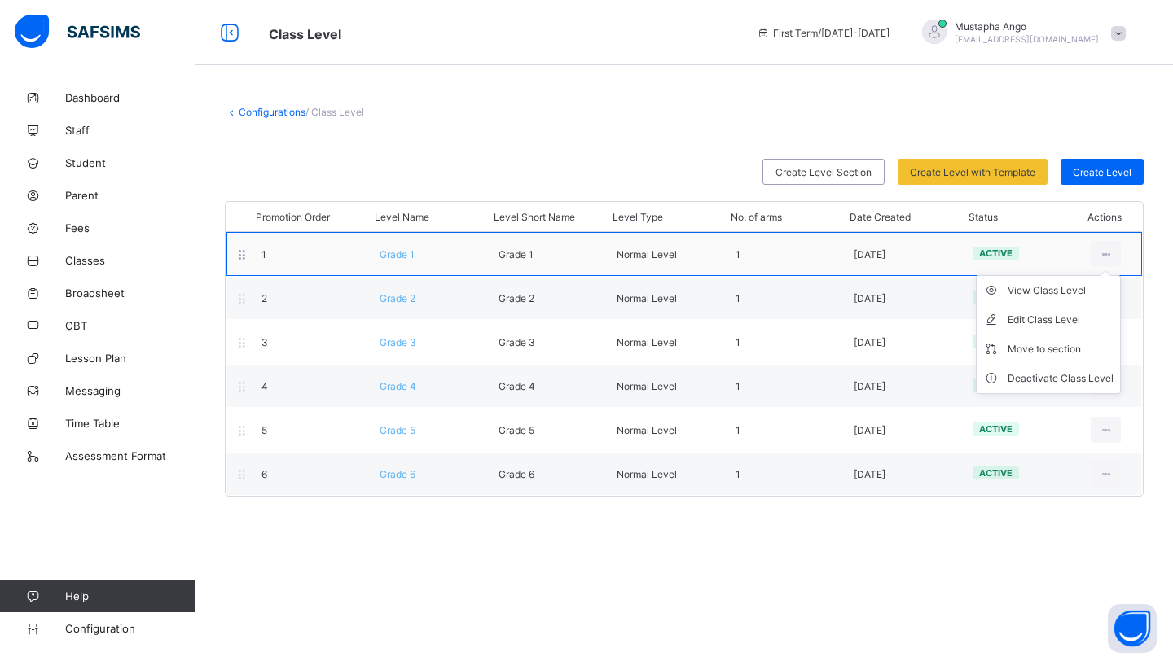
click at [1118, 275] on ul "View Class Level Edit Class Level Move to section Deactivate Class Level" at bounding box center [1048, 334] width 145 height 119
click at [1047, 292] on div "View Class Level" at bounding box center [1061, 291] width 106 height 16
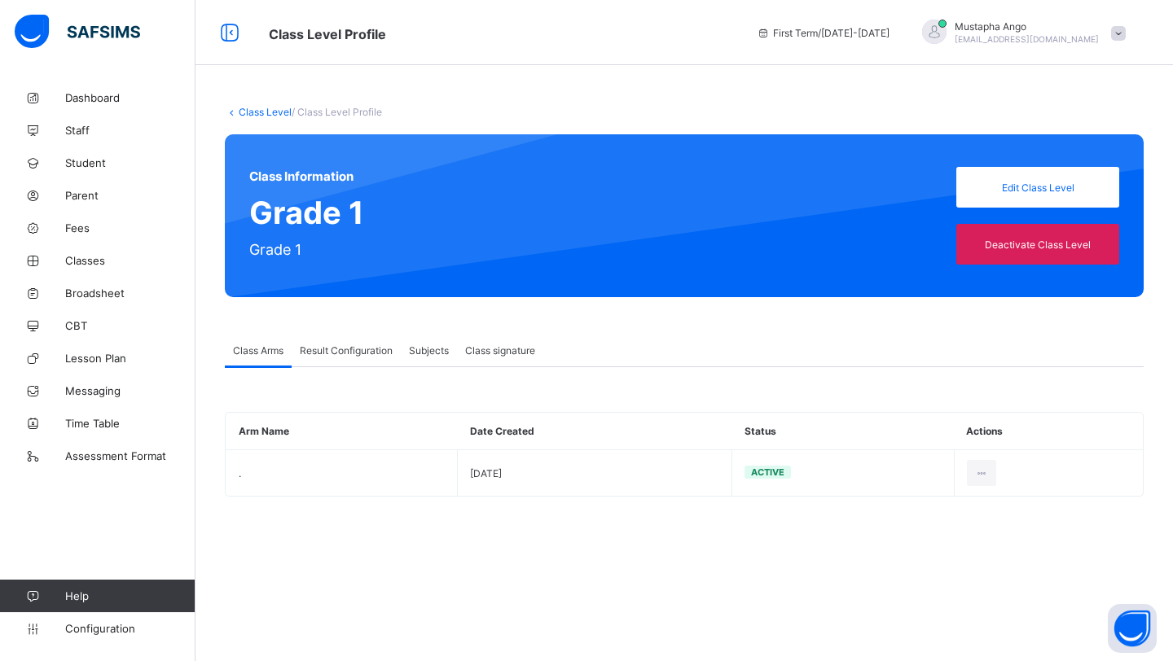
click at [365, 348] on span "Result Configuration" at bounding box center [346, 351] width 93 height 12
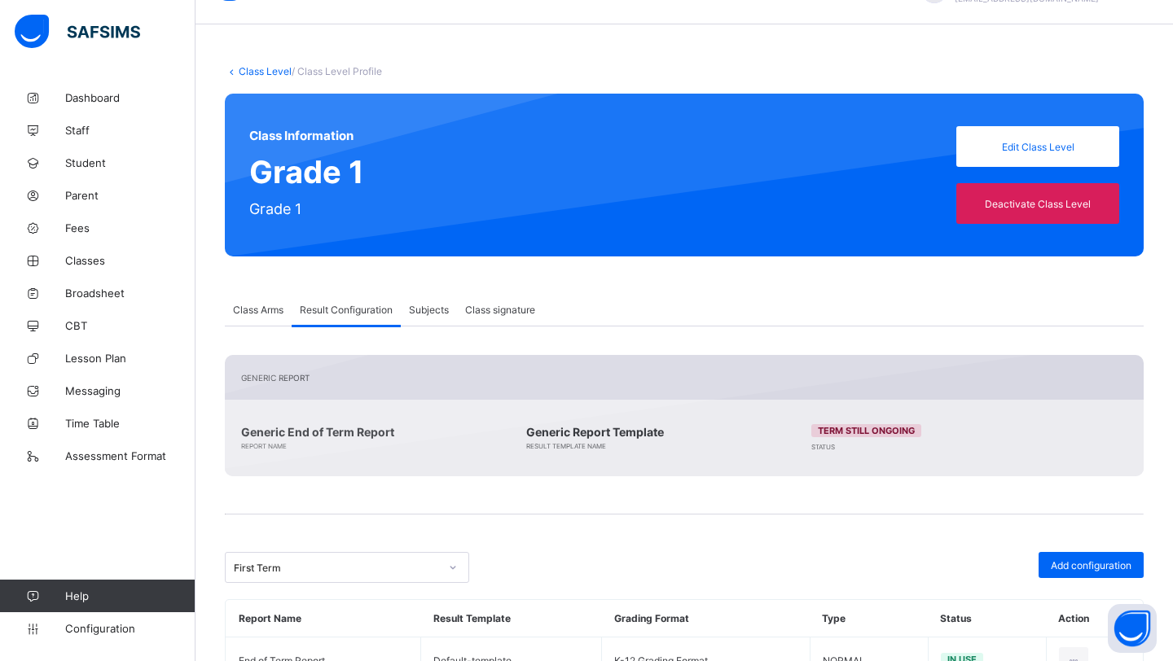
scroll to position [103, 0]
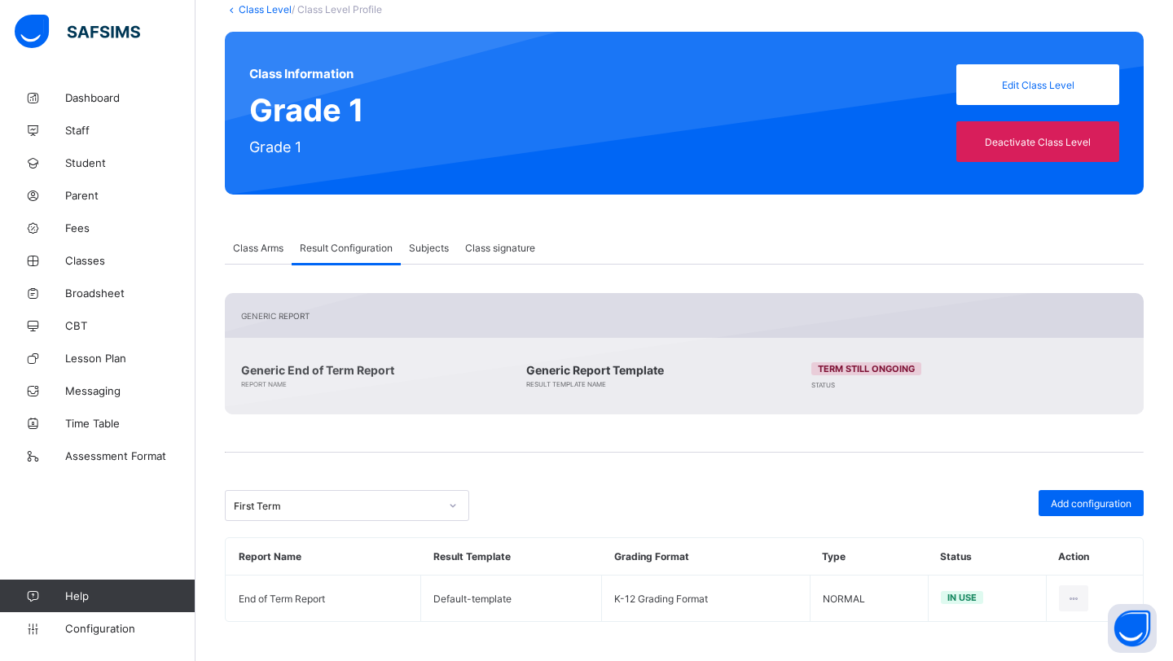
click at [441, 251] on span "Subjects" at bounding box center [429, 248] width 40 height 12
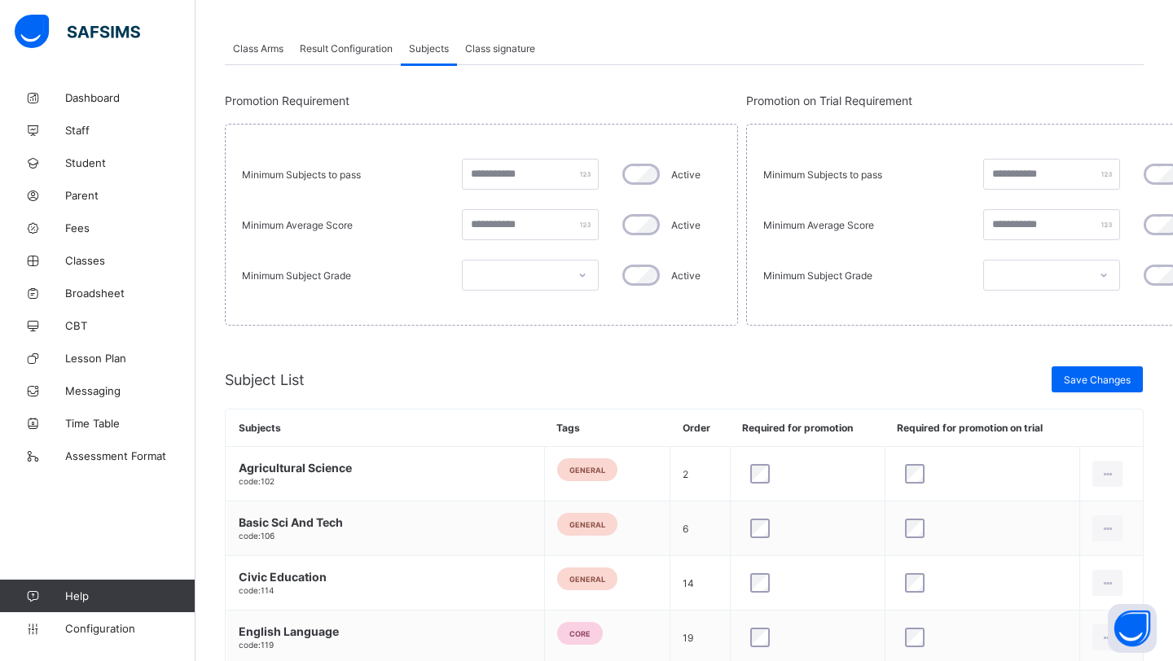
scroll to position [0, 0]
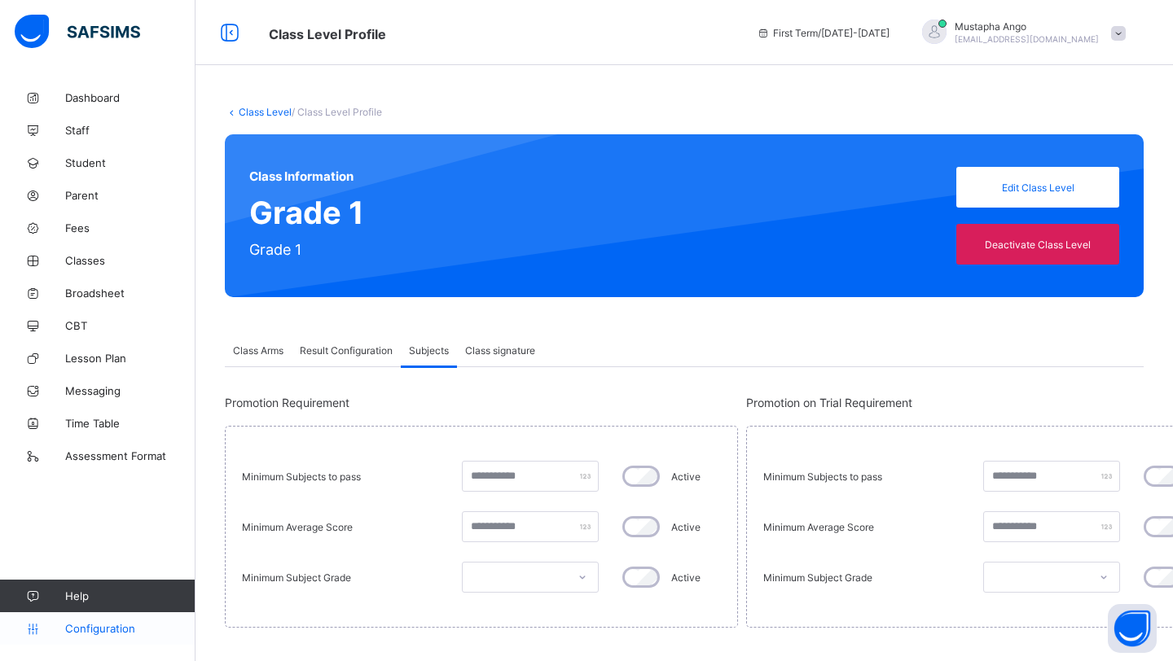
click at [97, 627] on span "Configuration" at bounding box center [130, 628] width 130 height 13
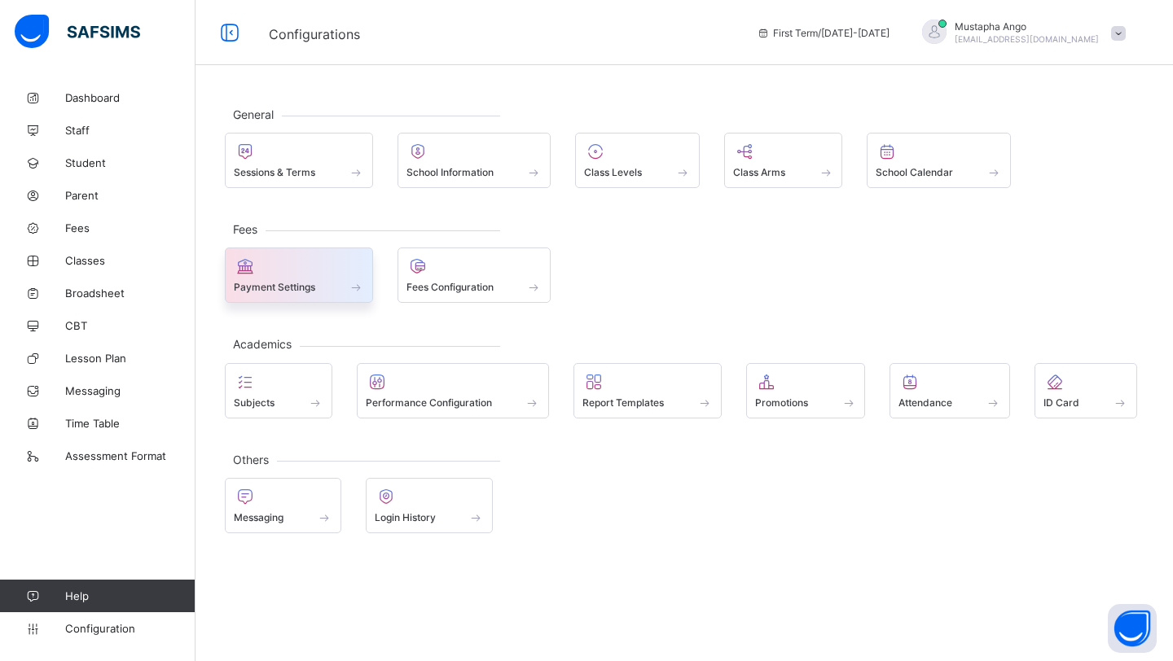
click at [306, 282] on span "Payment Settings" at bounding box center [274, 287] width 81 height 12
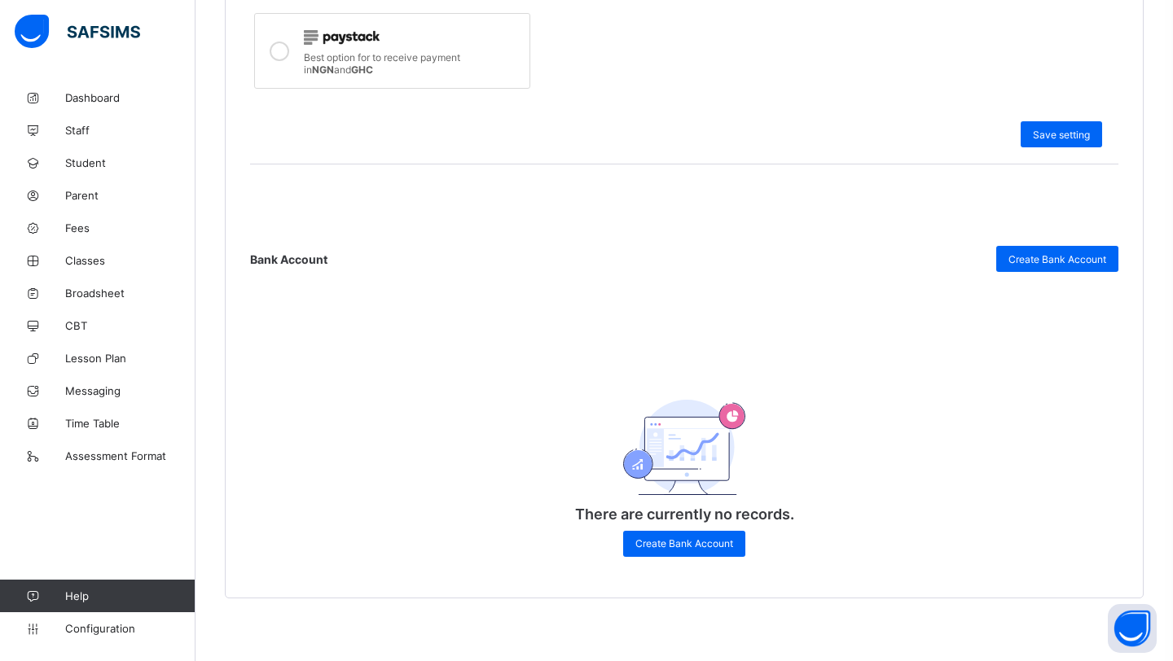
scroll to position [641, 0]
click at [1044, 258] on span "Create Bank Account" at bounding box center [1057, 258] width 98 height 12
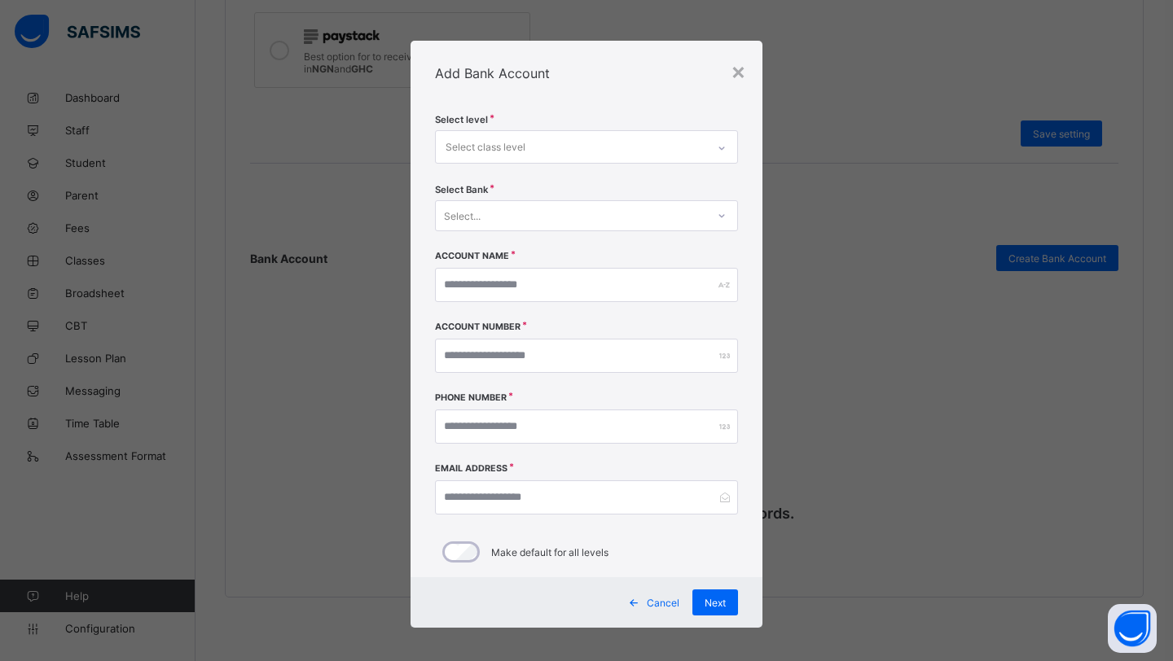
click at [667, 147] on div "Select class level" at bounding box center [571, 147] width 270 height 32
click at [832, 244] on div "× Add Bank Account Select level Select class level Select Bank Select... Accoun…" at bounding box center [586, 330] width 1173 height 661
click at [635, 147] on div "Select class level" at bounding box center [571, 147] width 270 height 32
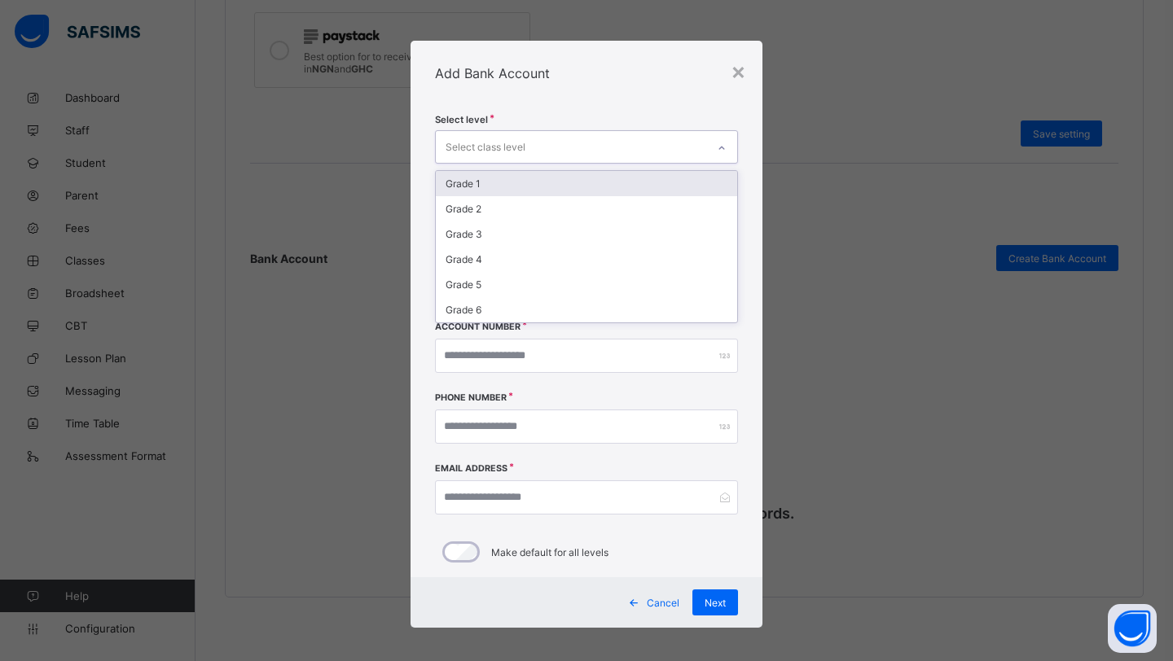
click at [562, 183] on div "Grade 1" at bounding box center [586, 183] width 301 height 25
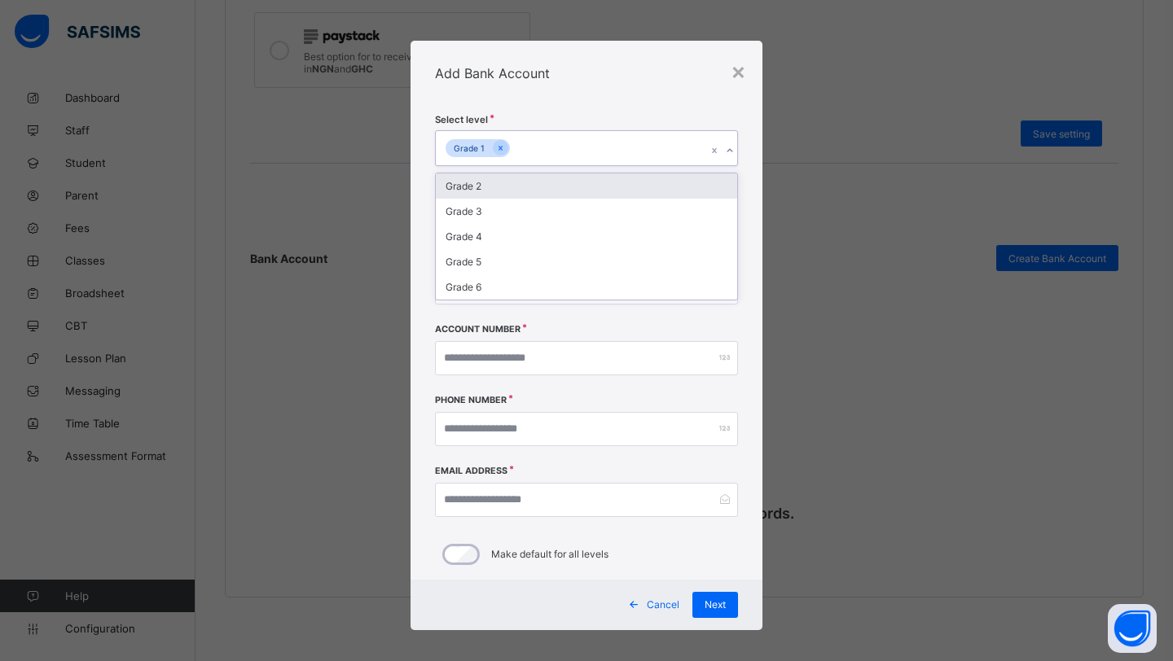
click at [562, 183] on div "Grade 2" at bounding box center [586, 185] width 301 height 25
click at [555, 183] on div "Grade 3" at bounding box center [586, 185] width 301 height 25
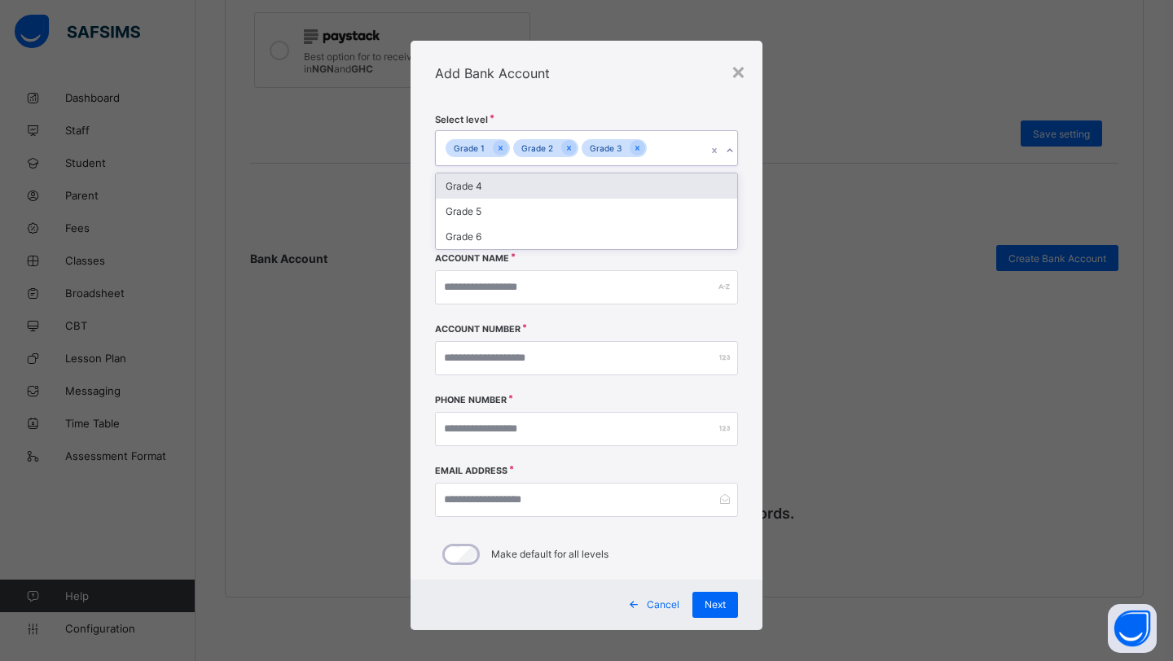
click at [555, 183] on div "Grade 4" at bounding box center [586, 185] width 301 height 25
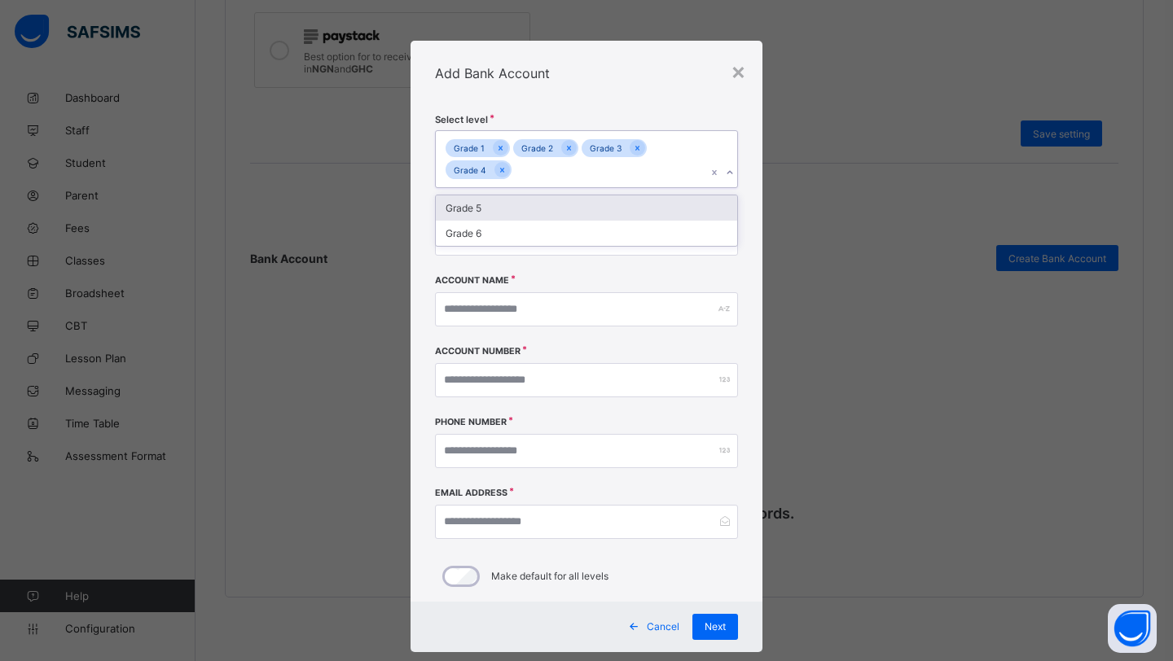
click at [555, 183] on div "Grade 1 Grade 2 Grade 3 Grade 4" at bounding box center [571, 159] width 270 height 56
click at [632, 173] on div "Grade 1 Grade 2 Grade 3 Grade 4" at bounding box center [571, 159] width 270 height 56
click at [529, 215] on div "Grade 5" at bounding box center [586, 207] width 301 height 25
click at [591, 174] on div "Grade 1 Grade 2 Grade 3 Grade 4 Grade 5" at bounding box center [571, 159] width 270 height 56
click at [600, 172] on div "Grade 1 Grade 2 Grade 3 Grade 4 Grade 5" at bounding box center [571, 159] width 270 height 56
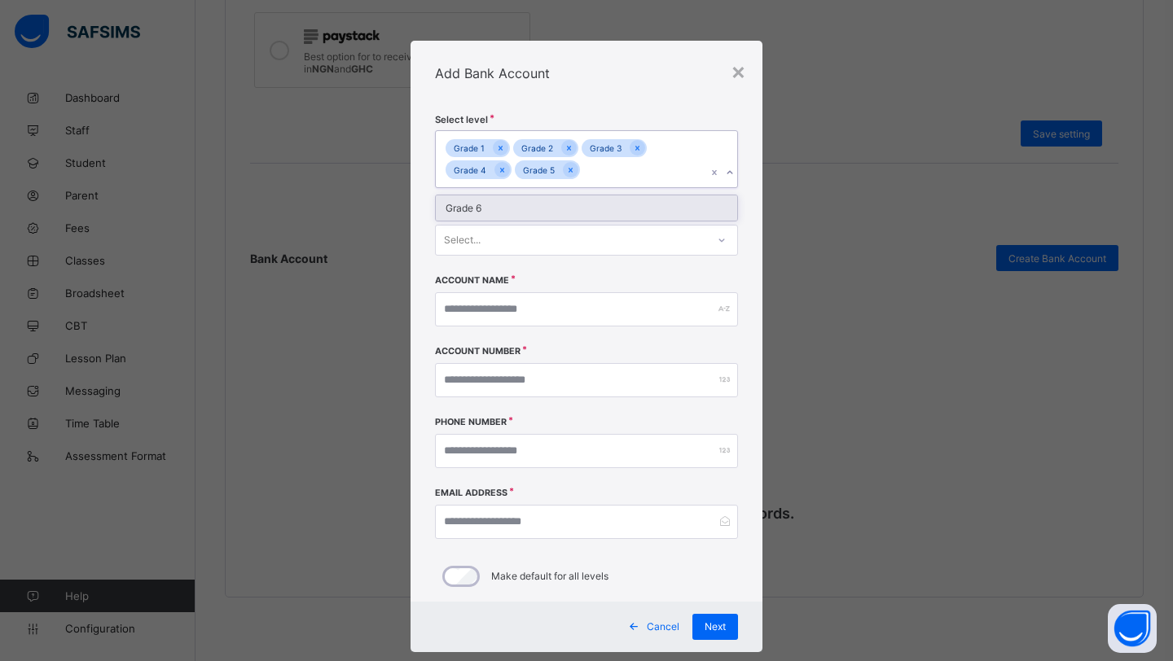
click at [557, 203] on div "Grade 6" at bounding box center [586, 207] width 301 height 25
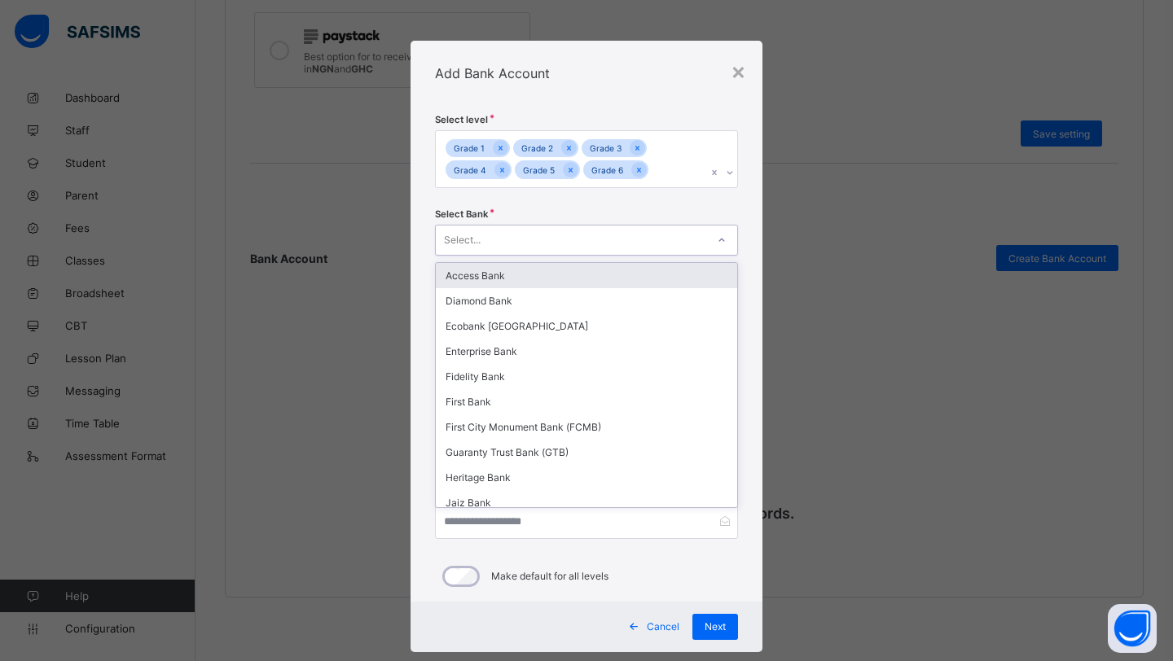
click at [662, 244] on div "Select..." at bounding box center [571, 240] width 270 height 23
click at [595, 238] on div "Select..." at bounding box center [571, 240] width 270 height 23
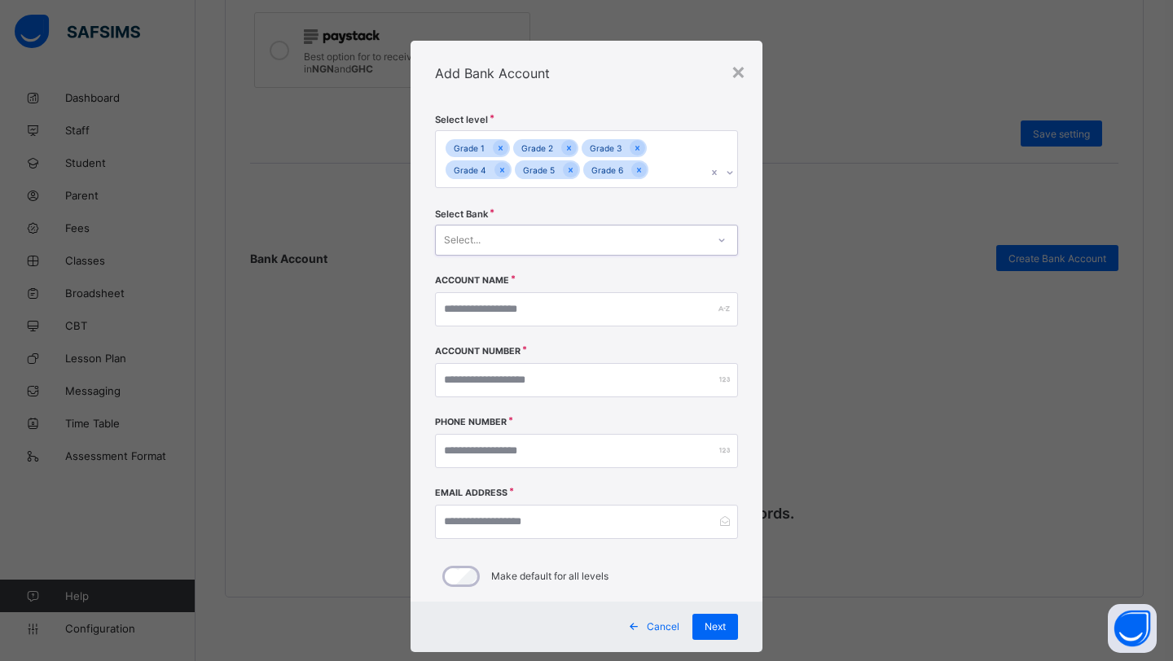
click at [595, 238] on div "Select..." at bounding box center [571, 240] width 270 height 23
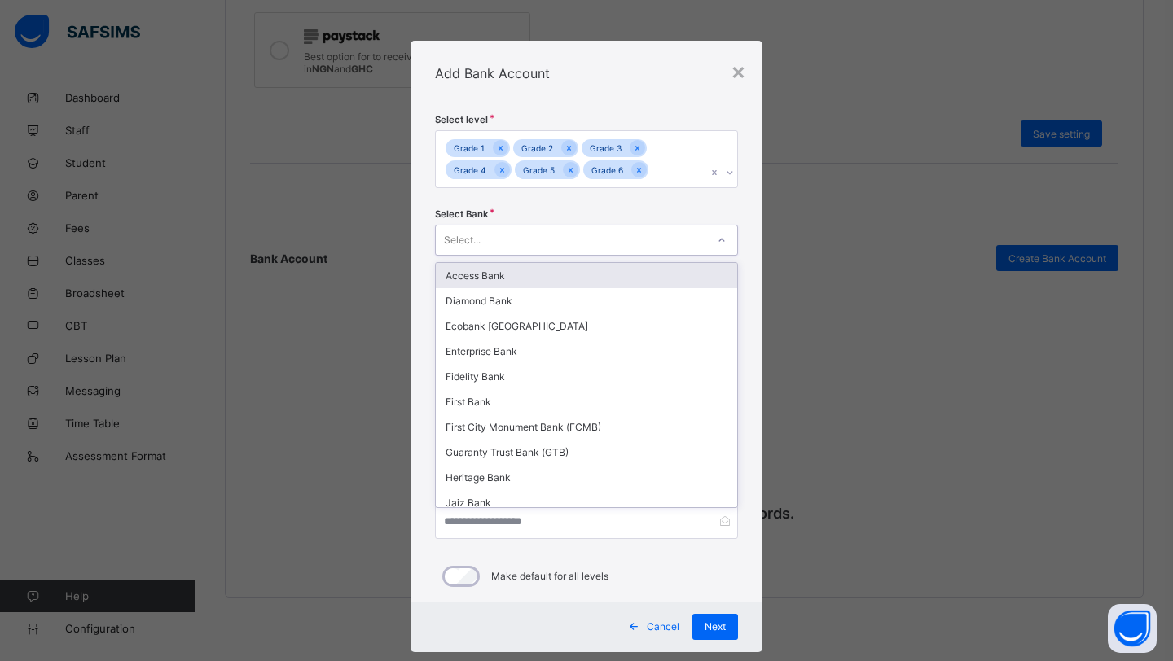
click at [595, 238] on div "Select..." at bounding box center [571, 240] width 270 height 23
type input "**"
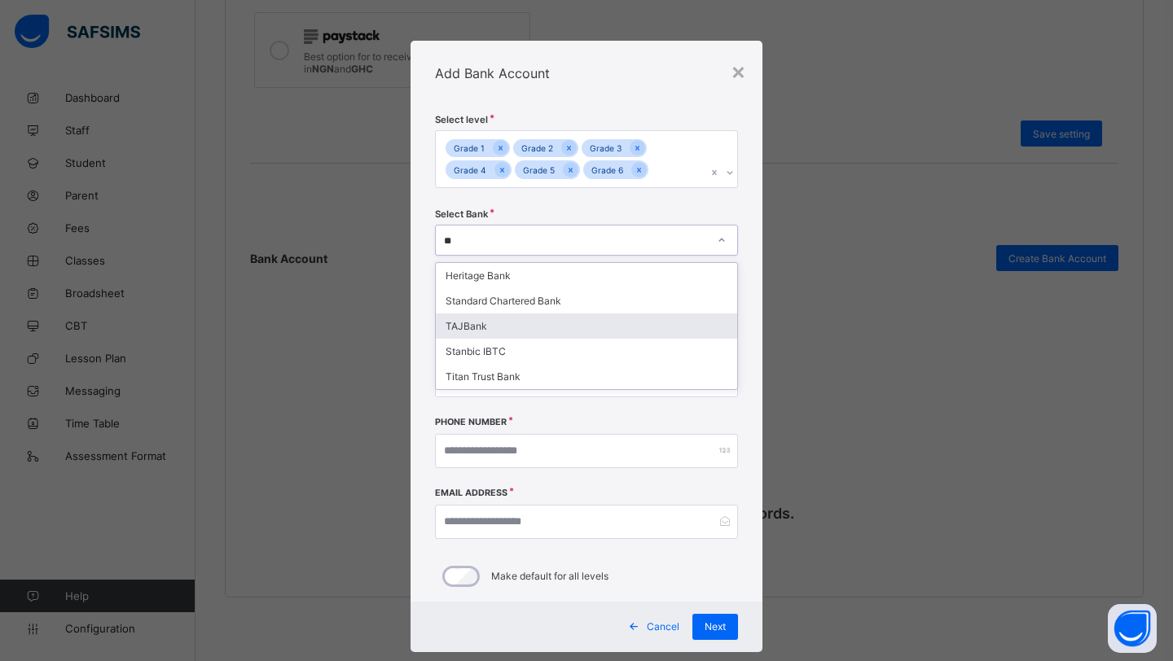
click at [496, 324] on div "TAJBank" at bounding box center [586, 326] width 301 height 25
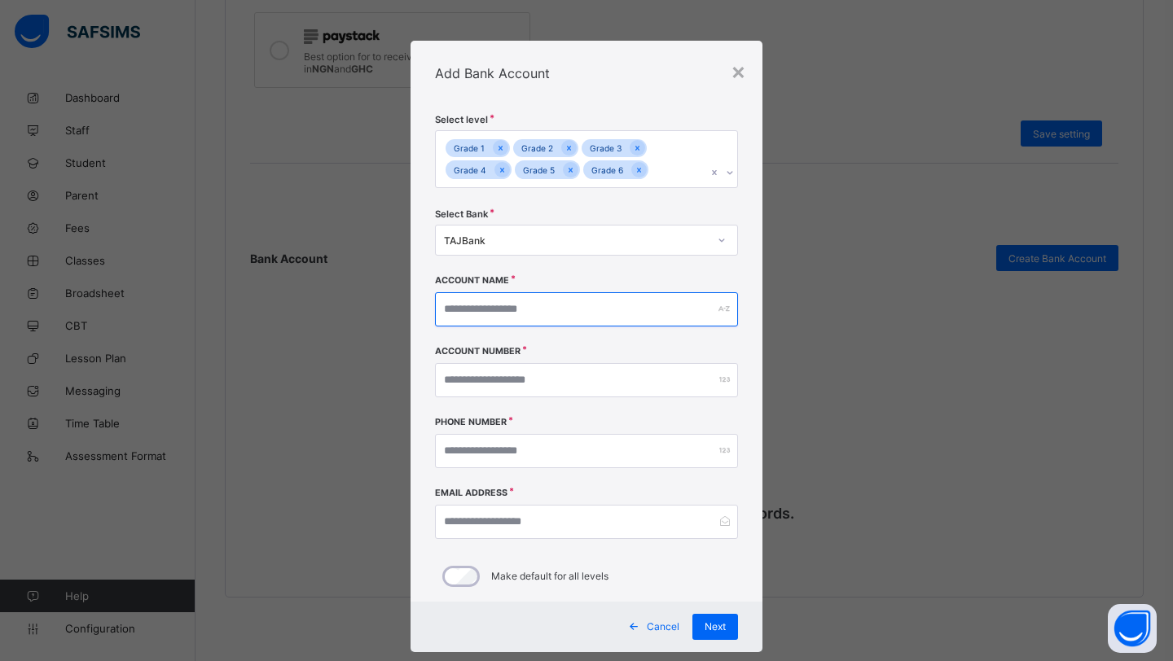
click at [501, 316] on input "text" at bounding box center [586, 309] width 303 height 34
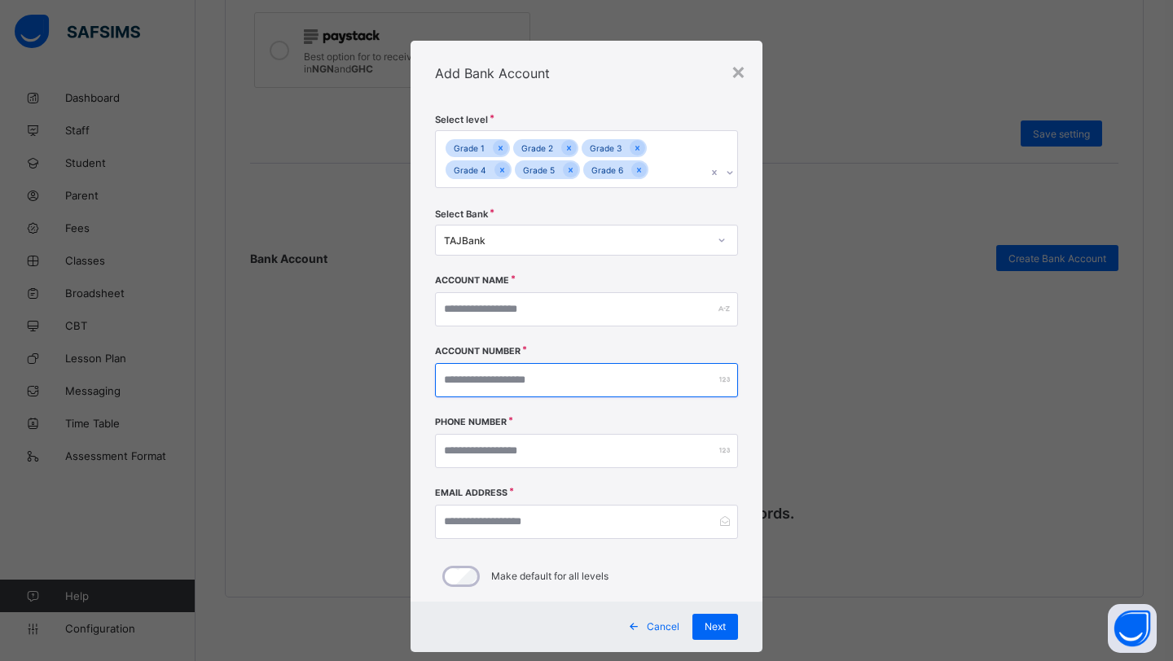
click at [511, 378] on input "number" at bounding box center [586, 380] width 303 height 34
type input "**********"
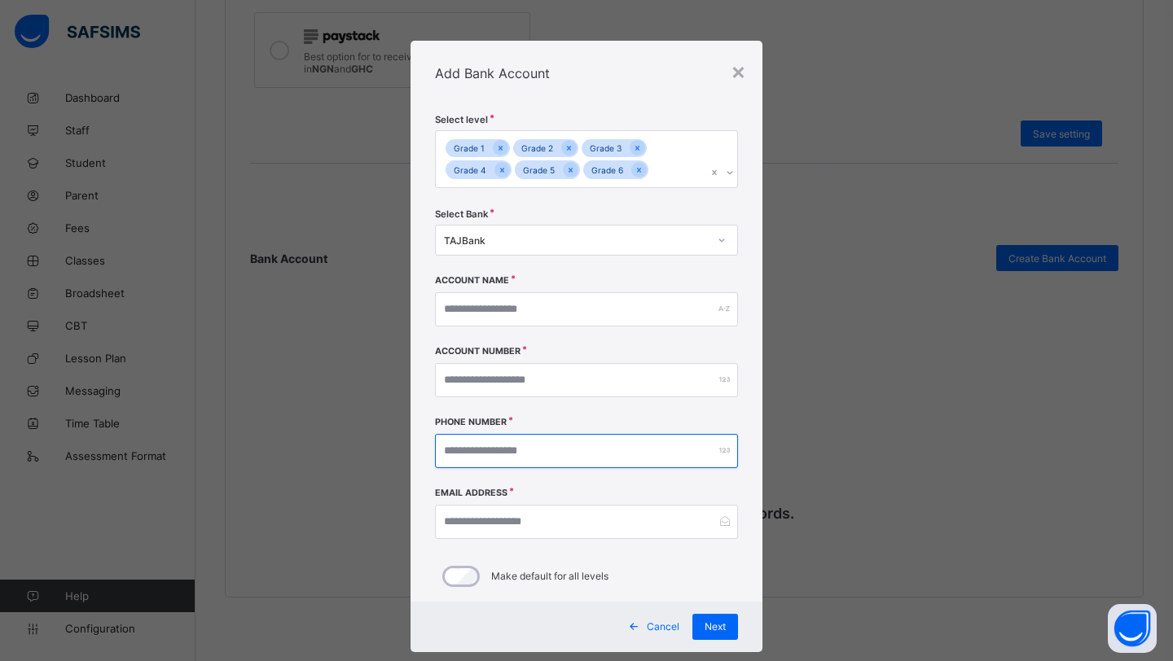
click at [520, 454] on input "number" at bounding box center [586, 451] width 303 height 34
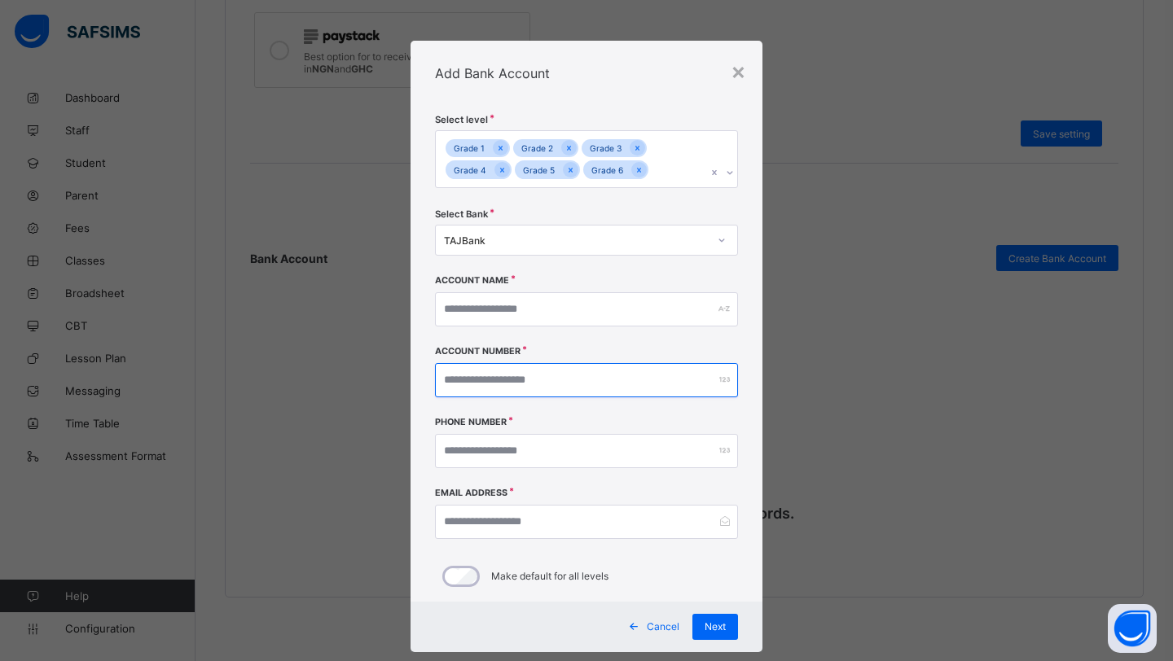
click at [519, 380] on input "**********" at bounding box center [586, 380] width 303 height 34
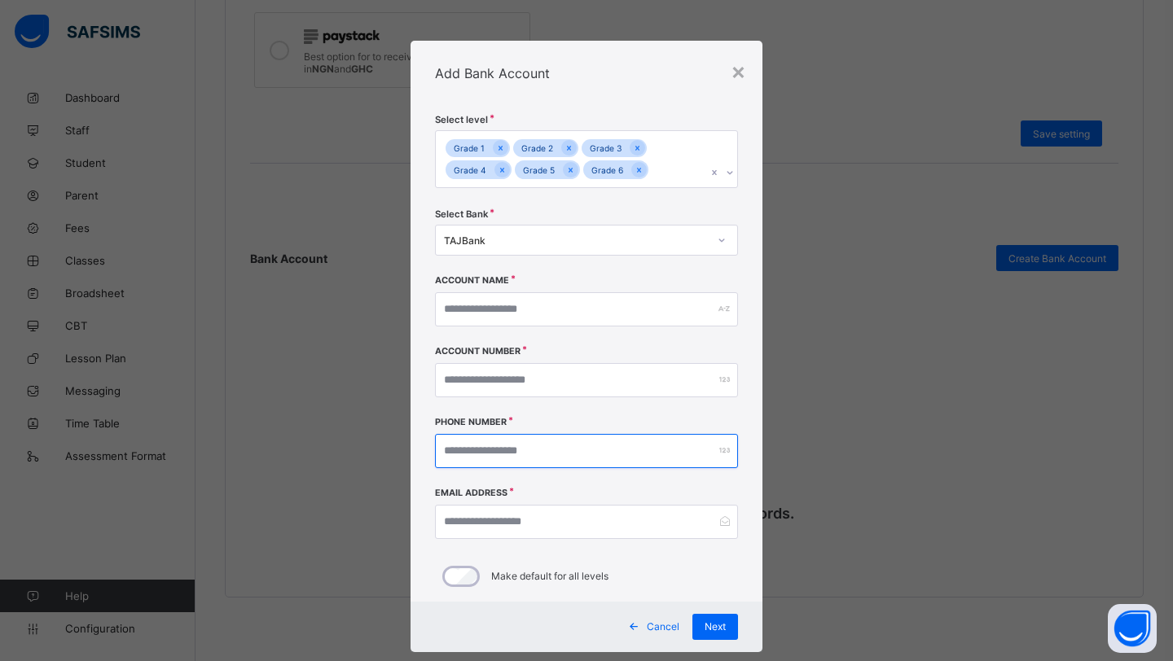
click at [510, 446] on input "number" at bounding box center [586, 451] width 303 height 34
type input "**********"
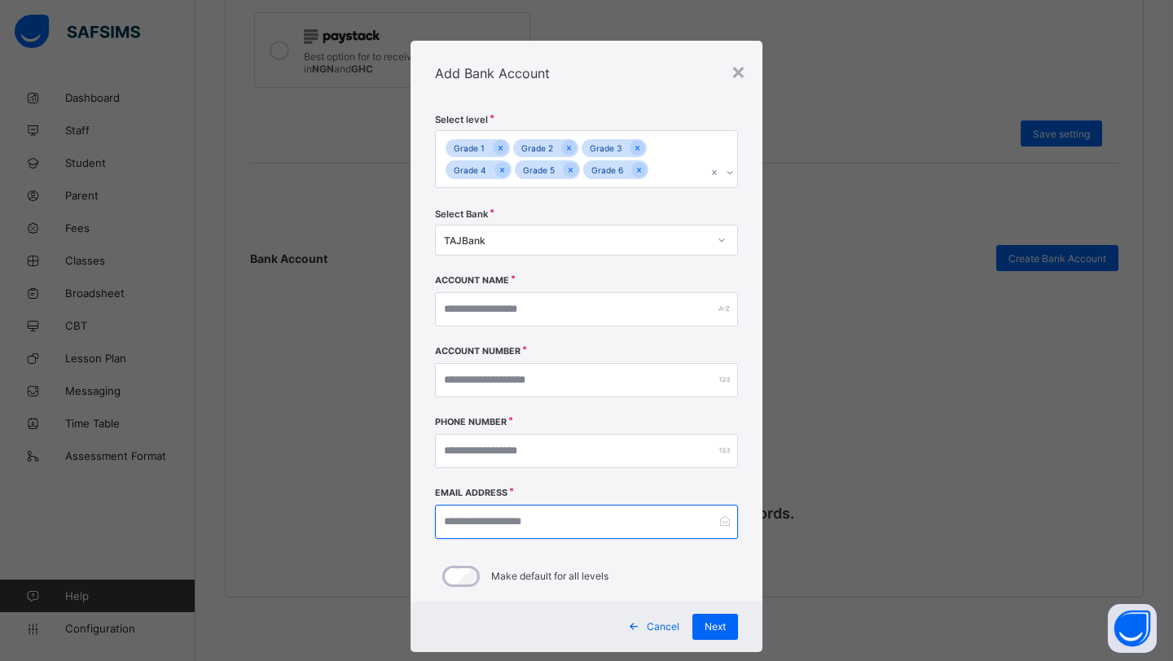
click at [478, 527] on input "email" at bounding box center [586, 522] width 303 height 34
type input "**********"
click at [559, 305] on input "text" at bounding box center [586, 309] width 303 height 34
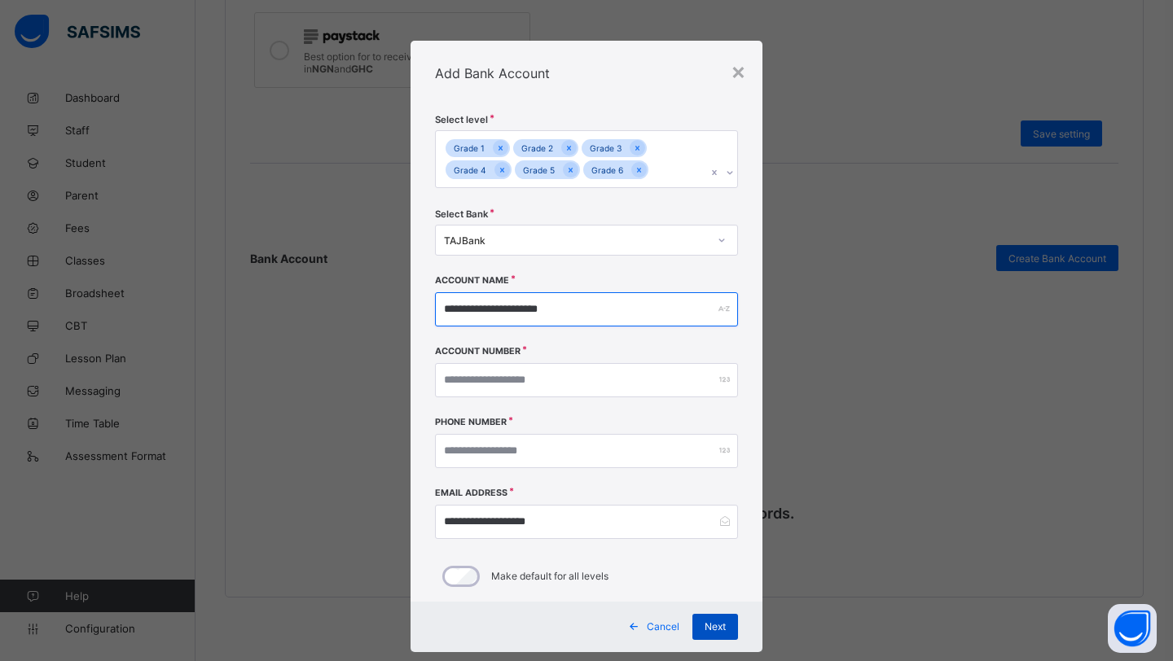
type input "**********"
click at [709, 628] on span "Next" at bounding box center [715, 627] width 21 height 12
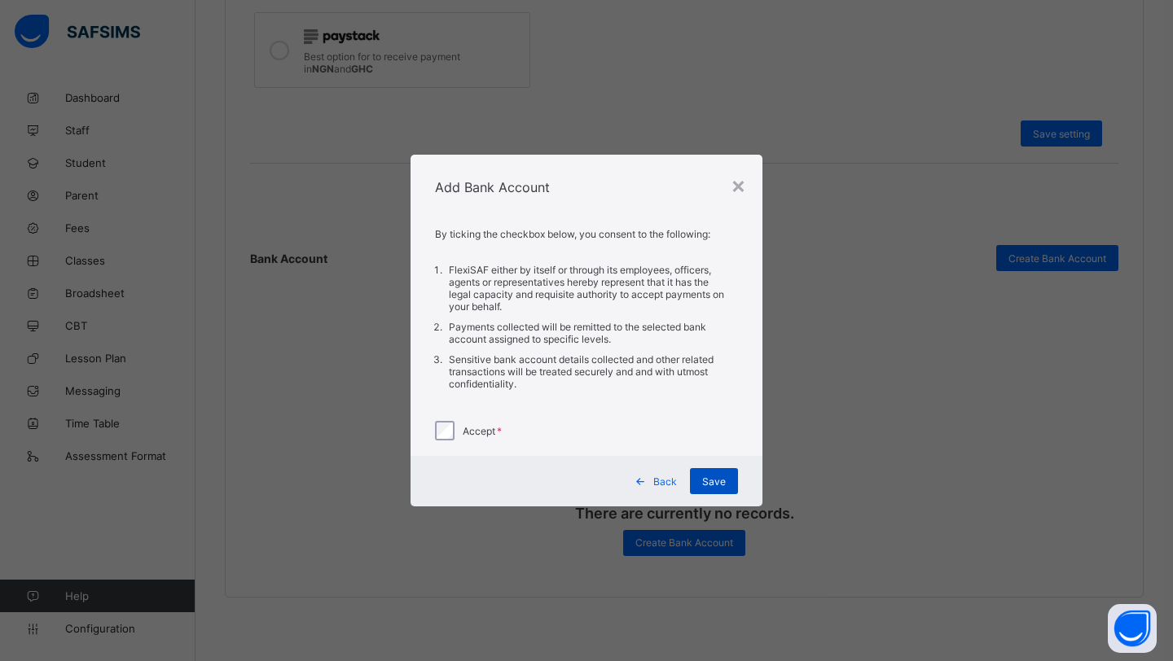
click at [718, 476] on span "Save" at bounding box center [714, 482] width 24 height 12
click at [707, 479] on span "Save" at bounding box center [714, 482] width 24 height 12
click at [738, 187] on div "×" at bounding box center [738, 185] width 15 height 28
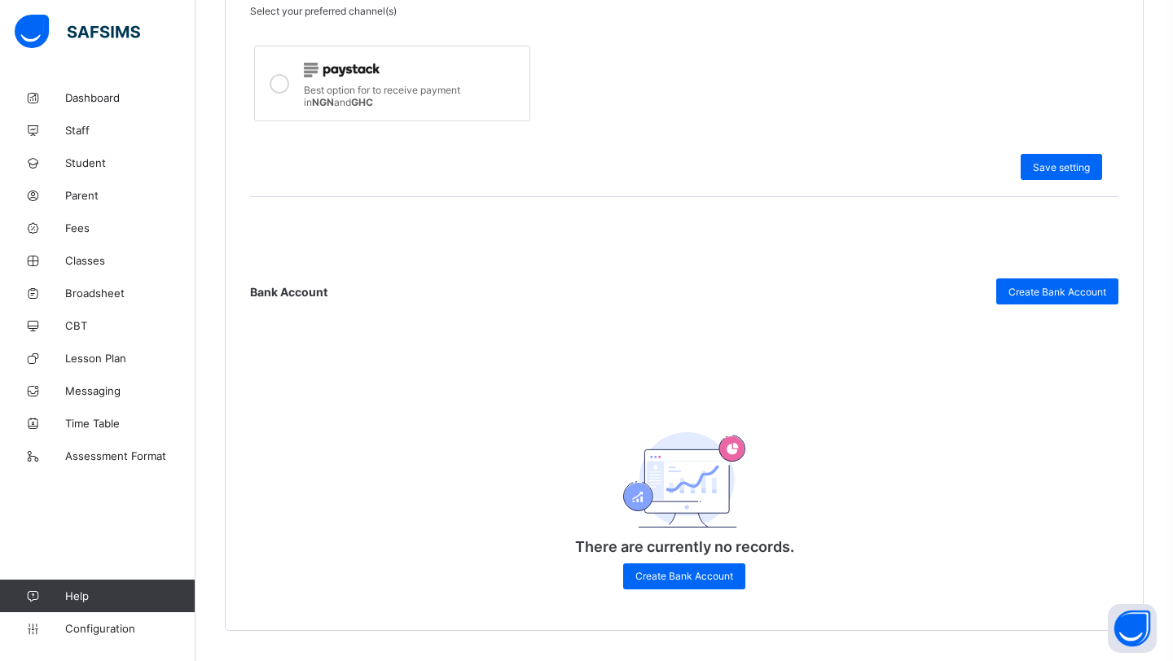
scroll to position [522, 0]
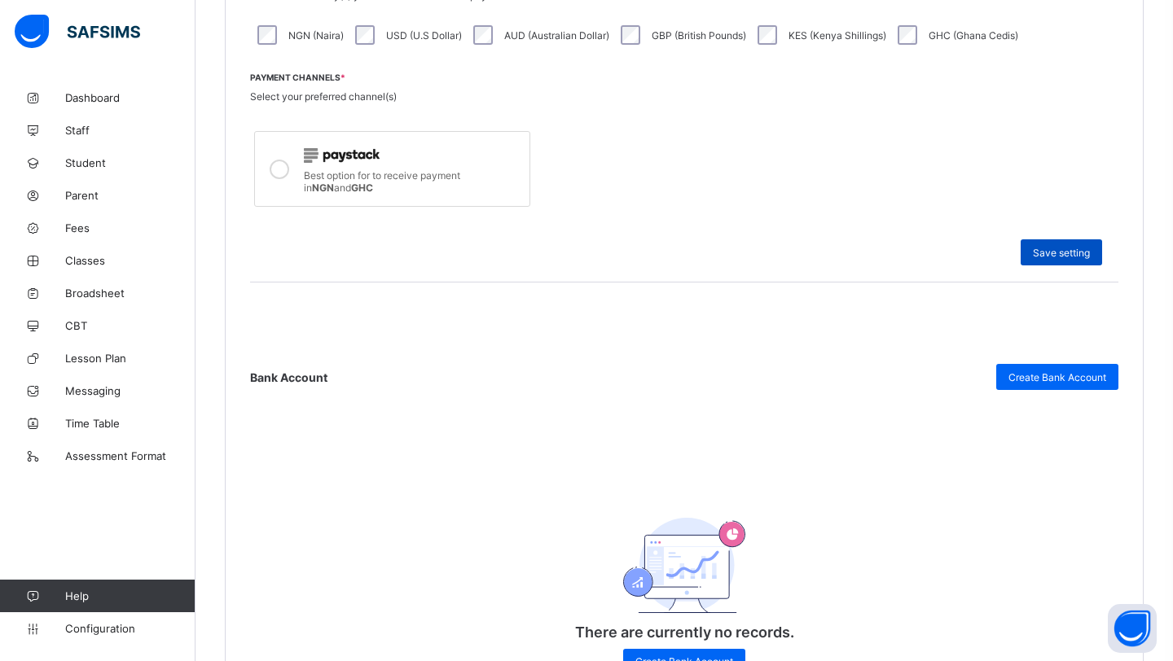
click at [1063, 243] on div "Save setting" at bounding box center [1061, 252] width 81 height 26
click at [1047, 377] on span "Create Bank Account" at bounding box center [1057, 377] width 98 height 12
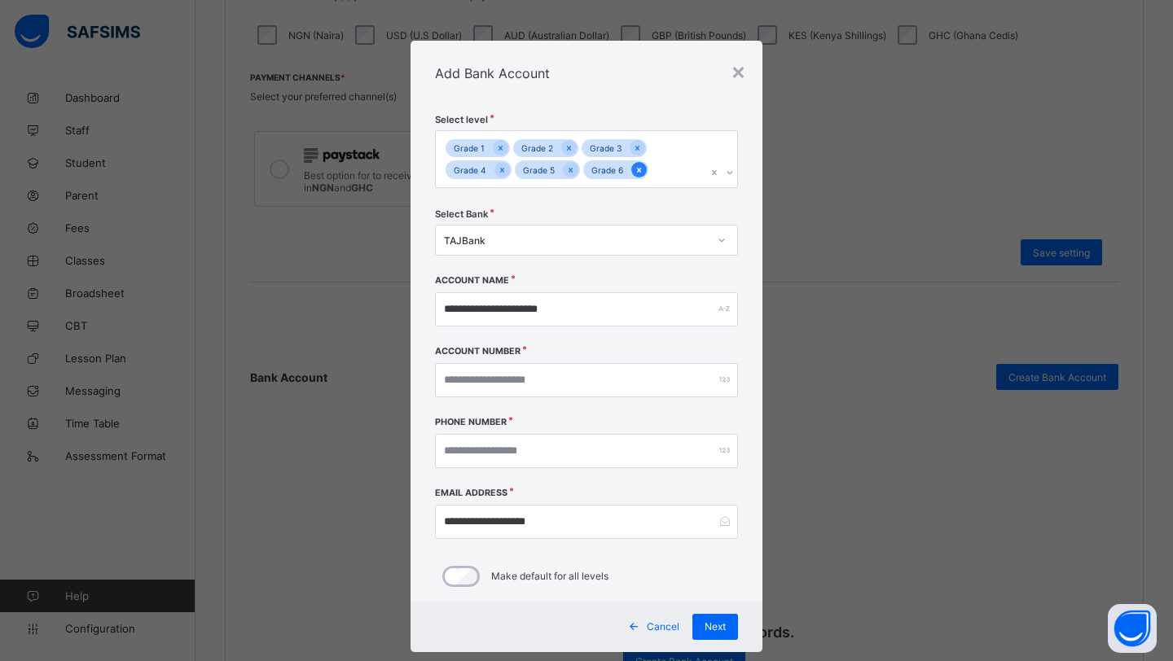
click at [637, 169] on icon at bounding box center [639, 170] width 4 height 5
click at [563, 171] on div at bounding box center [570, 169] width 15 height 15
click at [498, 167] on icon at bounding box center [502, 170] width 9 height 11
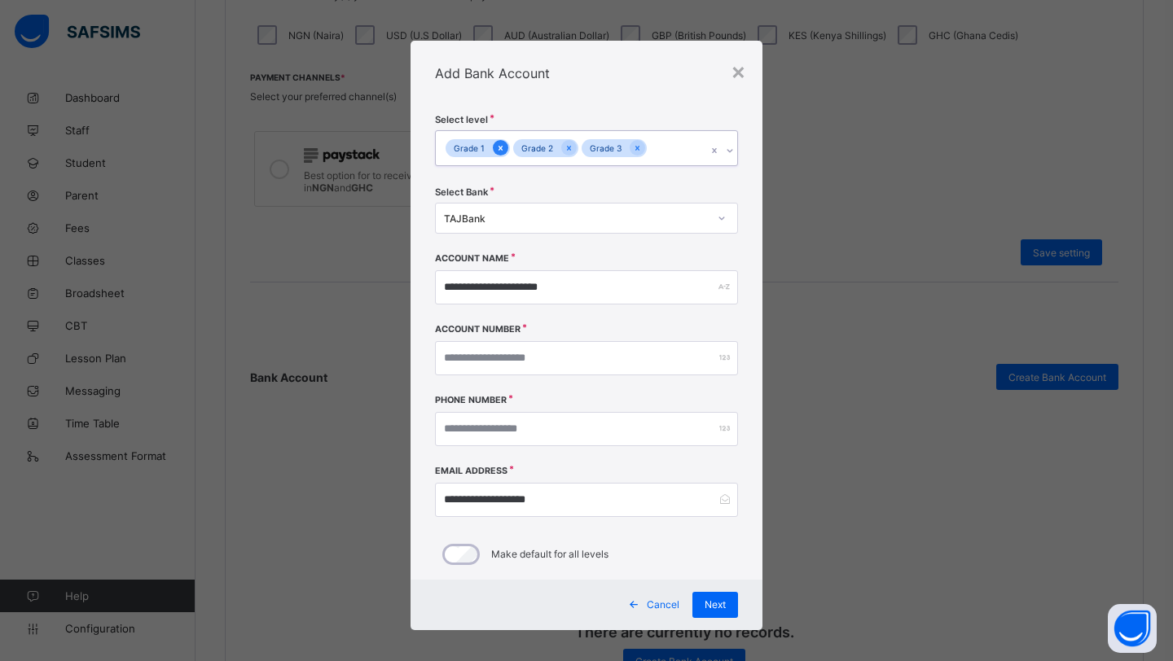
click at [496, 151] on icon at bounding box center [500, 148] width 9 height 11
click at [709, 606] on span "Next" at bounding box center [715, 605] width 21 height 12
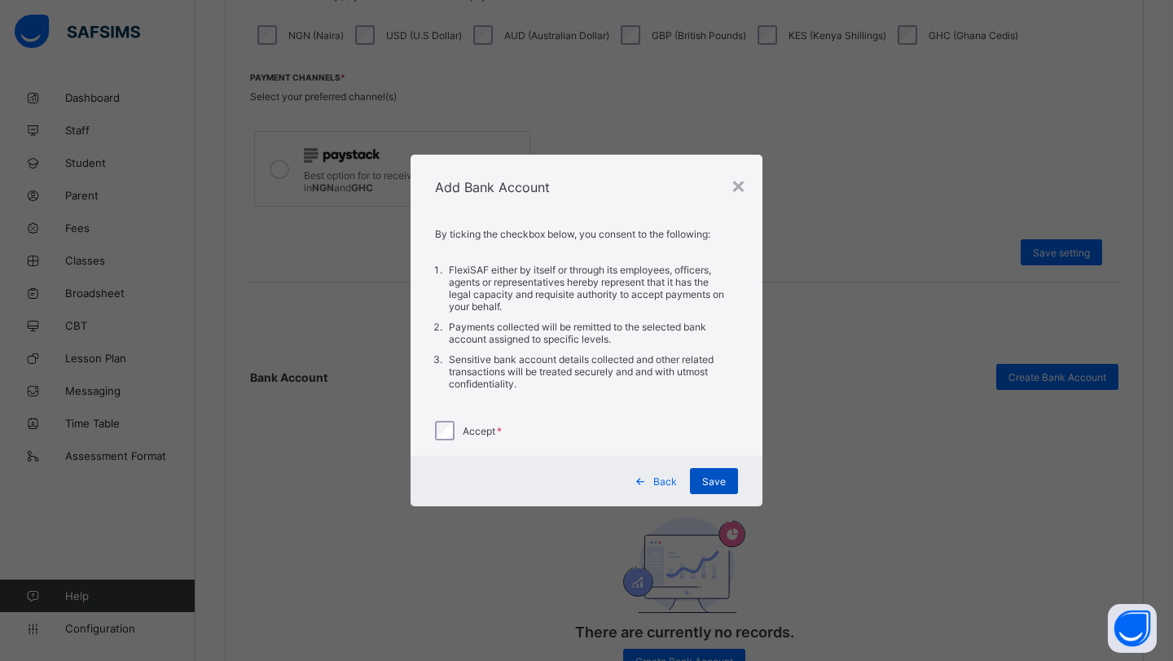
click at [708, 489] on div "Save" at bounding box center [714, 481] width 48 height 26
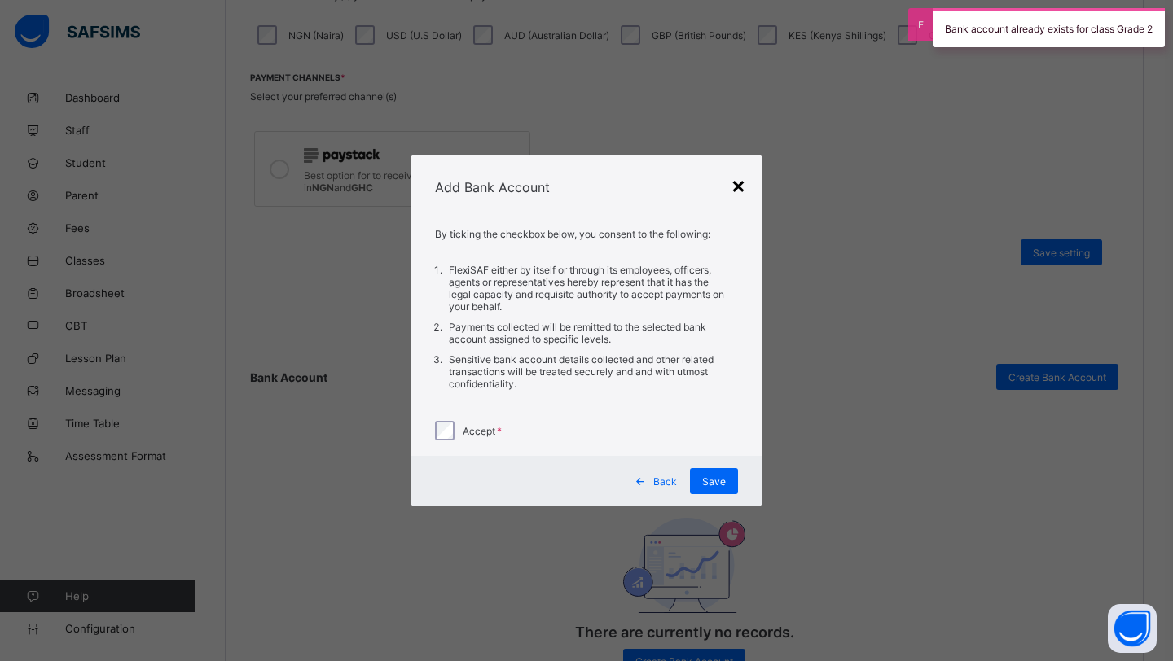
click at [734, 190] on div "×" at bounding box center [738, 185] width 15 height 28
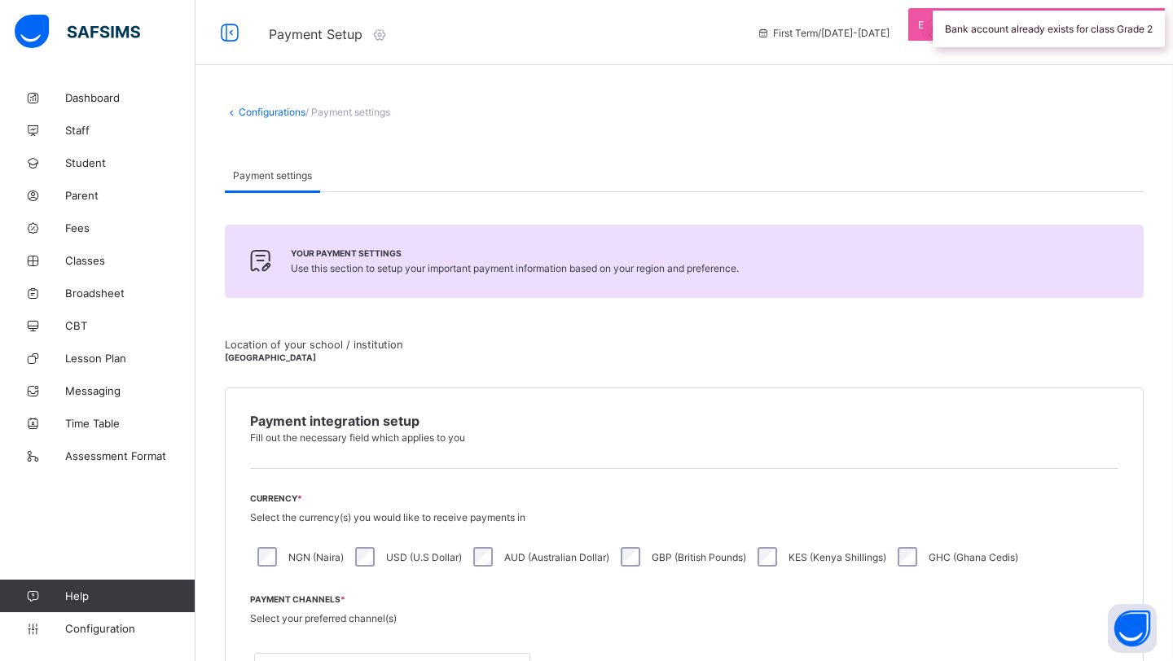
scroll to position [0, 0]
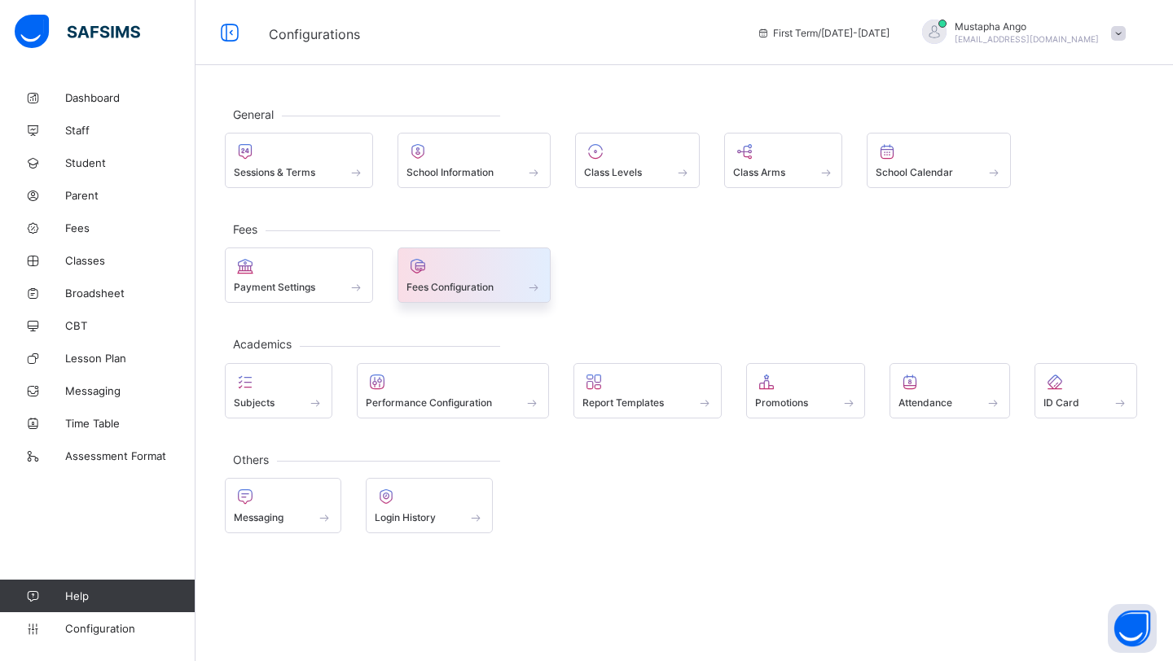
click at [494, 286] on span "Fees Configuration" at bounding box center [449, 287] width 87 height 12
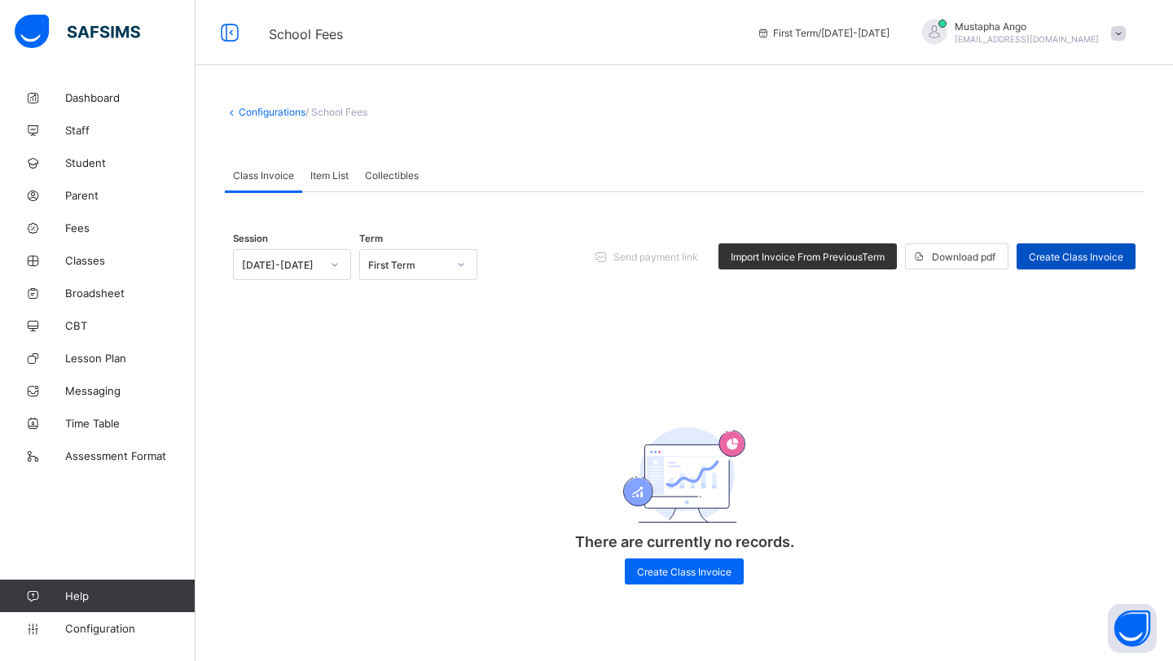
click at [1061, 251] on span "Create Class Invoice" at bounding box center [1076, 257] width 94 height 12
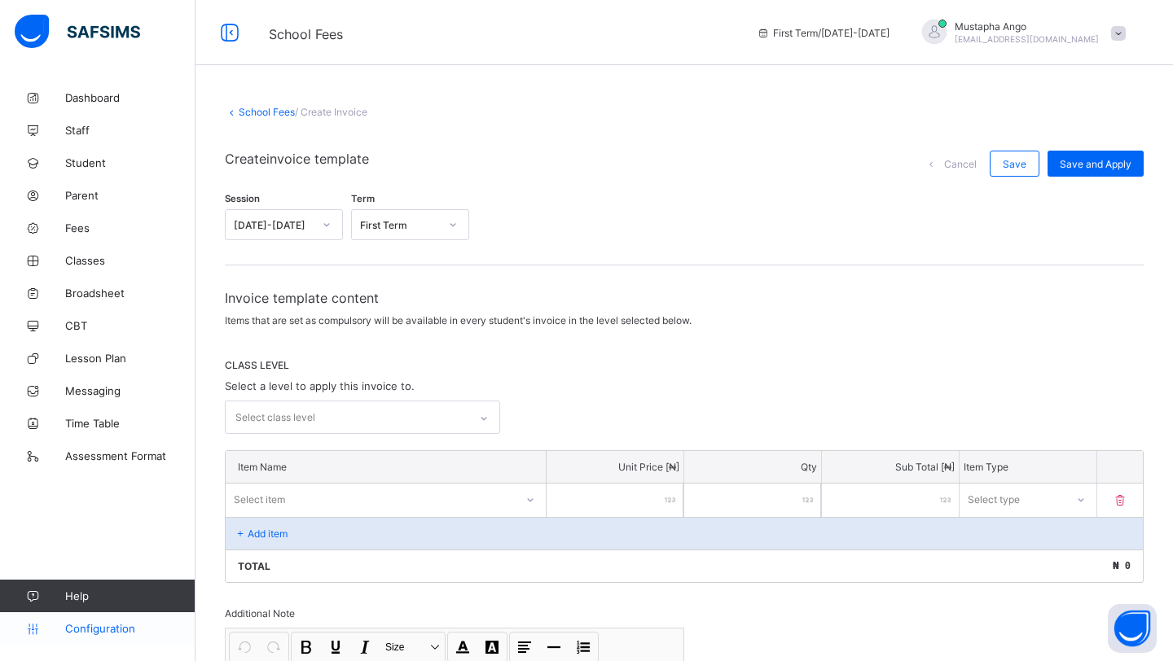
click at [106, 626] on span "Configuration" at bounding box center [130, 628] width 130 height 13
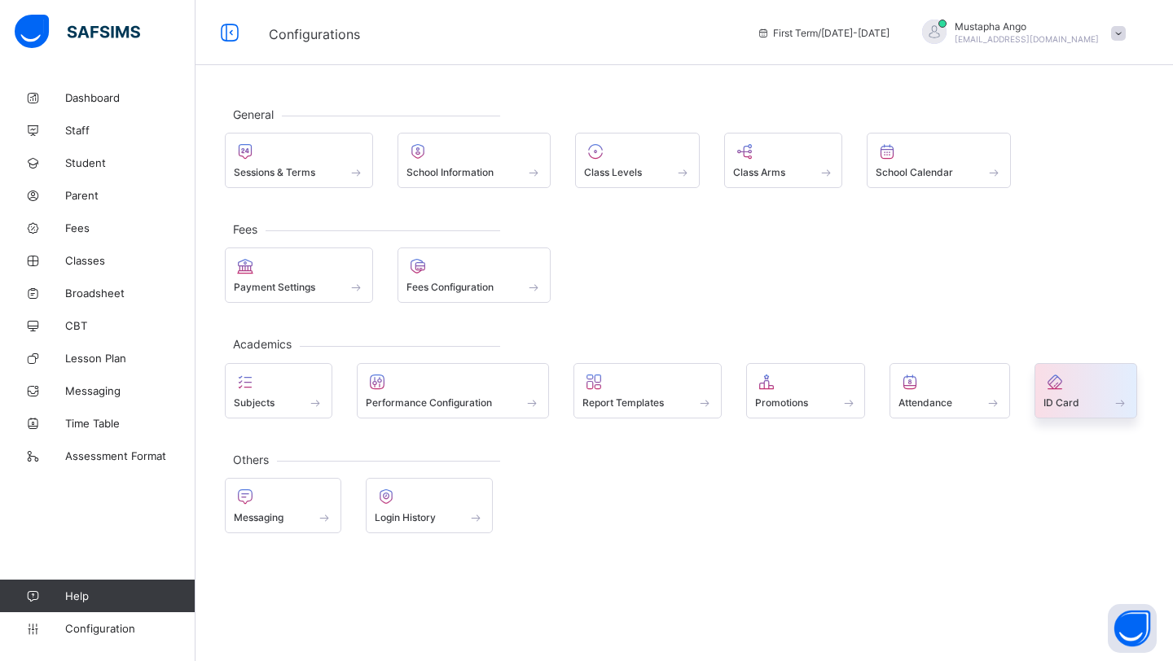
click at [1066, 385] on icon at bounding box center [1054, 382] width 23 height 20
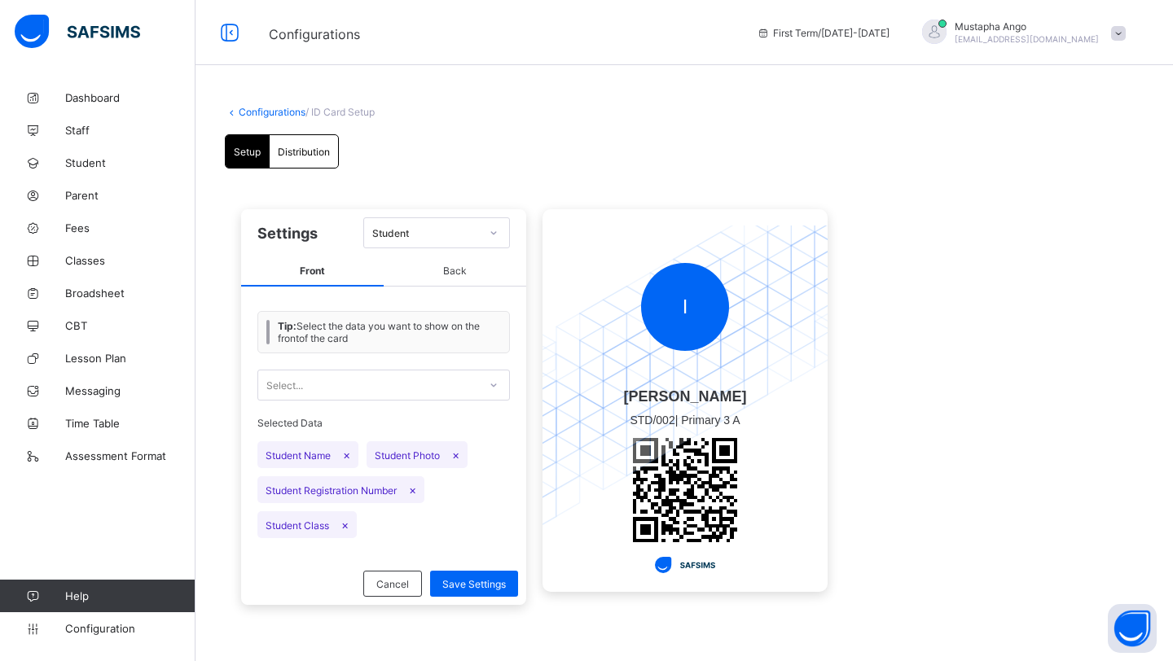
click at [319, 148] on span "Distribution" at bounding box center [304, 152] width 52 height 12
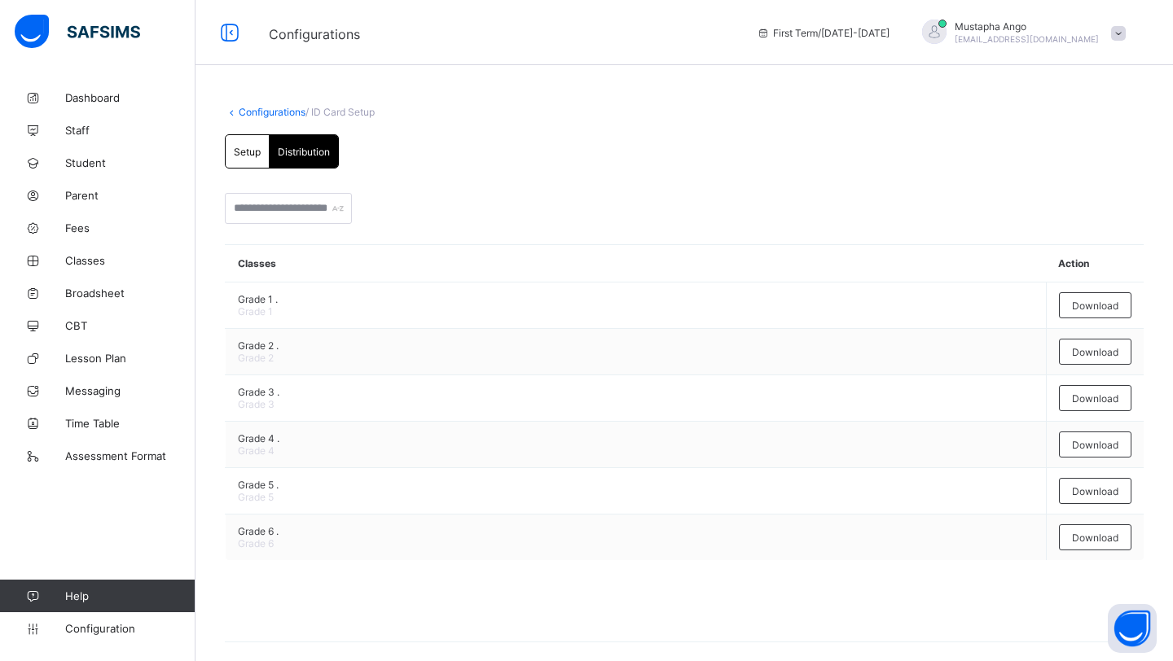
click at [265, 150] on div "Setup" at bounding box center [248, 151] width 44 height 33
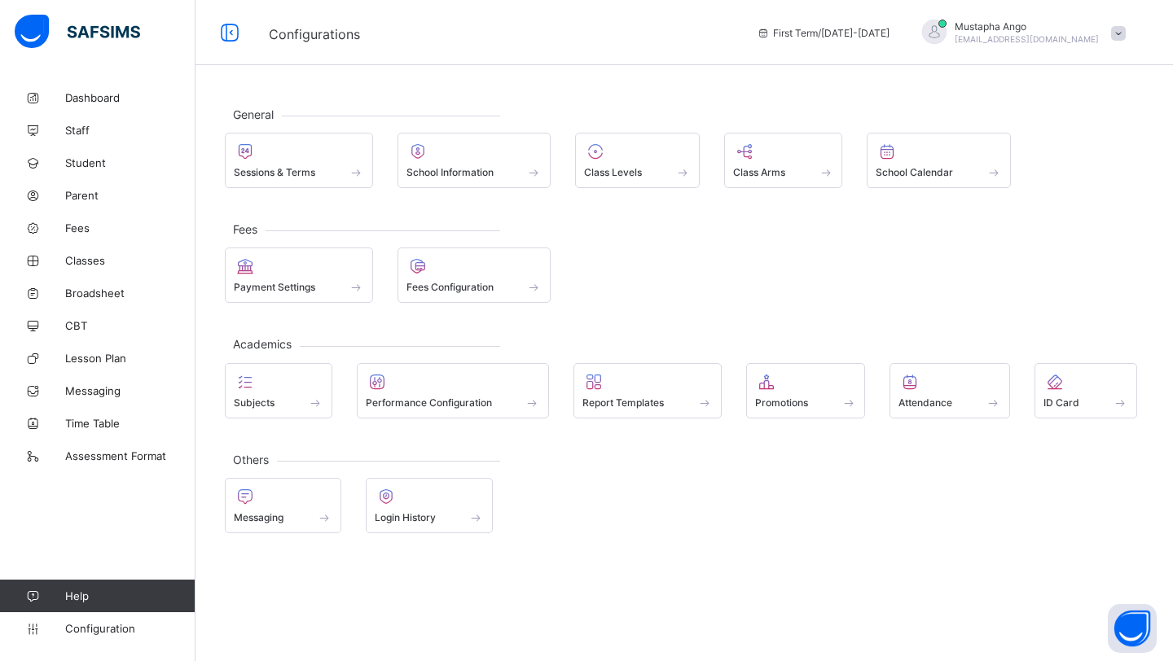
click at [57, 31] on img at bounding box center [77, 32] width 125 height 34
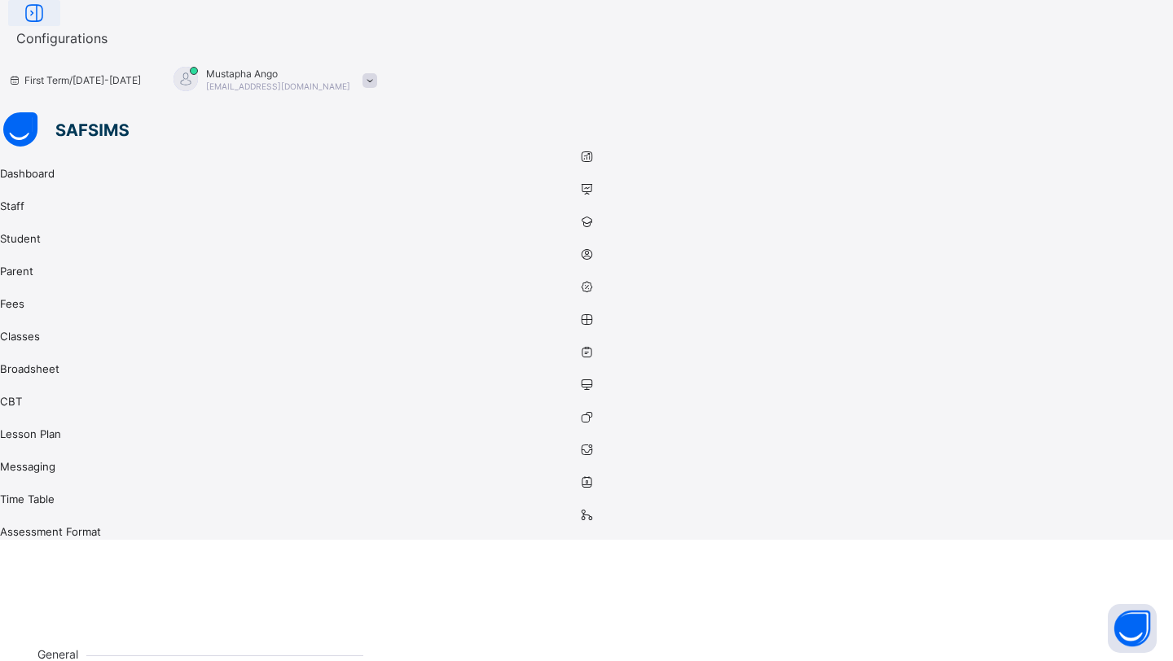
click at [60, 26] on div at bounding box center [34, 13] width 52 height 26
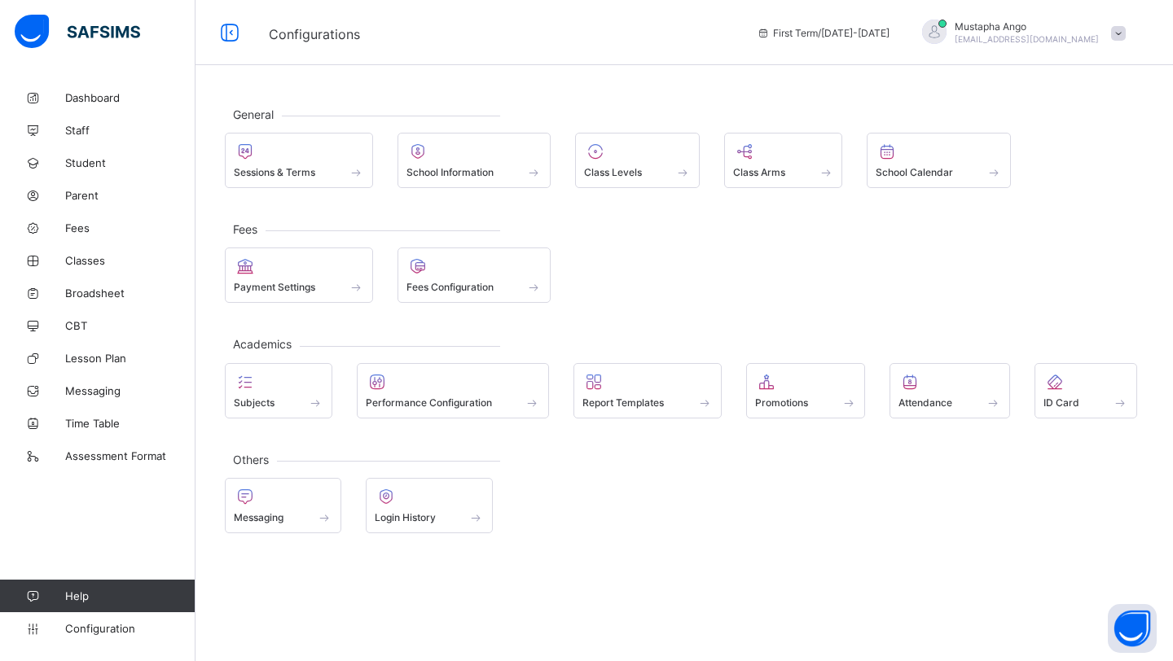
click at [48, 35] on img at bounding box center [77, 32] width 125 height 34
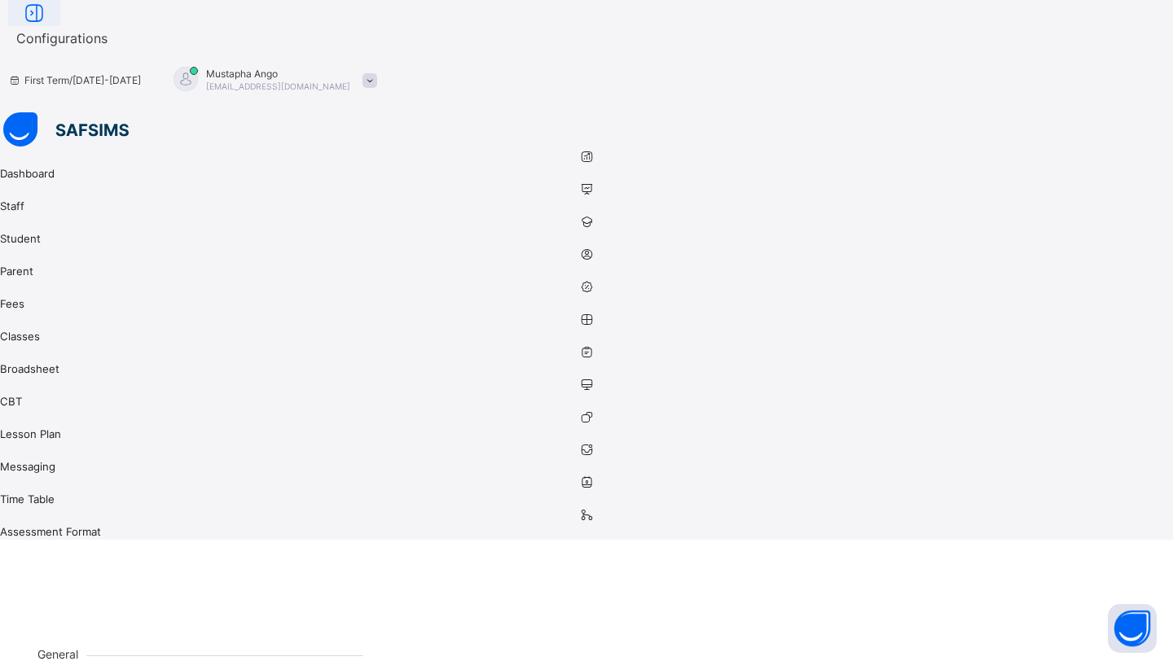
click at [48, 25] on icon at bounding box center [34, 14] width 28 height 24
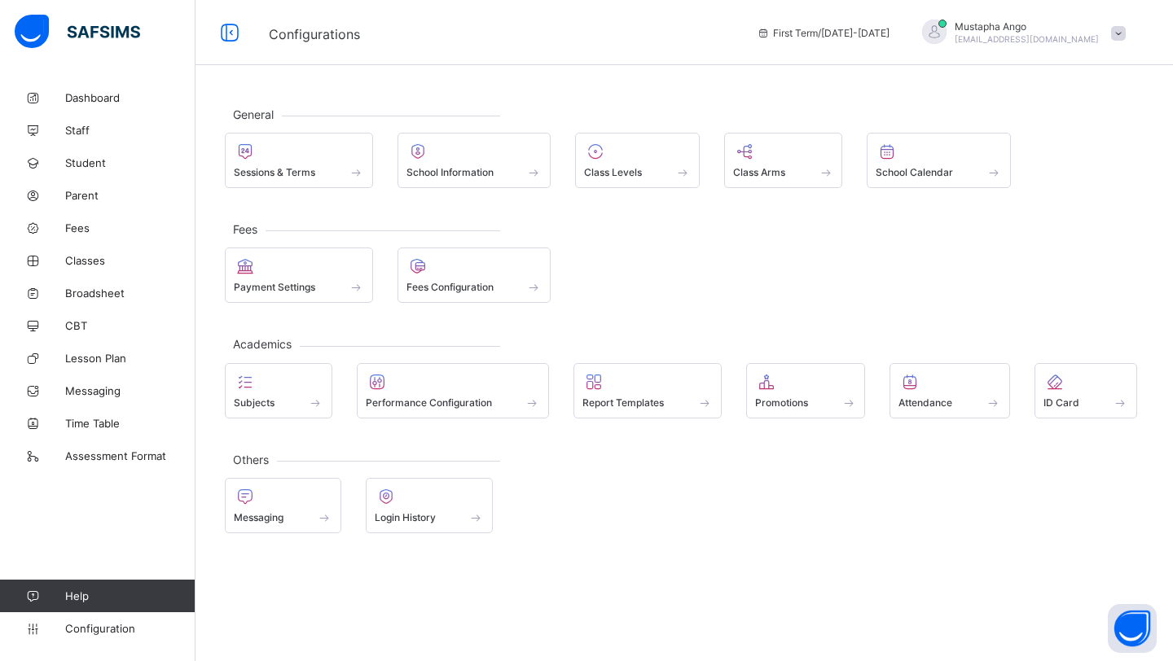
click at [1124, 29] on span at bounding box center [1118, 33] width 15 height 15
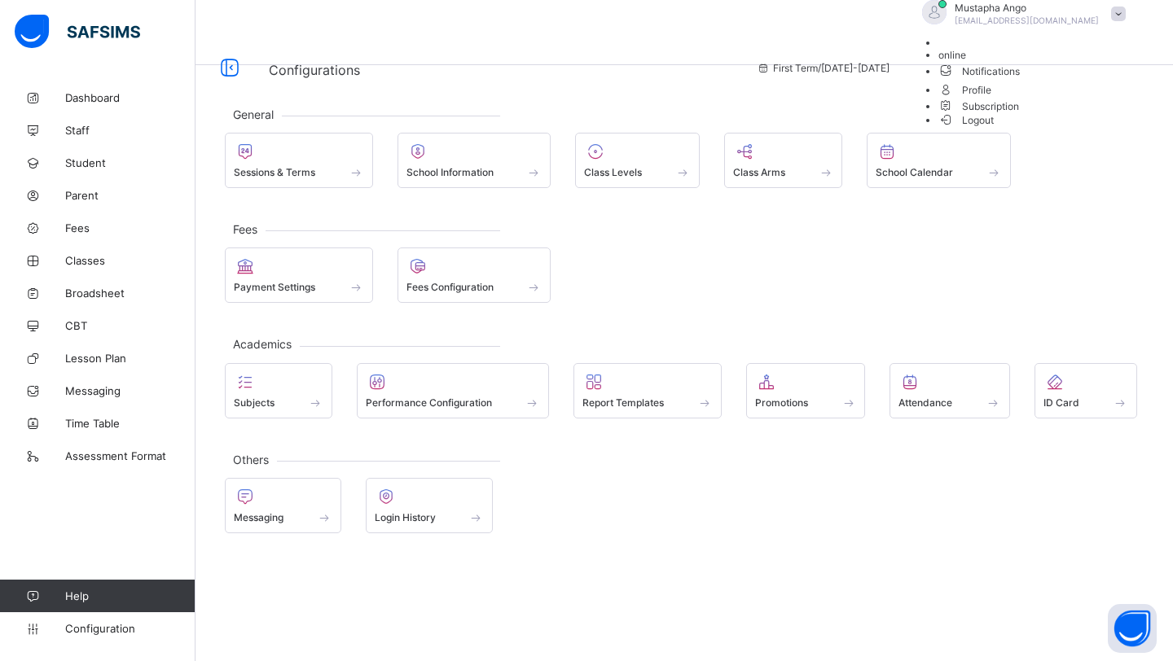
click at [1062, 99] on span "Profile" at bounding box center [1035, 89] width 195 height 19
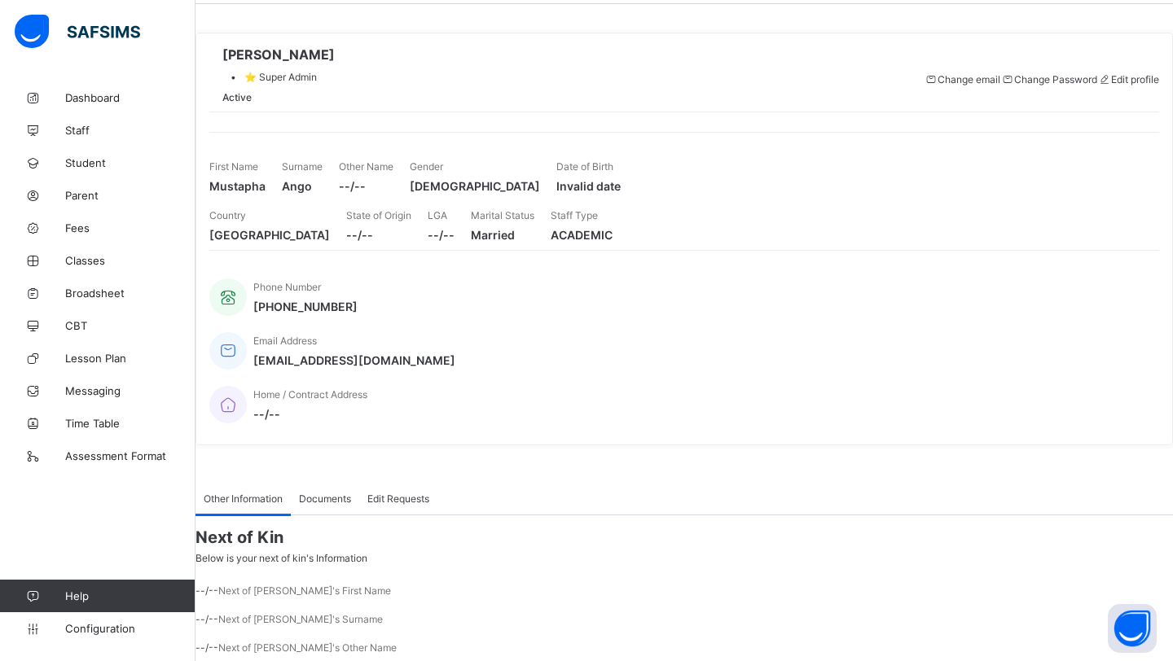
scroll to position [150, 0]
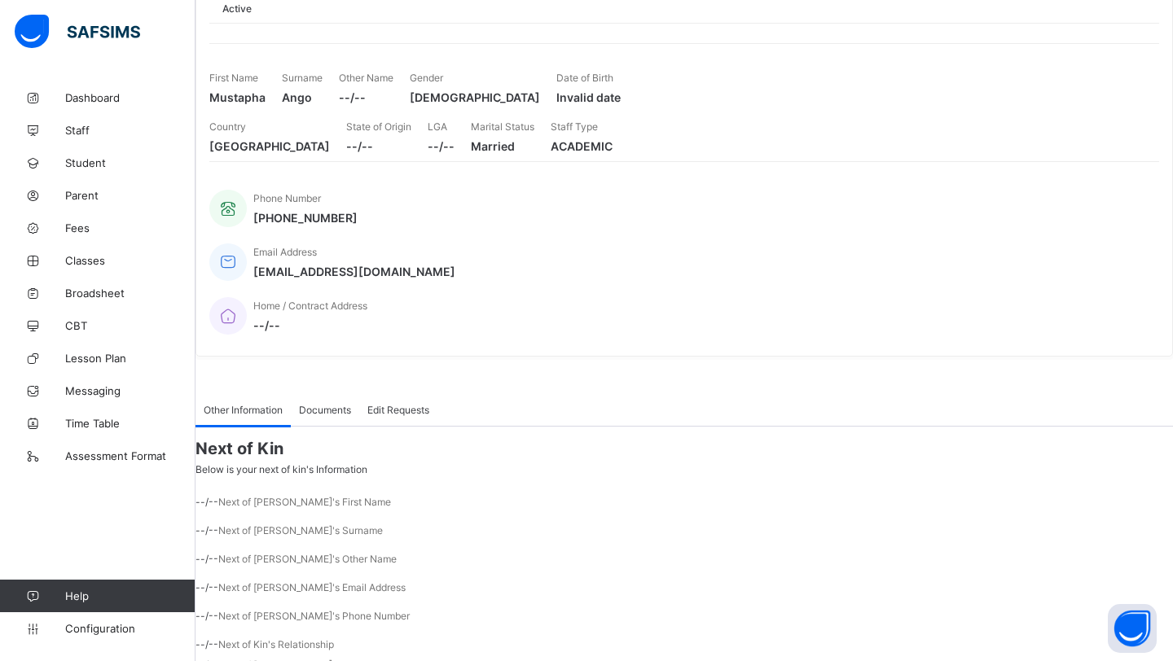
click at [80, 27] on img at bounding box center [77, 32] width 125 height 34
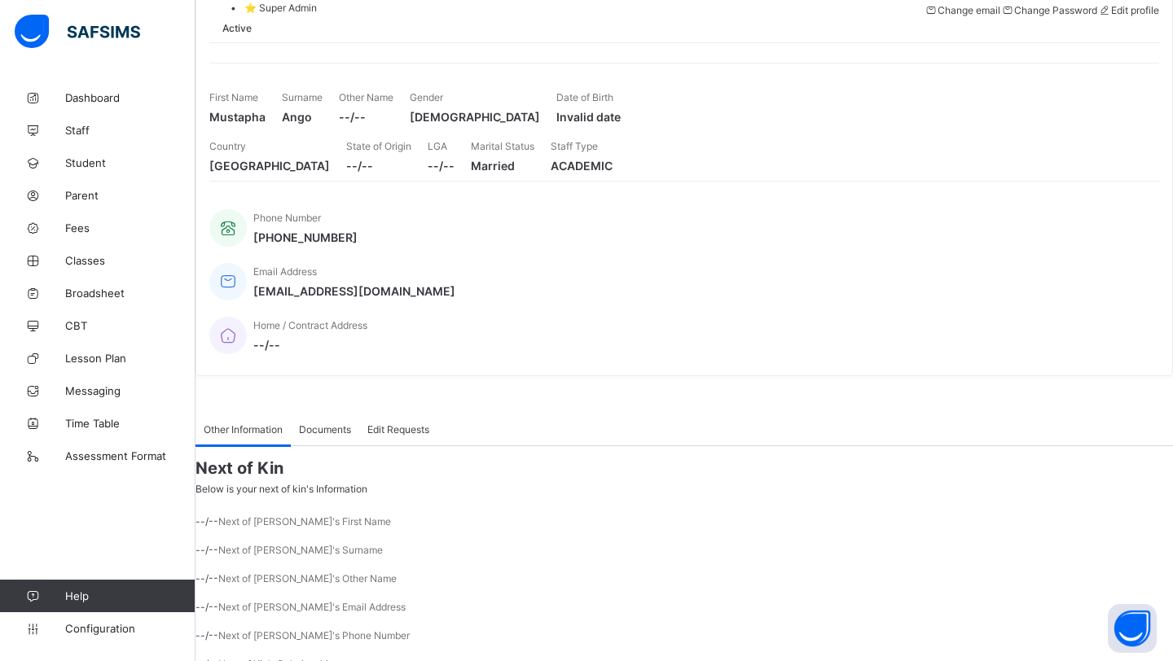
scroll to position [0, 0]
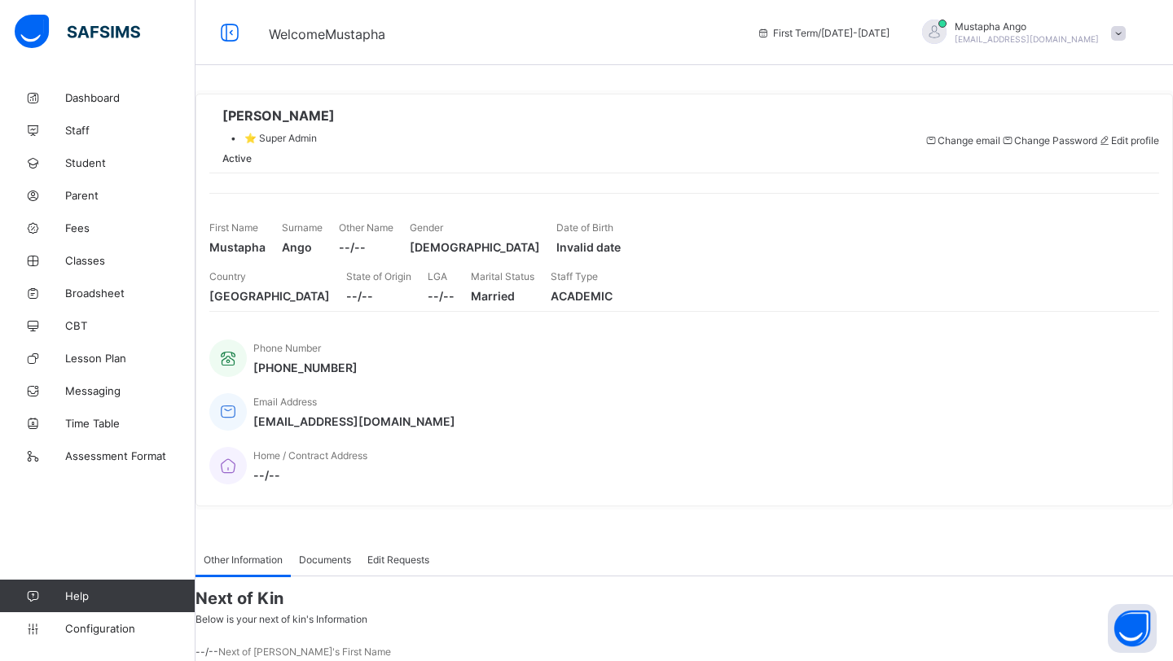
click at [1120, 27] on span at bounding box center [1118, 33] width 15 height 15
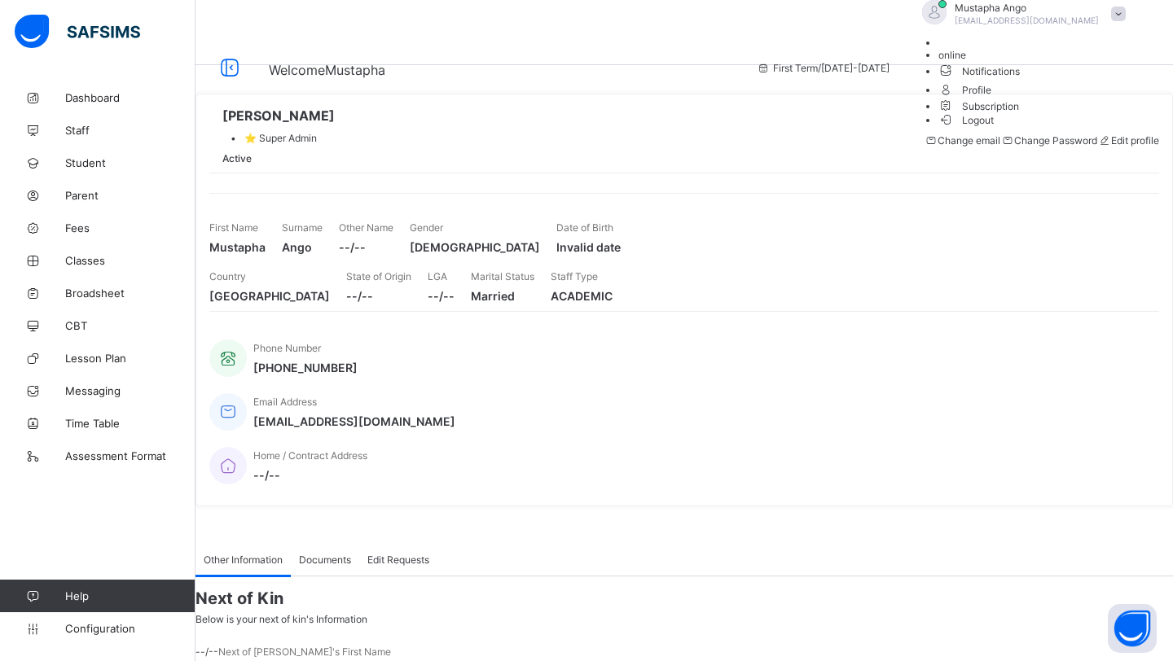
click at [995, 129] on span "Logout" at bounding box center [966, 120] width 56 height 17
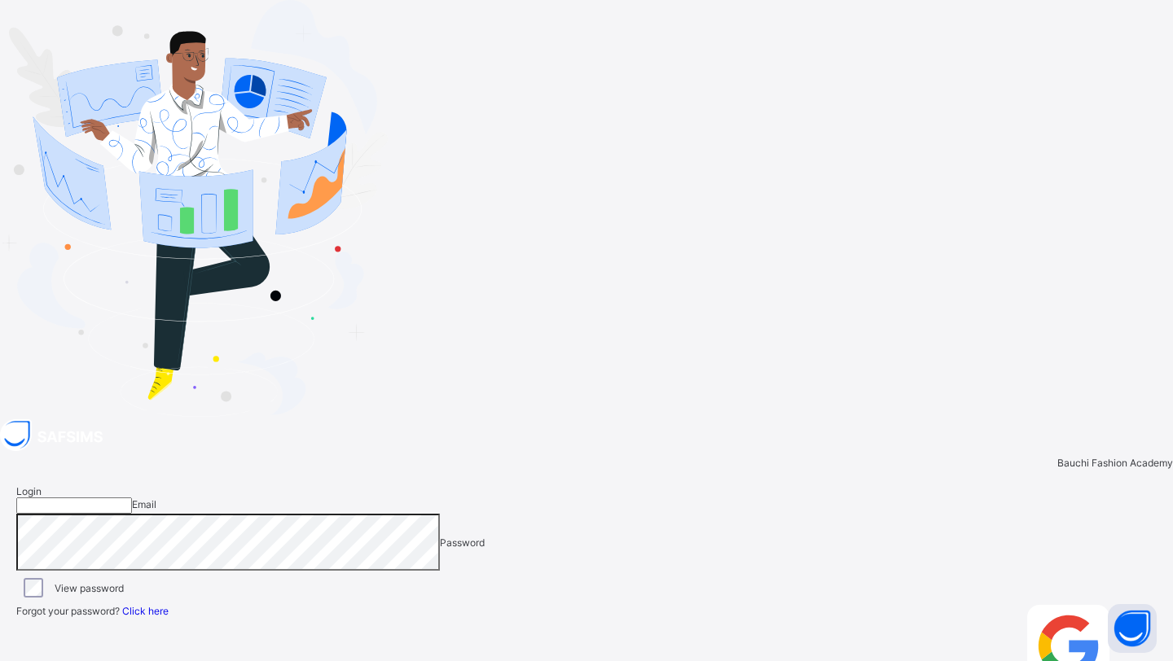
click at [132, 498] on input "email" at bounding box center [74, 506] width 116 height 16
type input "**********"
click at [1118, 605] on div "Login" at bounding box center [1137, 653] width 39 height 97
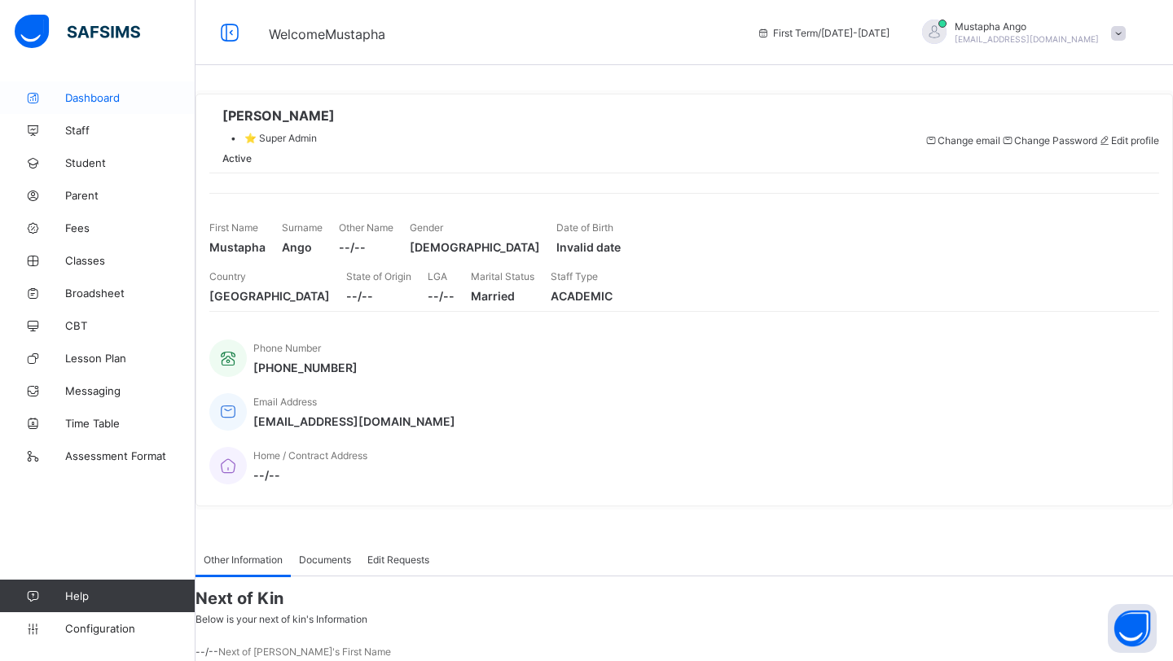
click at [49, 108] on link "Dashboard" at bounding box center [97, 97] width 195 height 33
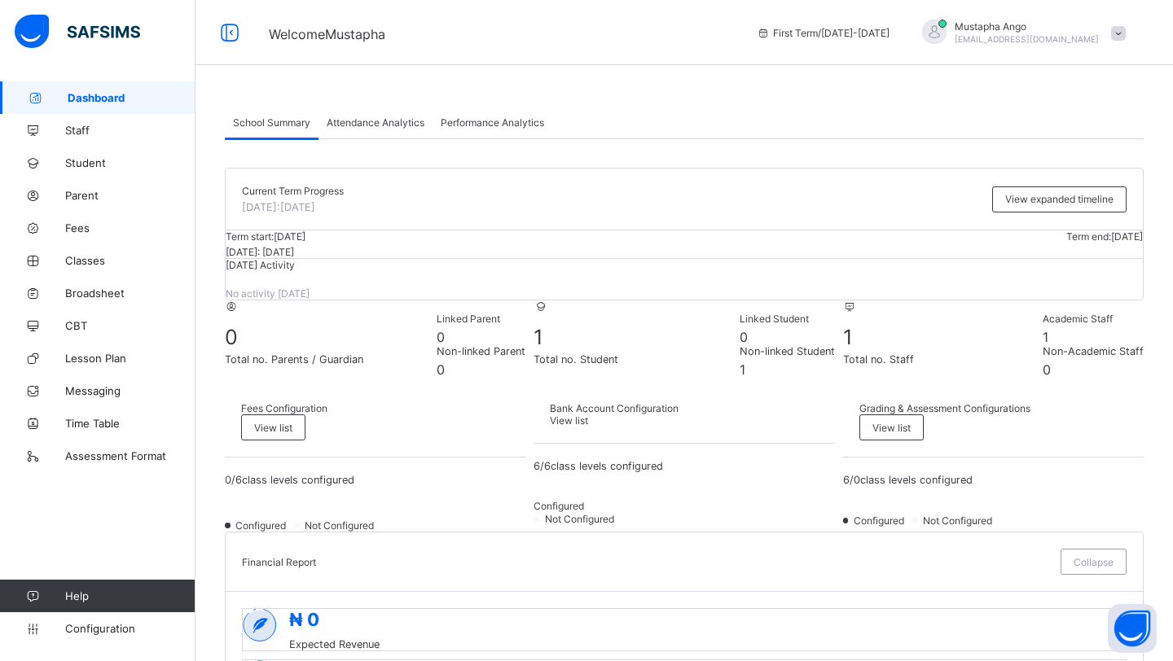
click at [379, 113] on div "Attendance Analytics" at bounding box center [375, 122] width 114 height 33
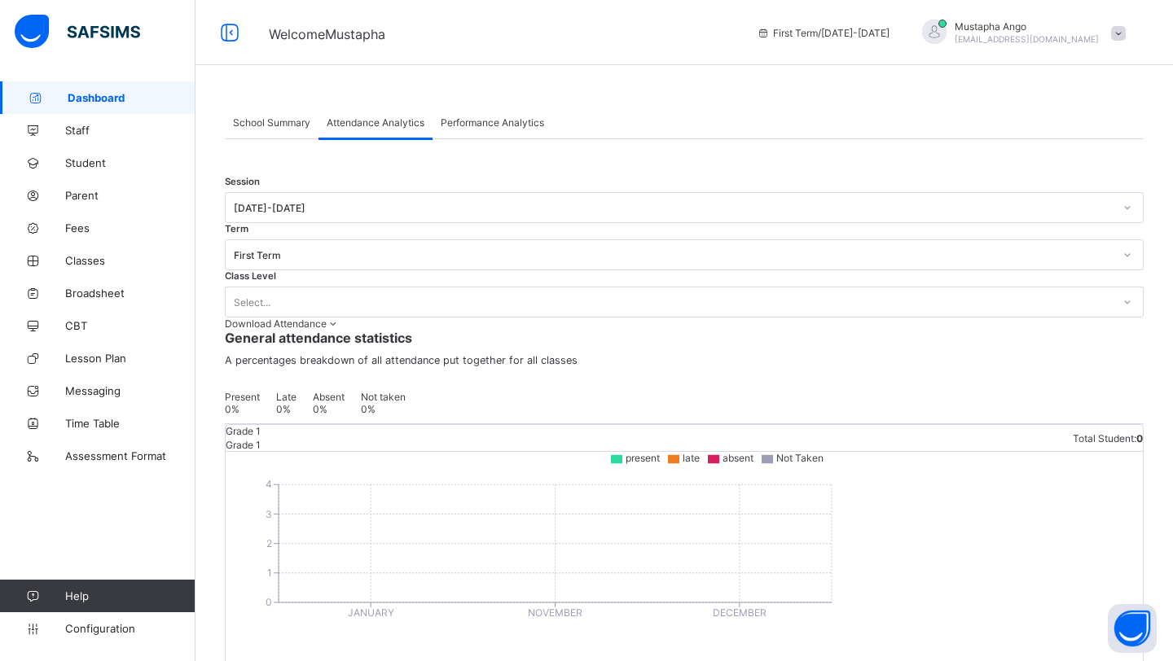
click at [464, 121] on span "Performance Analytics" at bounding box center [492, 122] width 103 height 12
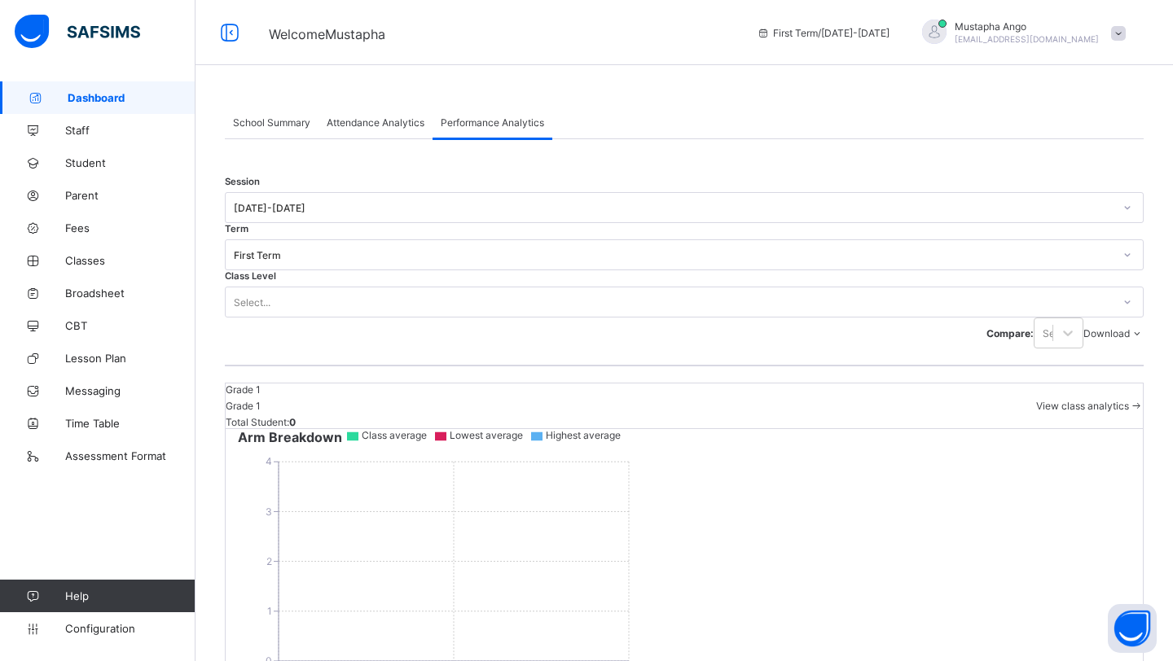
click at [274, 119] on span "School Summary" at bounding box center [271, 122] width 77 height 12
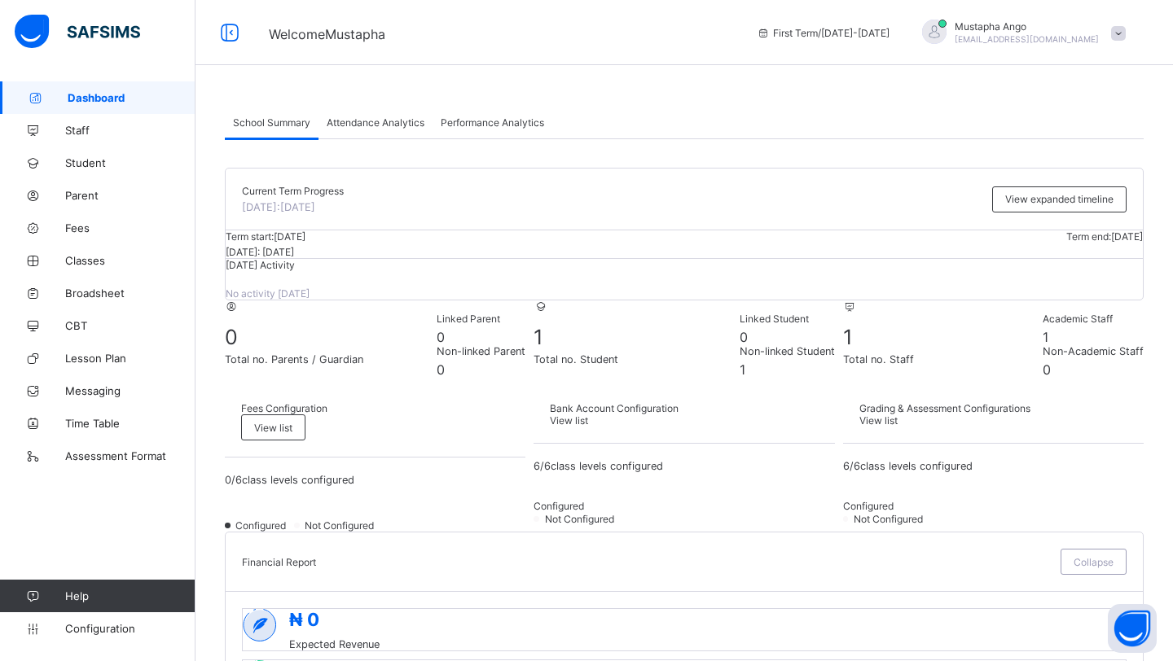
click at [1117, 30] on span at bounding box center [1118, 33] width 15 height 15
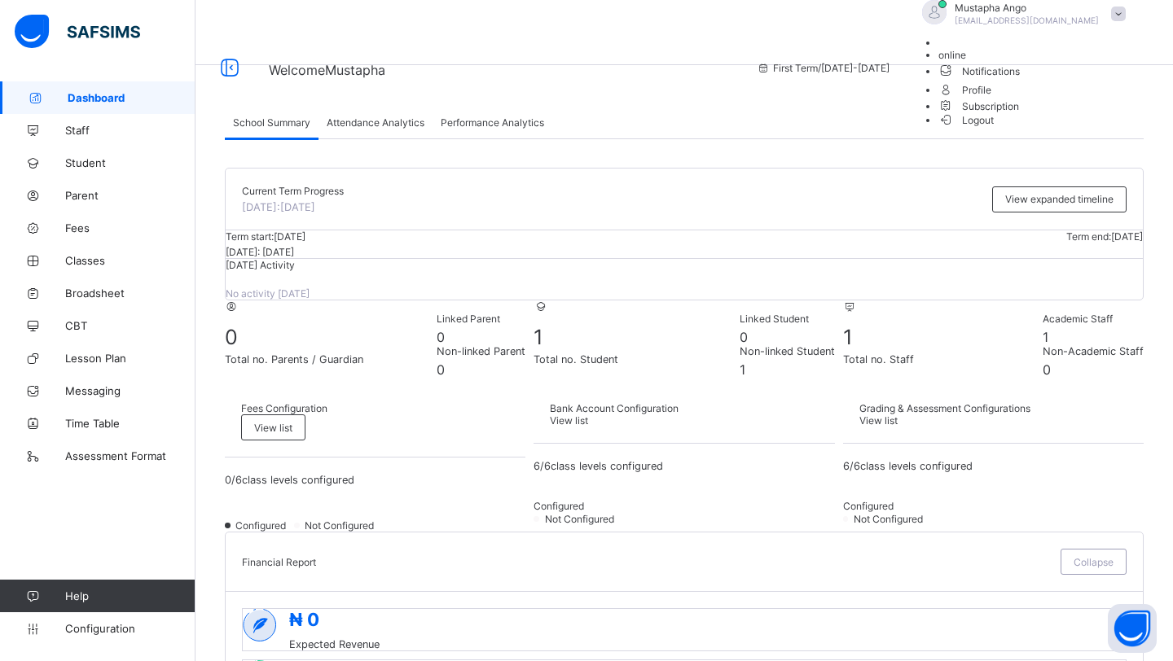
click at [1052, 112] on li "Subscription" at bounding box center [1035, 106] width 195 height 14
